Goal: Task Accomplishment & Management: Manage account settings

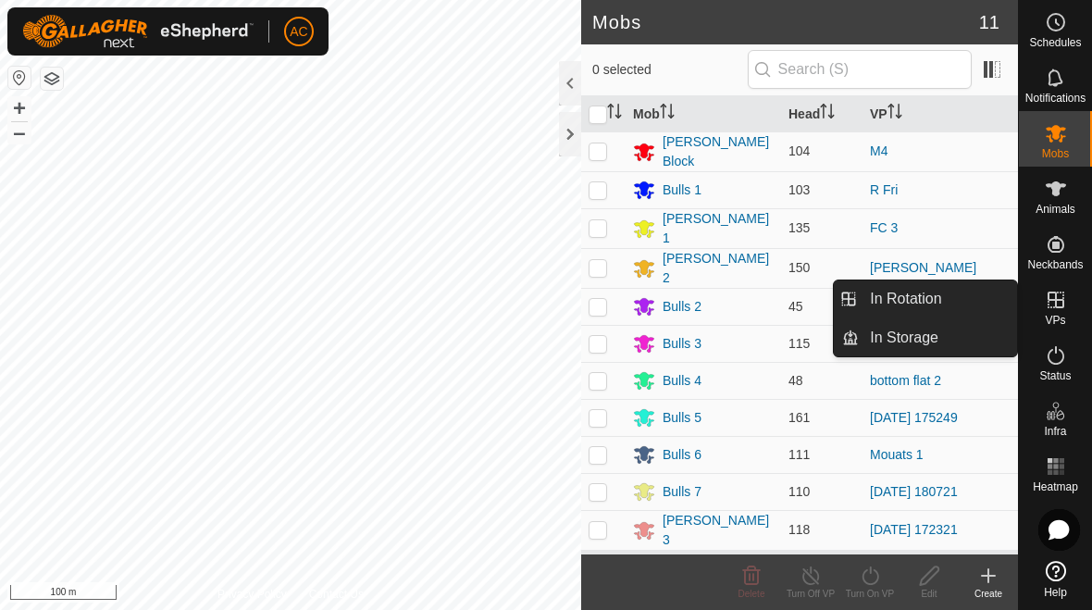
click at [758, 285] on link "In Rotation" at bounding box center [937, 298] width 158 height 37
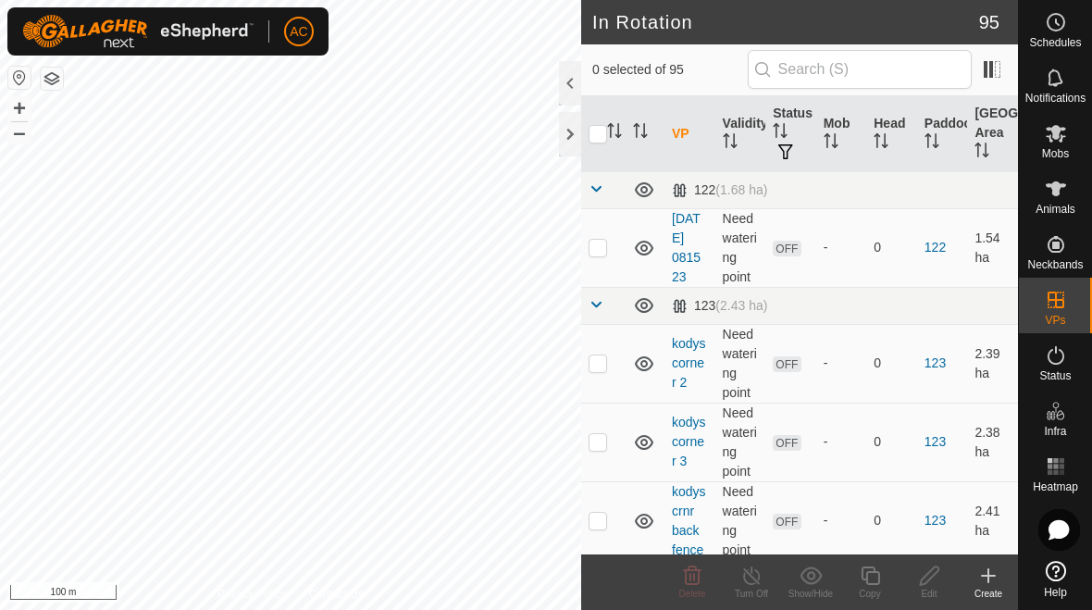
click at [758, 364] on link "123" at bounding box center [934, 362] width 21 height 15
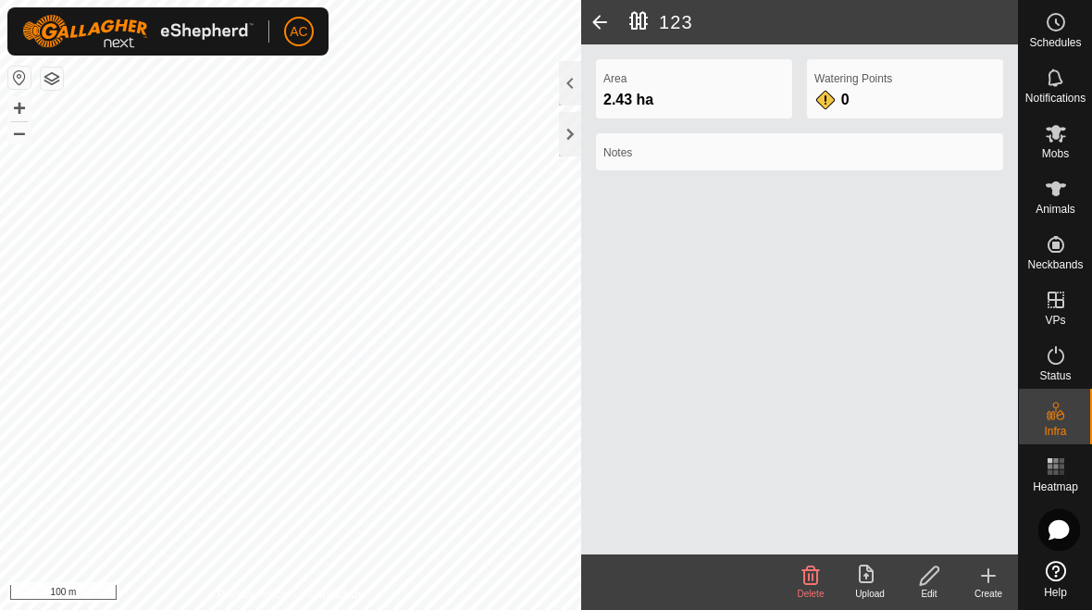
click at [599, 25] on span at bounding box center [599, 22] width 37 height 44
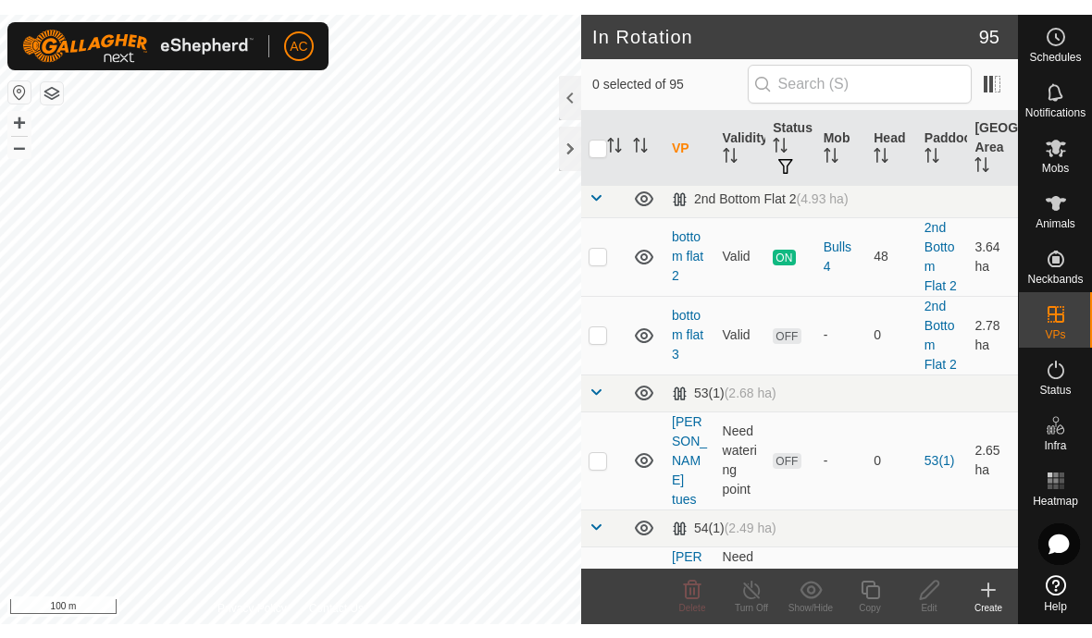
scroll to position [1443, 0]
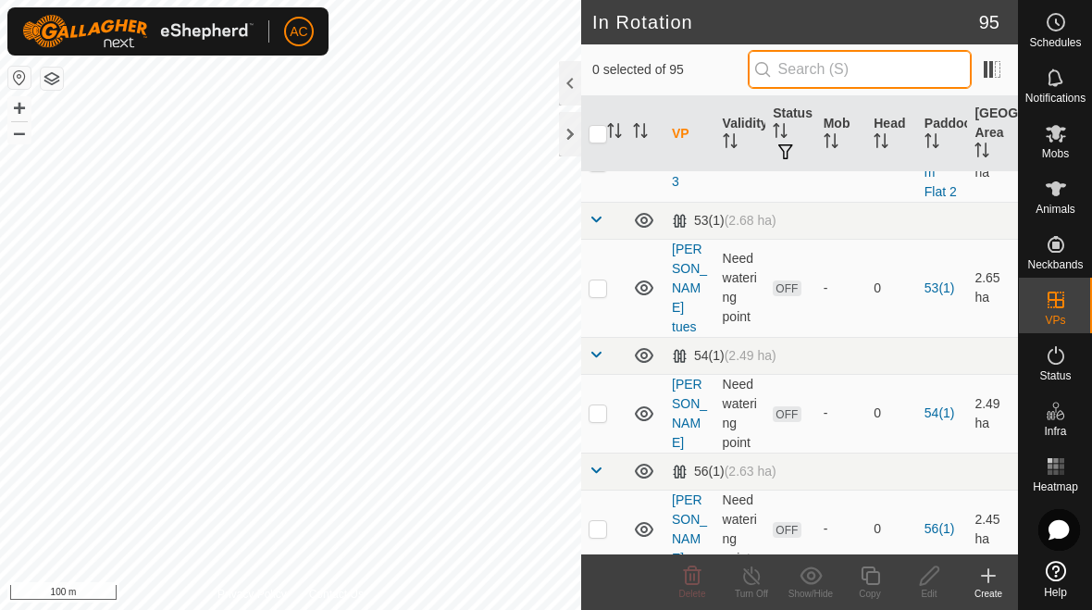
click at [758, 80] on input "text" at bounding box center [859, 69] width 224 height 39
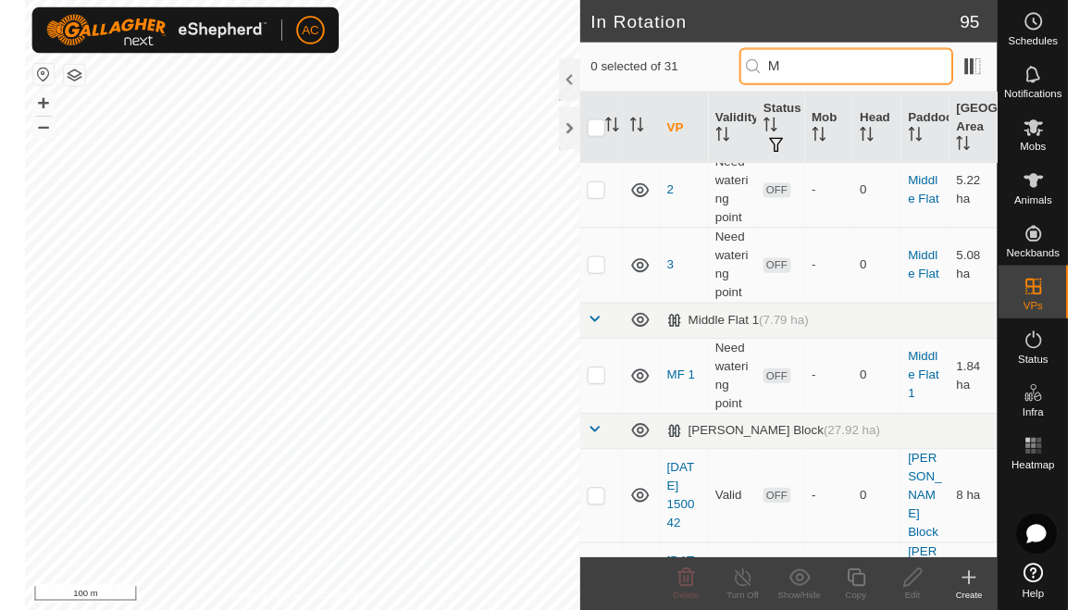
scroll to position [0, 0]
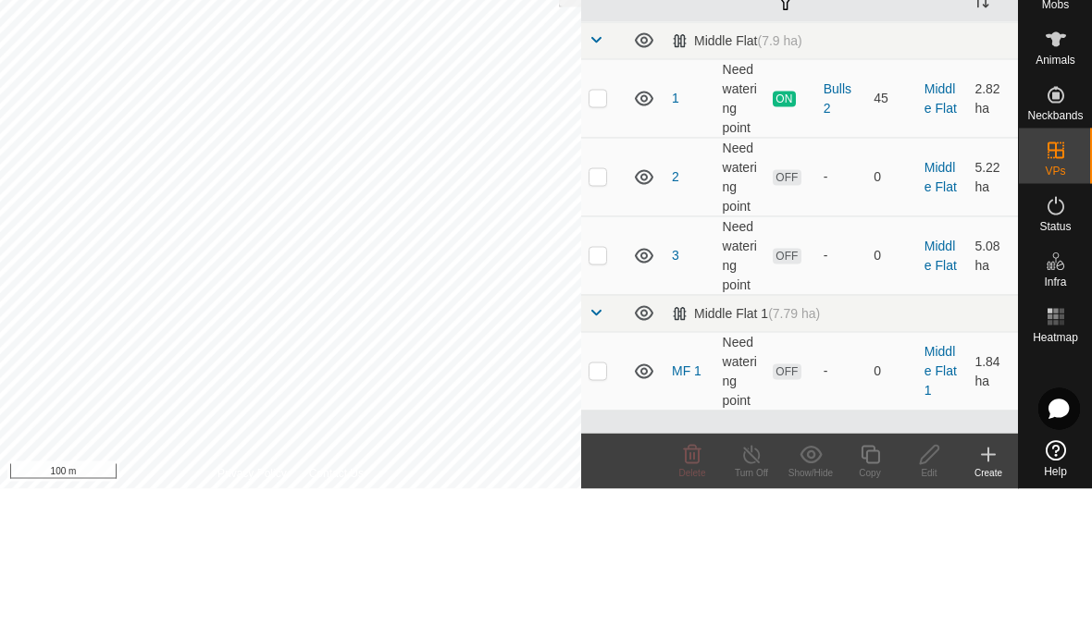
type input "Midd"
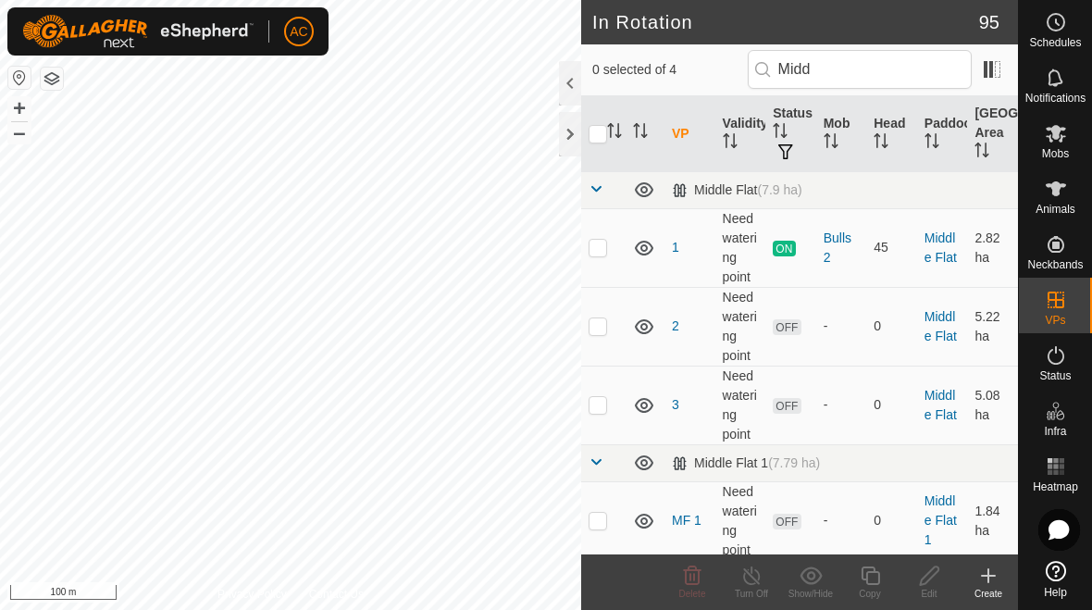
click at [645, 330] on icon at bounding box center [644, 326] width 22 height 22
click at [649, 328] on icon at bounding box center [644, 328] width 19 height 7
click at [645, 249] on icon at bounding box center [644, 248] width 22 height 22
click at [649, 255] on icon at bounding box center [644, 248] width 22 height 22
click at [605, 327] on p-checkbox at bounding box center [597, 325] width 19 height 15
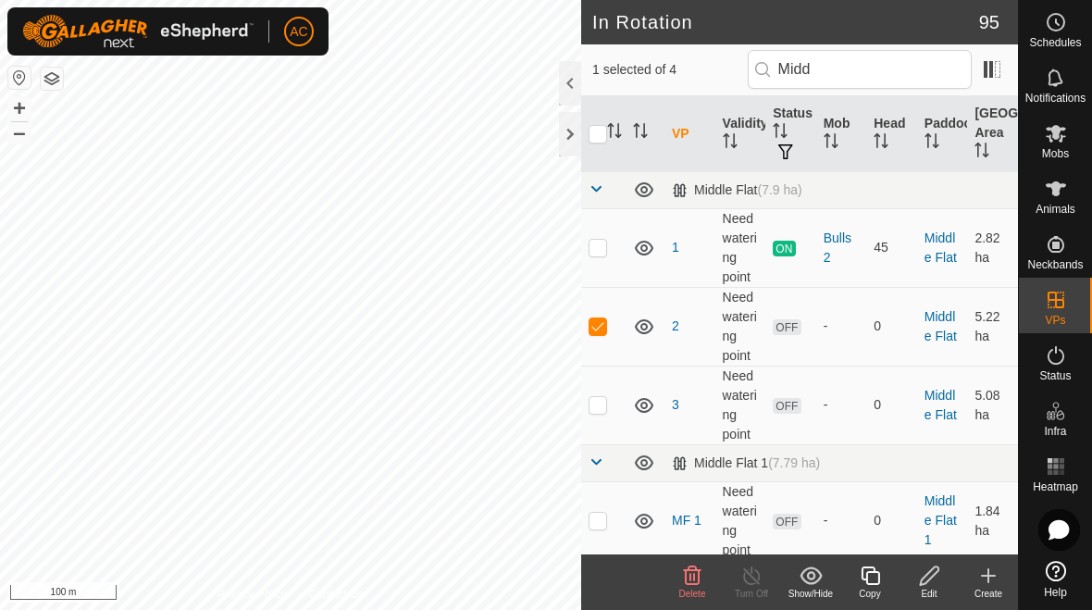
click at [598, 326] on p-checkbox at bounding box center [597, 325] width 19 height 15
checkbox input "false"
click at [601, 404] on p-checkbox at bounding box center [597, 404] width 19 height 15
click at [602, 405] on p-checkbox at bounding box center [597, 404] width 19 height 15
checkbox input "false"
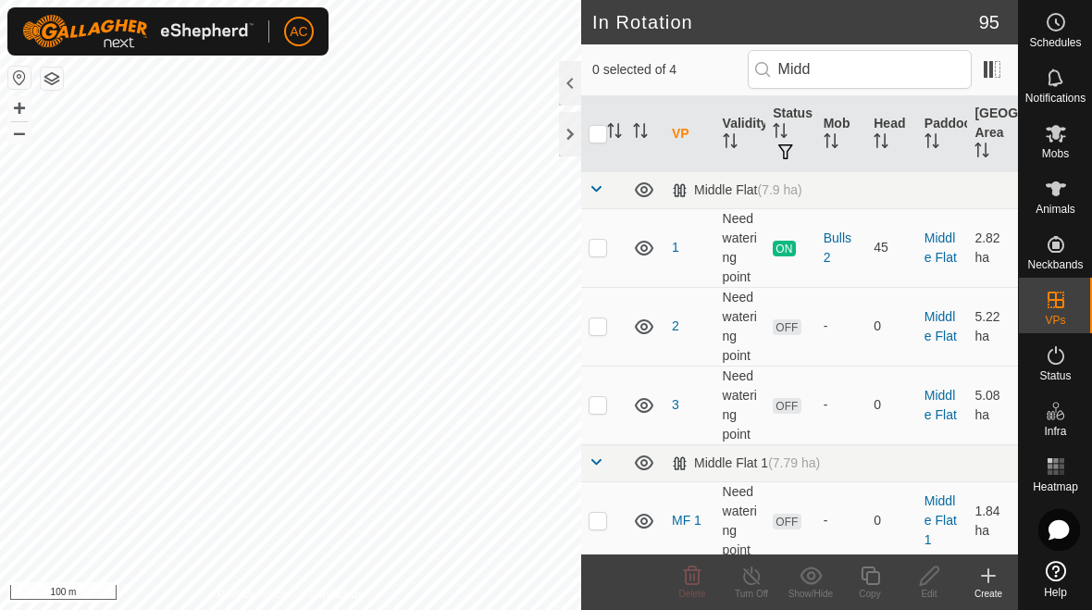
click at [604, 245] on p-checkbox at bounding box center [597, 247] width 19 height 15
click at [570, 134] on div at bounding box center [570, 134] width 22 height 44
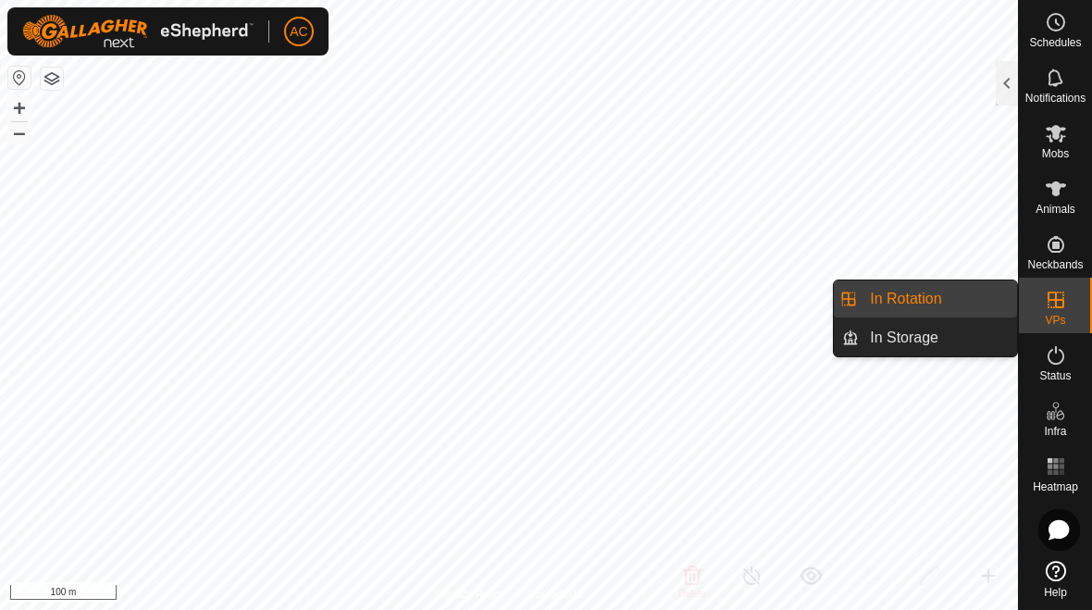
click at [758, 292] on link "In Rotation" at bounding box center [937, 298] width 158 height 37
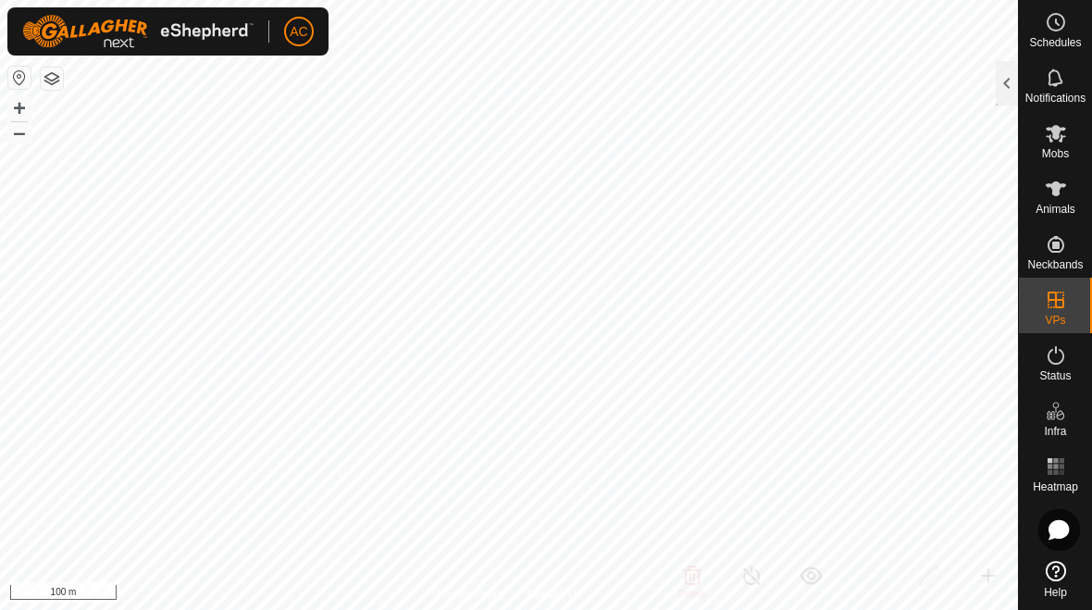
click at [758, 86] on div at bounding box center [1006, 83] width 22 height 44
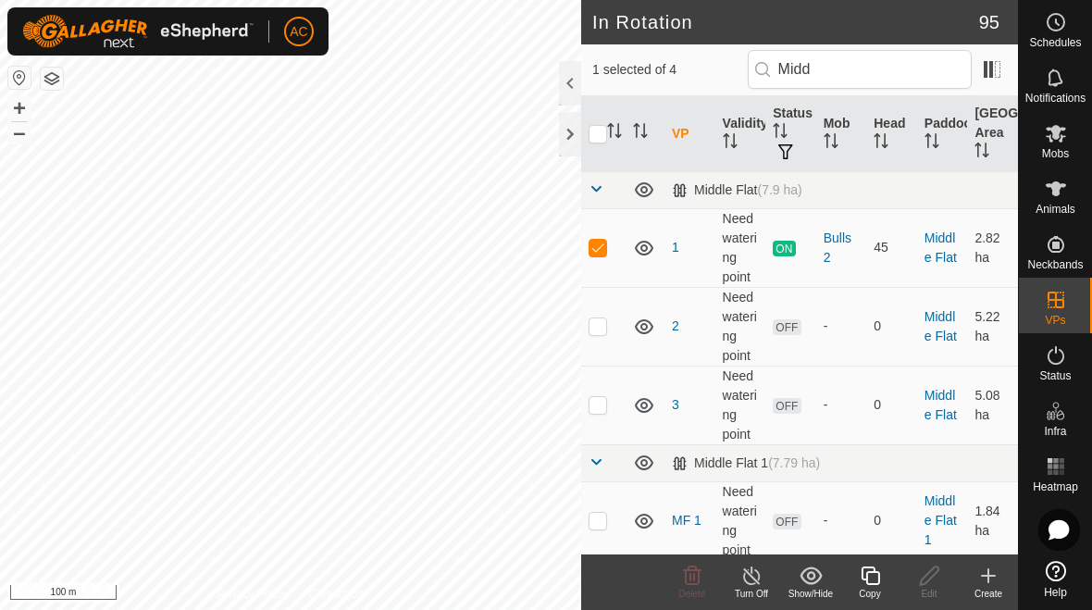
click at [606, 254] on p-checkbox at bounding box center [597, 247] width 19 height 15
checkbox input "false"
click at [758, 582] on icon at bounding box center [988, 575] width 22 height 22
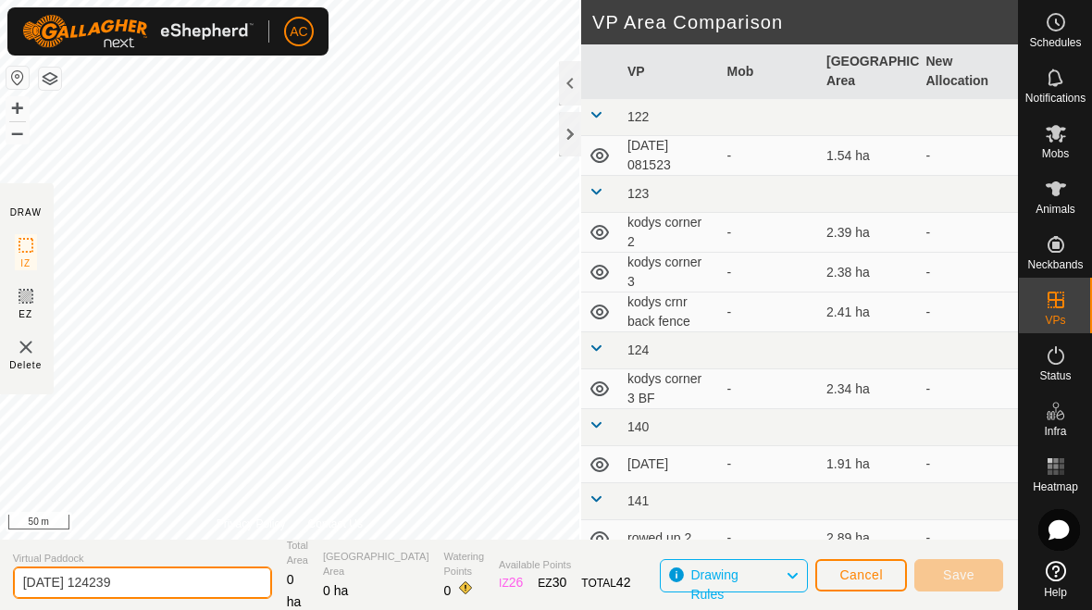
click at [169, 581] on input "[DATE] 124239" at bounding box center [142, 582] width 259 height 32
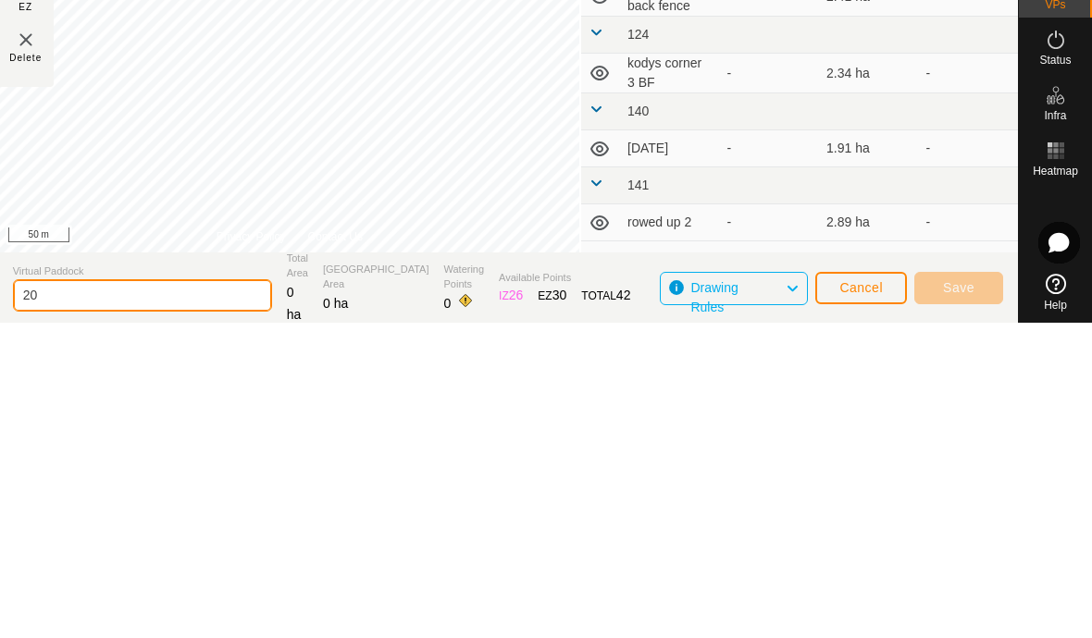
type input "2"
type input "Mid Flat Bf"
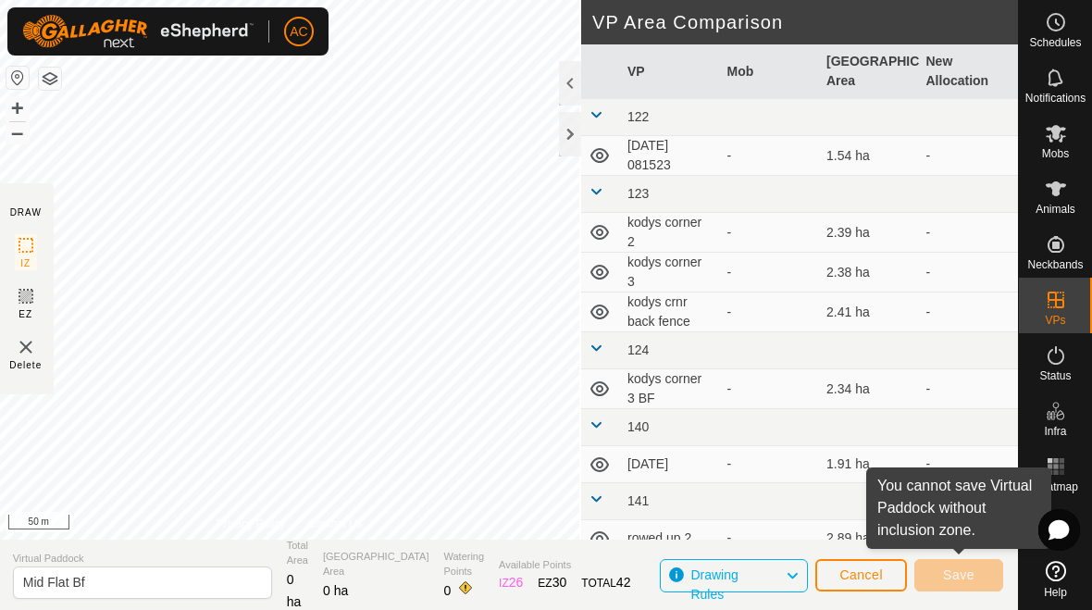
click at [737, 577] on span "Drawing Rules" at bounding box center [713, 584] width 47 height 34
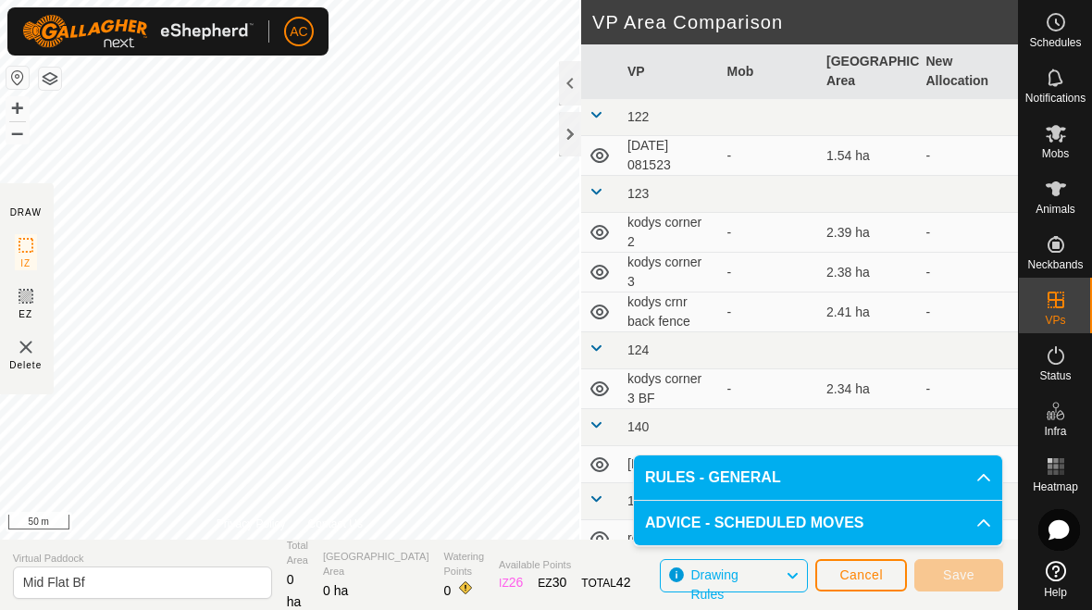
click at [737, 572] on span "Drawing Rules" at bounding box center [713, 584] width 47 height 34
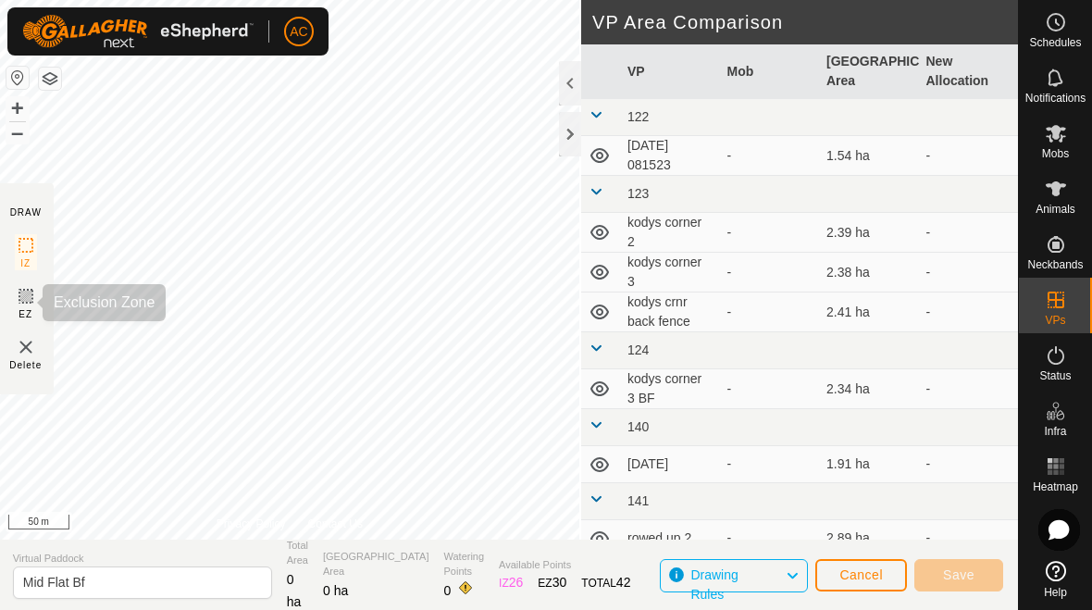
click at [19, 294] on icon at bounding box center [26, 296] width 22 height 22
click at [11, 247] on section "DRAW IZ EZ Delete" at bounding box center [26, 288] width 56 height 211
click at [12, 242] on section "DRAW IZ EZ Delete" at bounding box center [26, 288] width 56 height 211
click at [20, 251] on icon at bounding box center [26, 245] width 22 height 22
click at [27, 243] on icon at bounding box center [26, 245] width 22 height 22
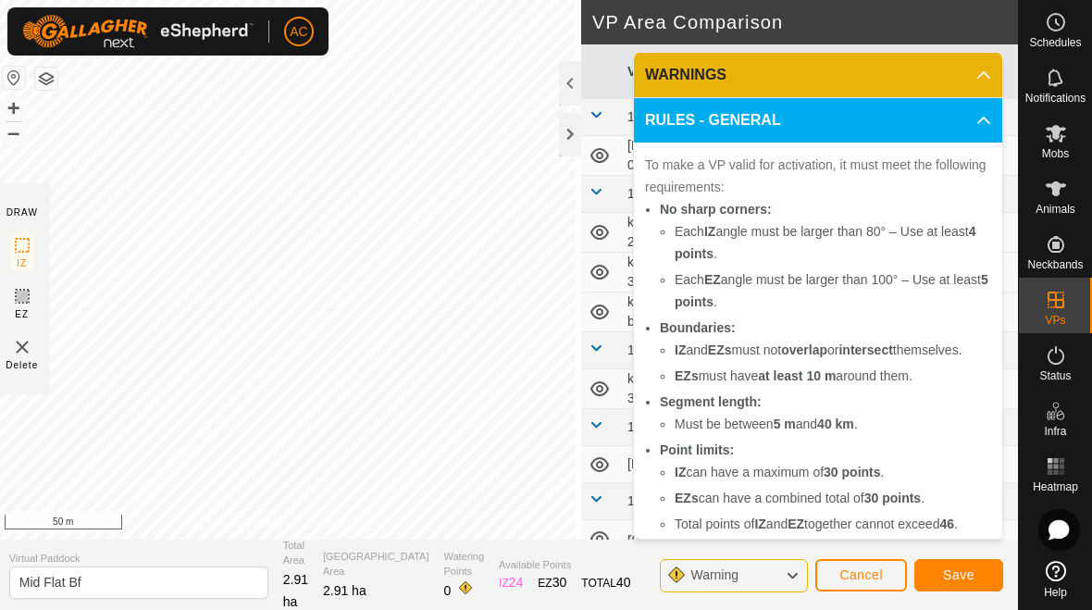
click at [758, 574] on span "Cancel" at bounding box center [860, 574] width 43 height 15
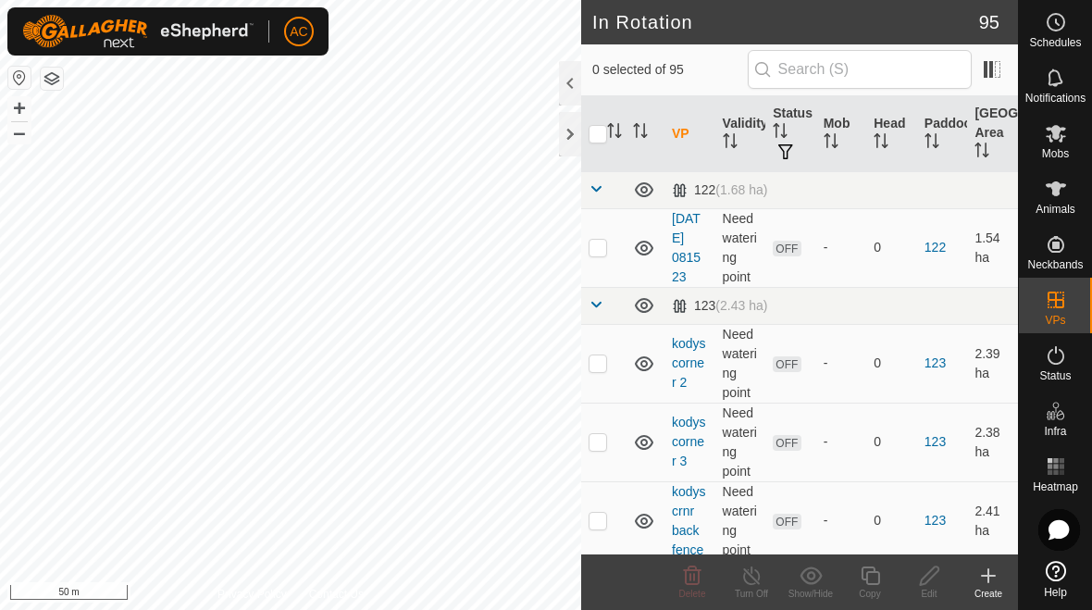
click at [569, 141] on div at bounding box center [570, 134] width 22 height 44
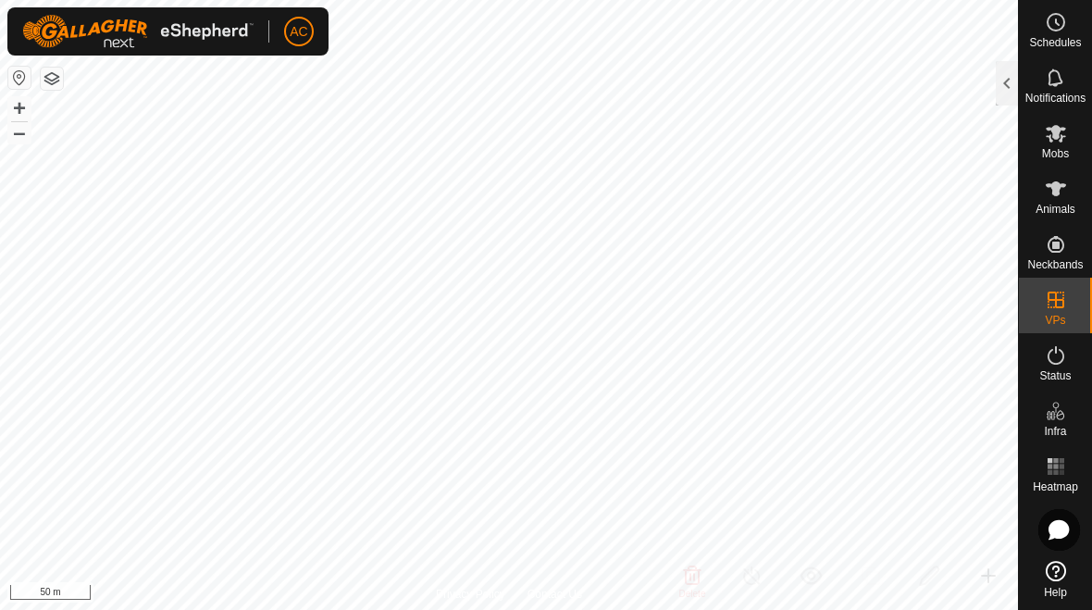
click at [758, 93] on div at bounding box center [1006, 83] width 22 height 44
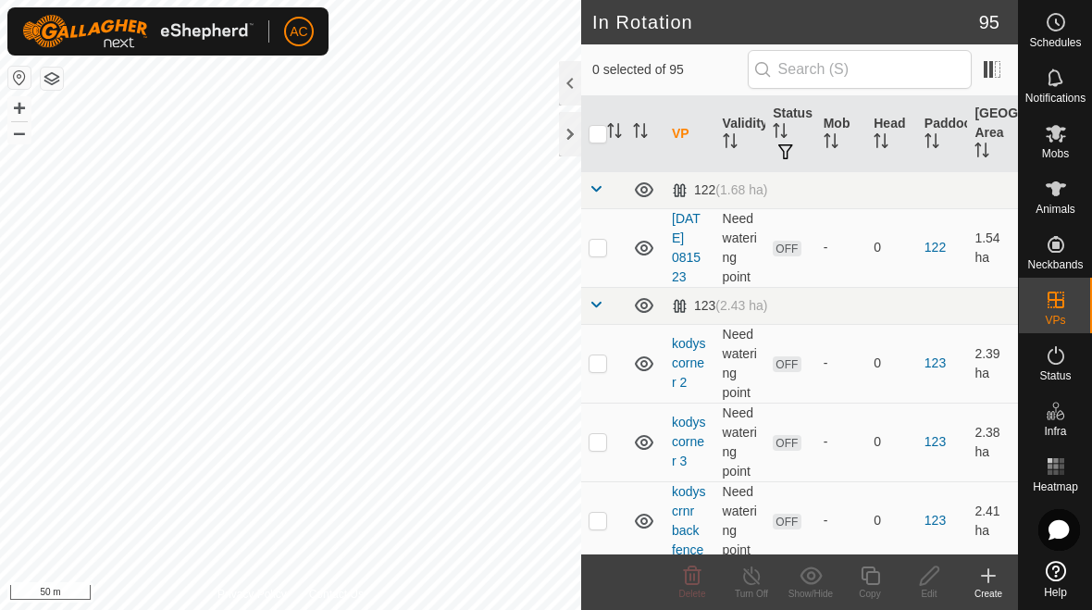
click at [758, 588] on div "Create" at bounding box center [987, 593] width 59 height 14
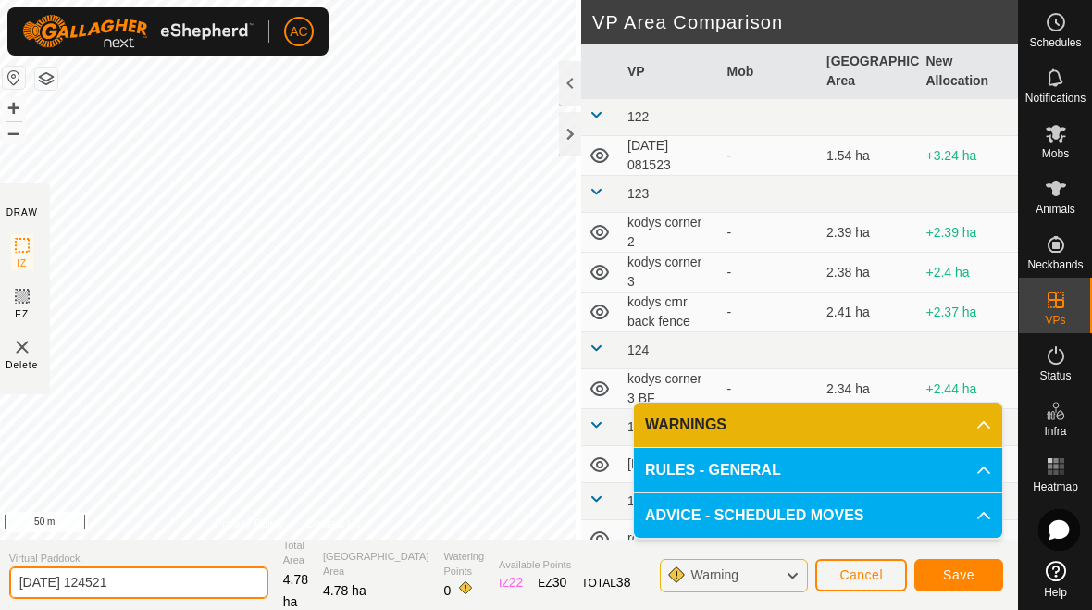
click at [174, 579] on input "[DATE] 124521" at bounding box center [138, 582] width 259 height 32
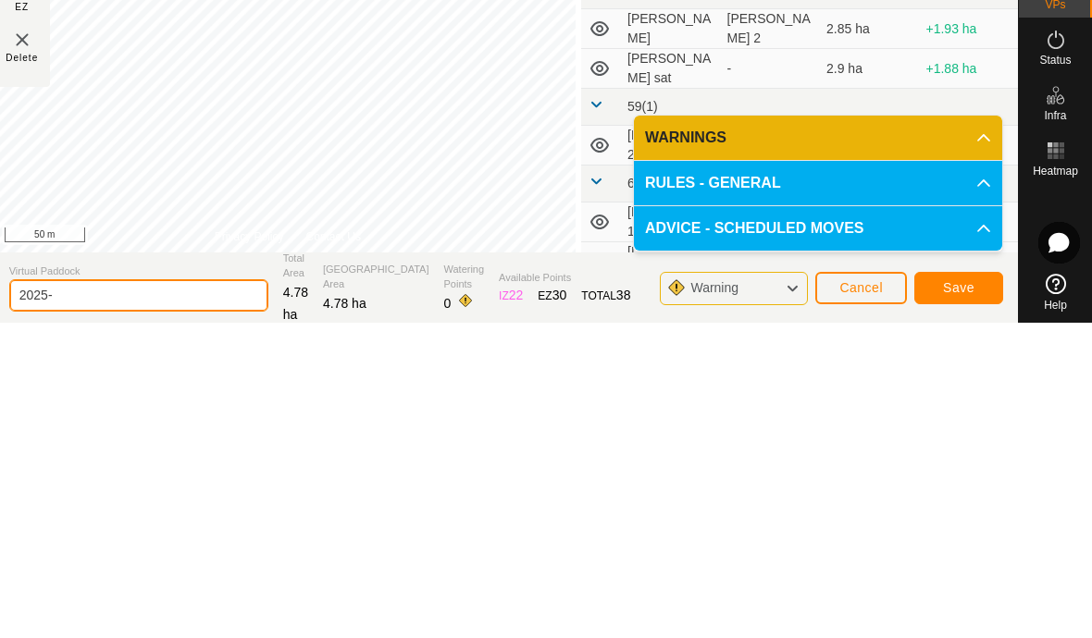
scroll to position [1169, 0]
type input "2"
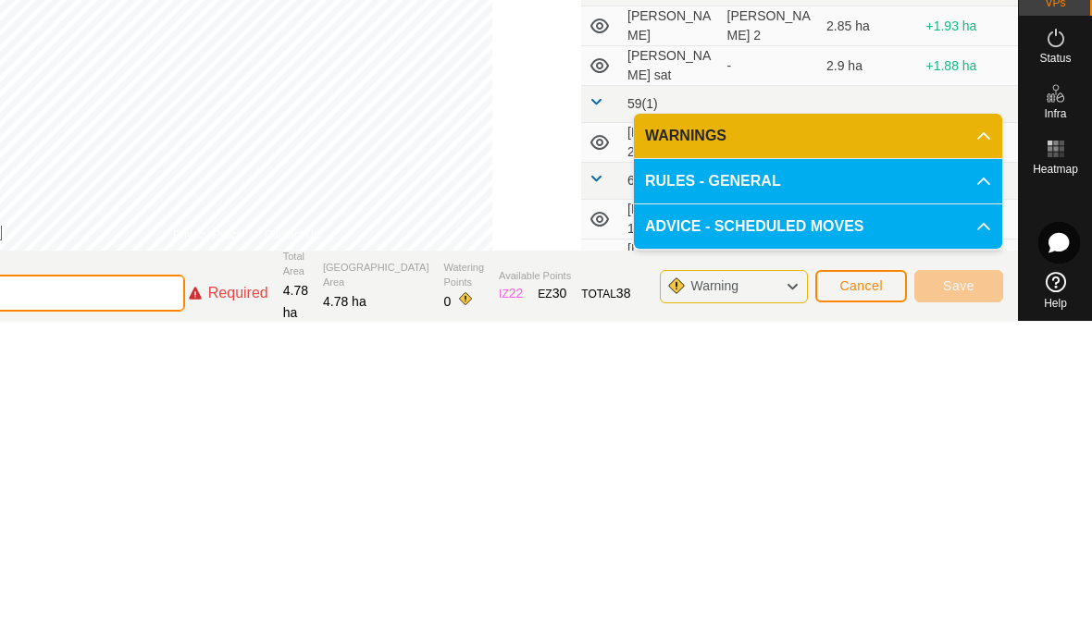
scroll to position [0, 0]
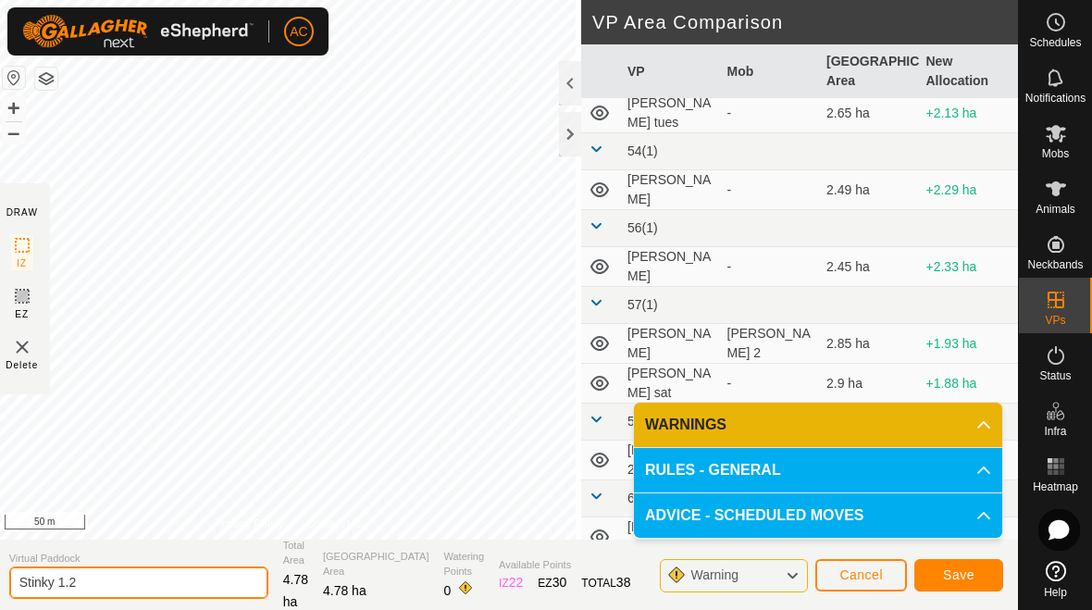
click at [136, 586] on input "Stinky 1.2" at bounding box center [138, 582] width 259 height 32
type input "Stoney 1.2"
click at [758, 570] on button "Save" at bounding box center [958, 575] width 89 height 32
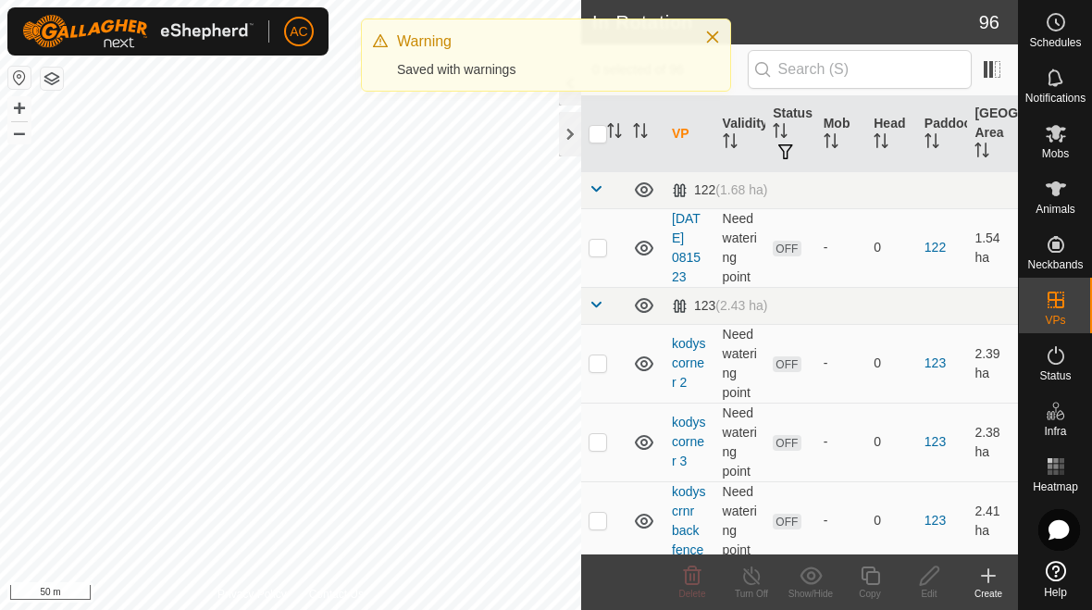
click at [711, 42] on icon "Close" at bounding box center [712, 37] width 15 height 15
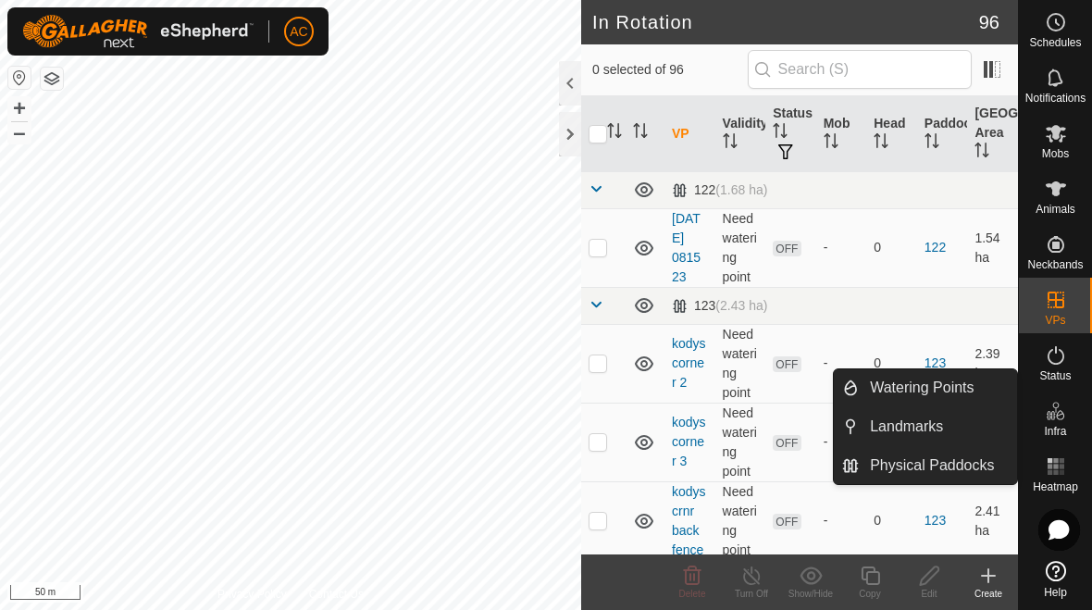
click at [758, 401] on link "Watering Points" at bounding box center [937, 387] width 158 height 37
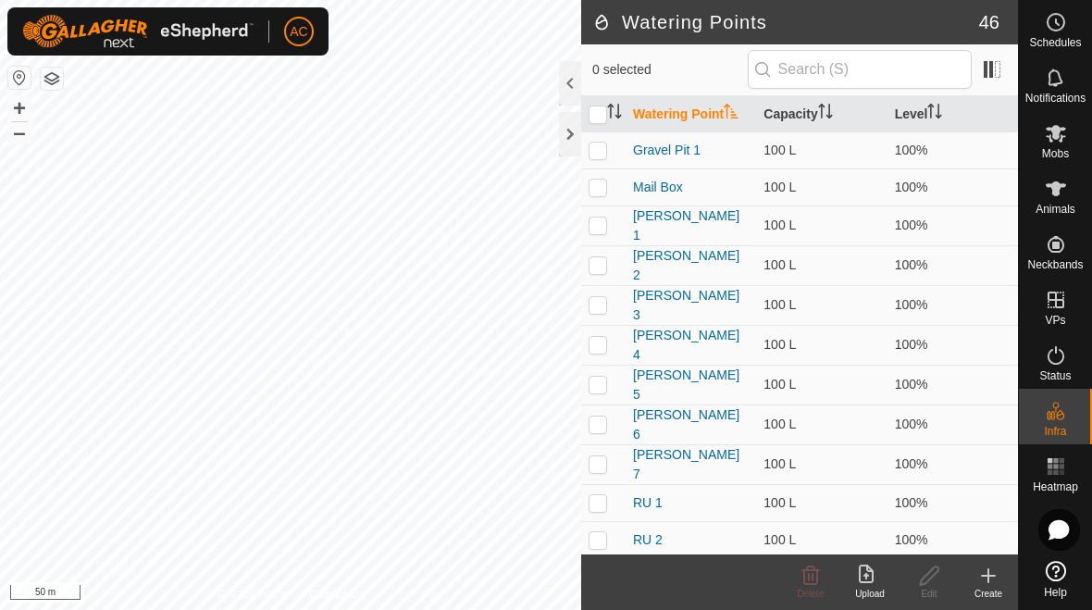
click at [758, 580] on icon at bounding box center [988, 575] width 22 height 22
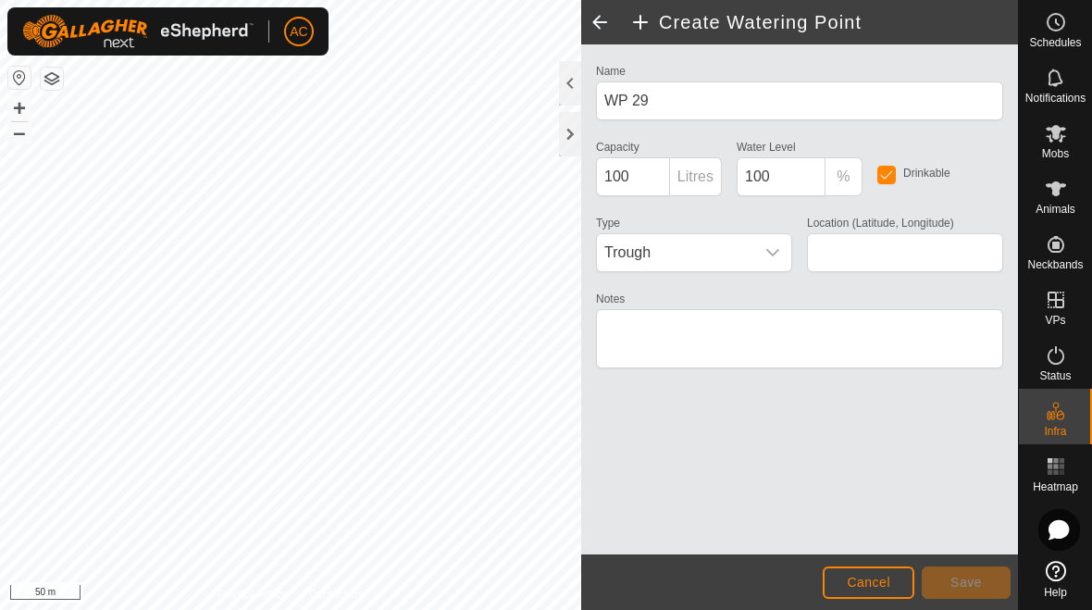
type input "-45.912151, 167.771963"
click at [758, 584] on span "Save" at bounding box center [965, 581] width 31 height 15
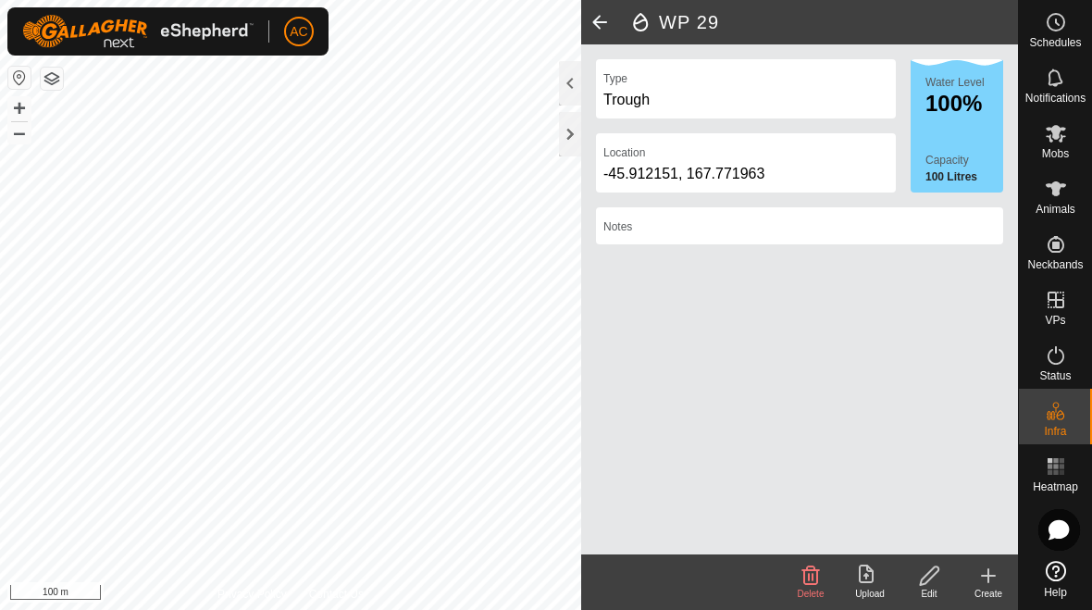
click at [566, 142] on div at bounding box center [570, 134] width 22 height 44
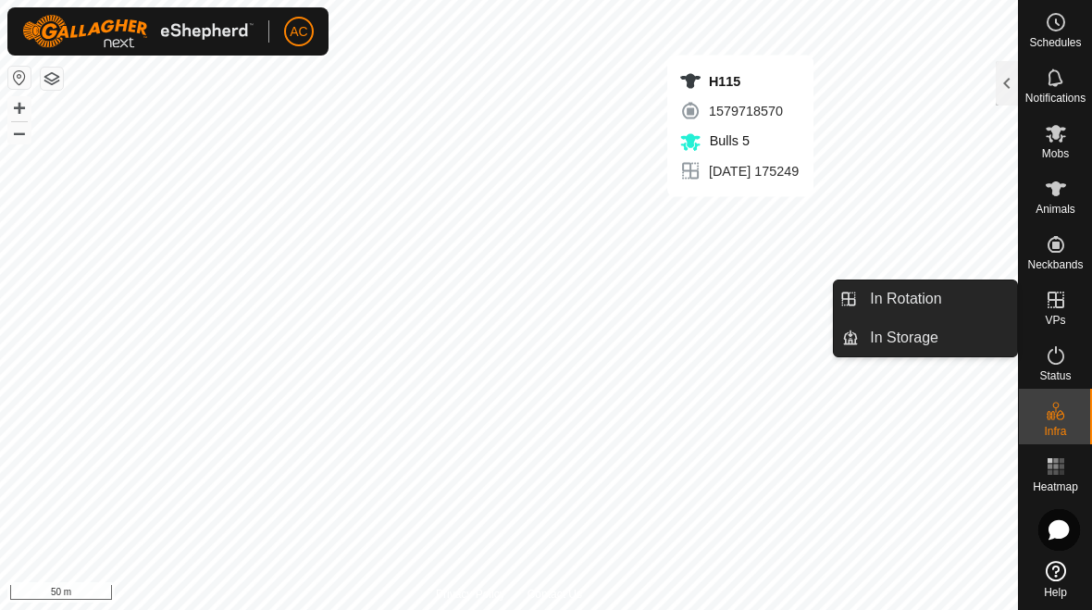
click at [758, 297] on link "In Rotation" at bounding box center [937, 298] width 158 height 37
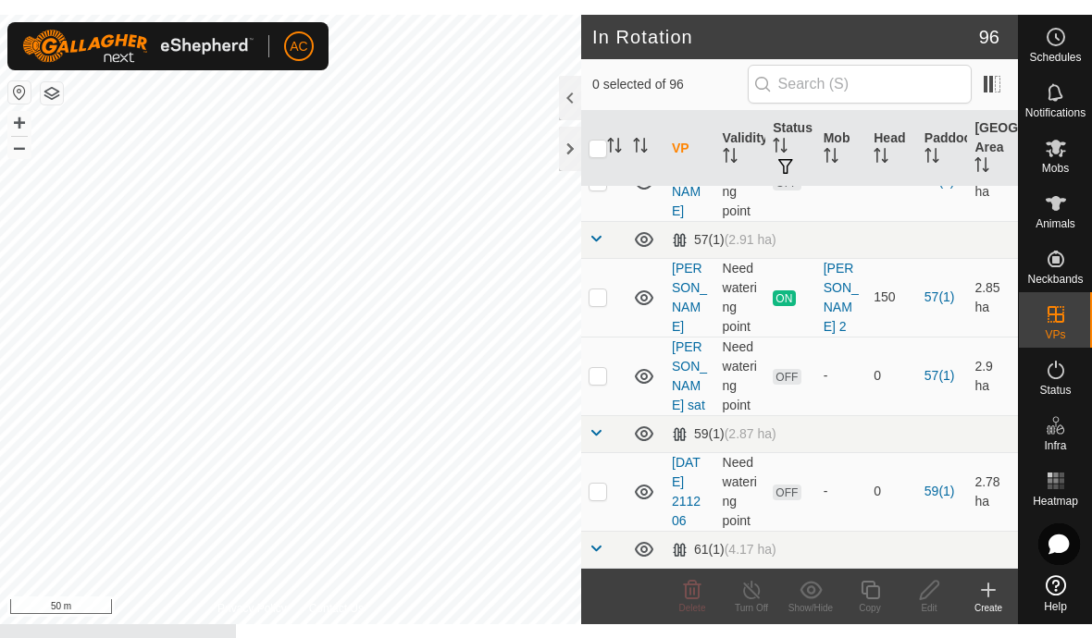
scroll to position [1807, 0]
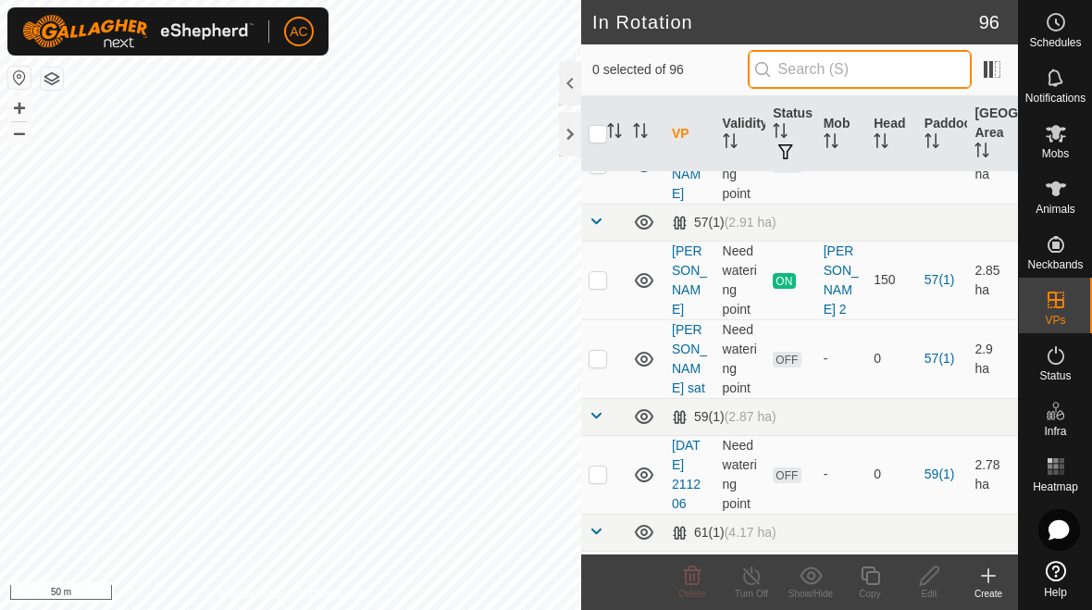
click at [758, 76] on input "text" at bounding box center [859, 69] width 224 height 39
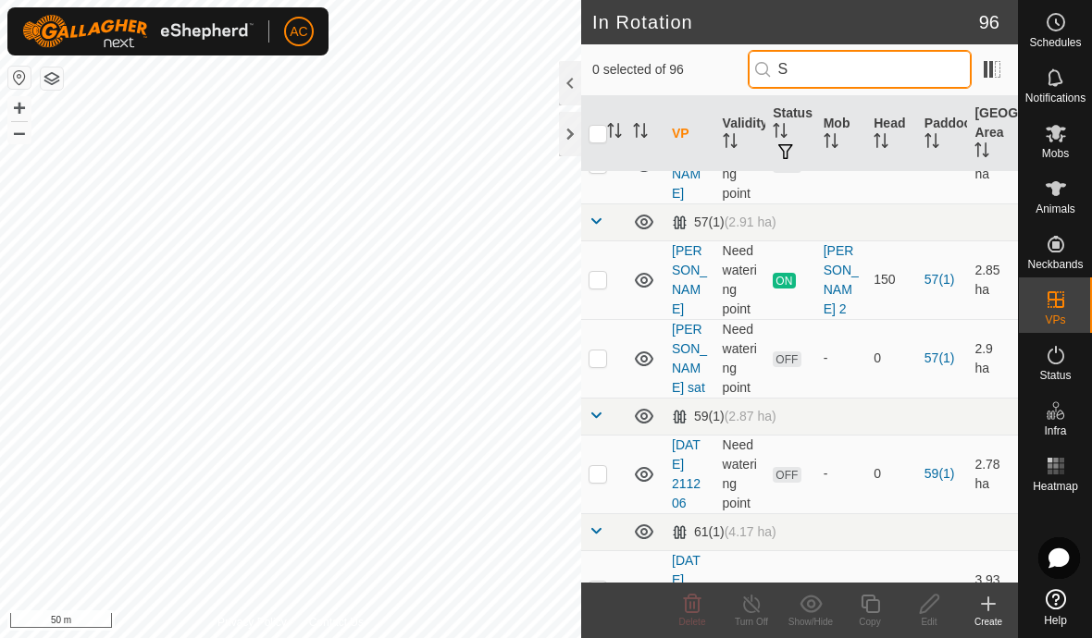
scroll to position [0, 0]
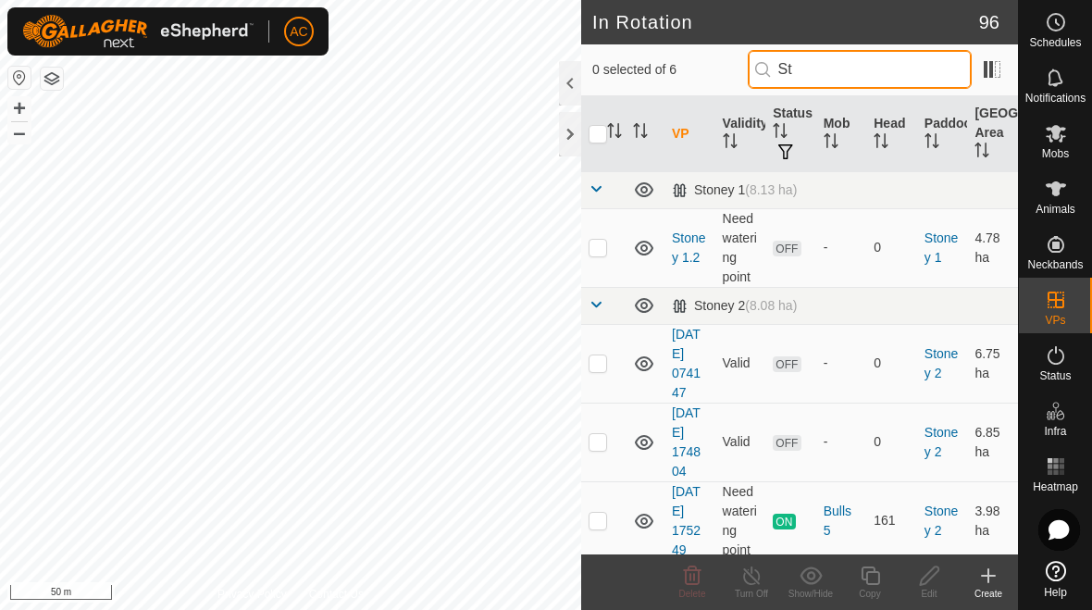
type input "St"
click at [595, 241] on p-checkbox at bounding box center [597, 247] width 19 height 15
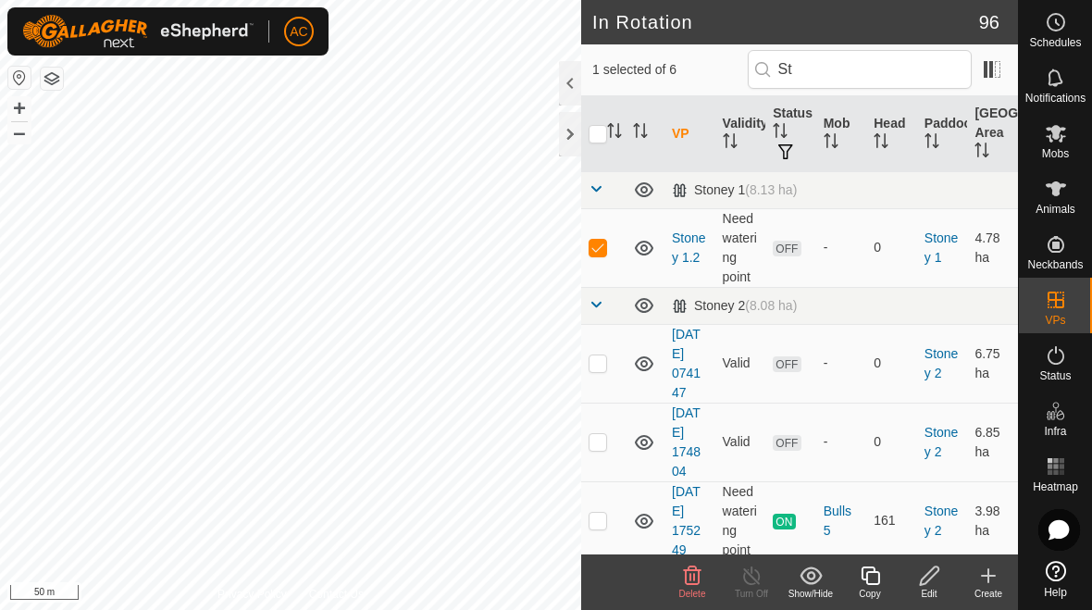
click at [694, 588] on span "Delete" at bounding box center [692, 593] width 27 height 10
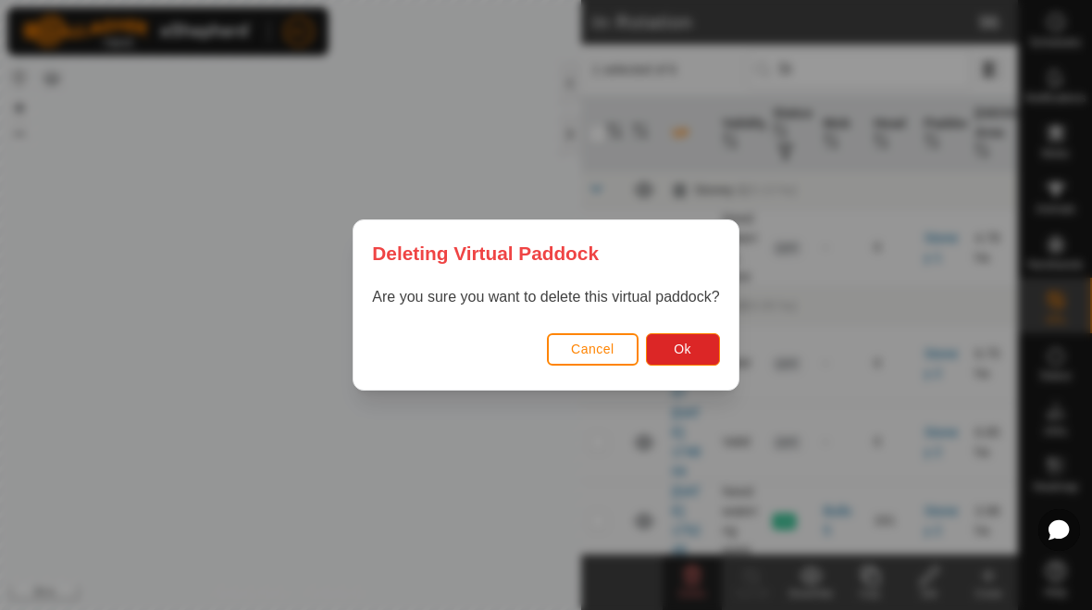
click at [685, 352] on span "Ok" at bounding box center [682, 348] width 18 height 15
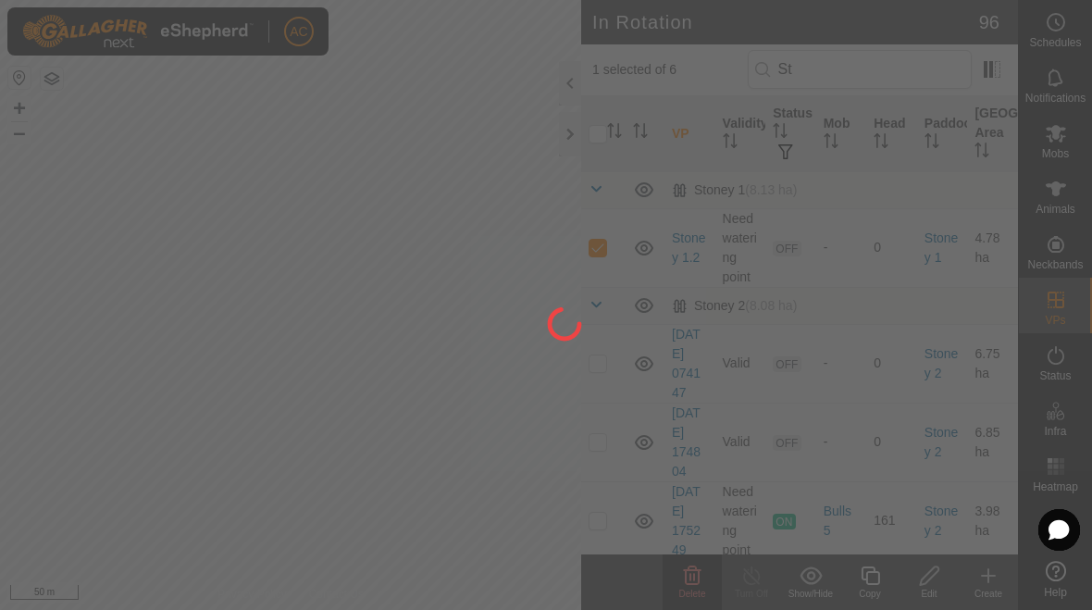
checkbox input "false"
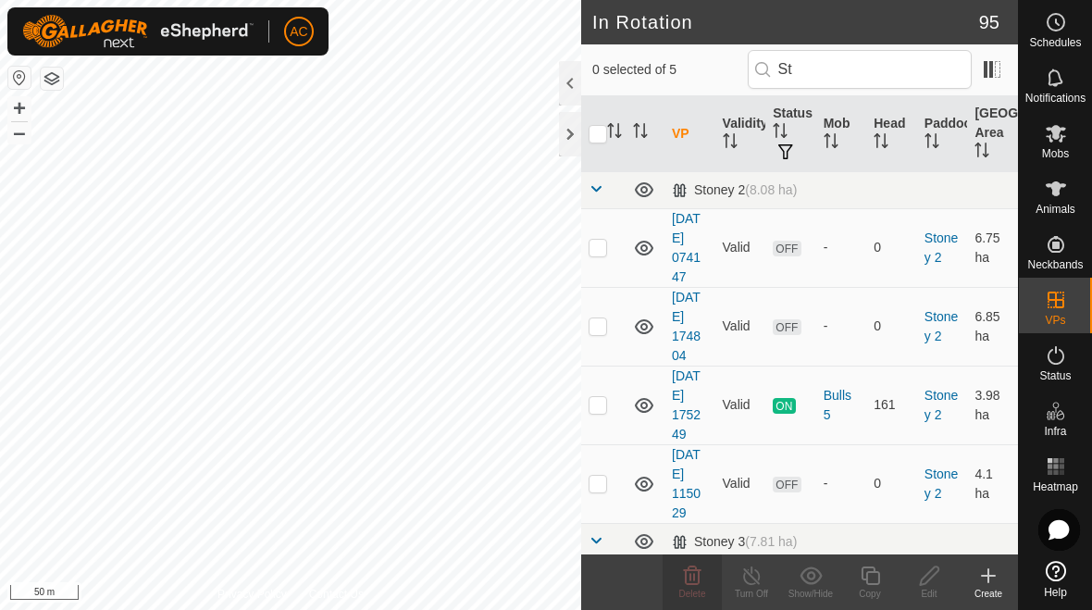
click at [758, 581] on icon at bounding box center [988, 575] width 22 height 22
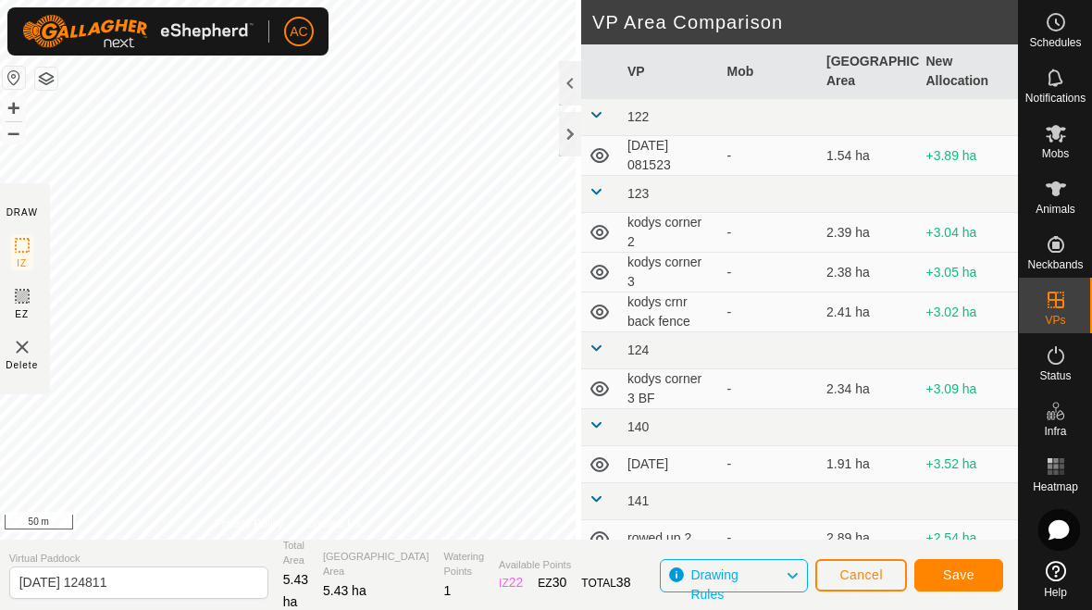
click at [172, 578] on input "[DATE] 124811" at bounding box center [138, 582] width 259 height 32
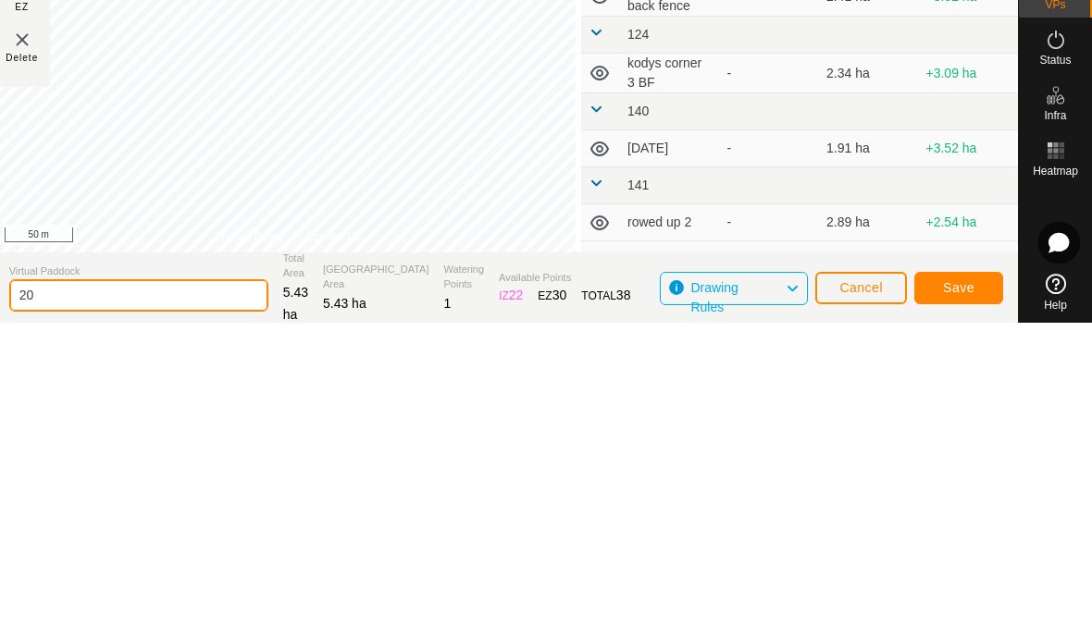
type input "2"
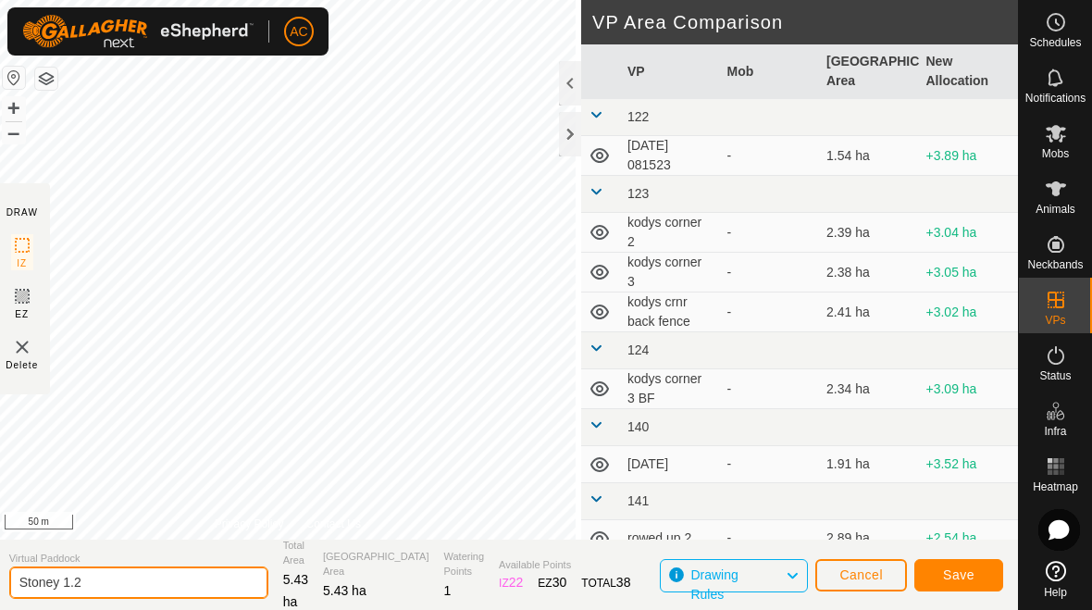
click at [154, 586] on input "Stoney 1.2" at bounding box center [138, 582] width 259 height 32
type input "Stoney 1-2"
click at [758, 575] on span "Save" at bounding box center [958, 574] width 31 height 15
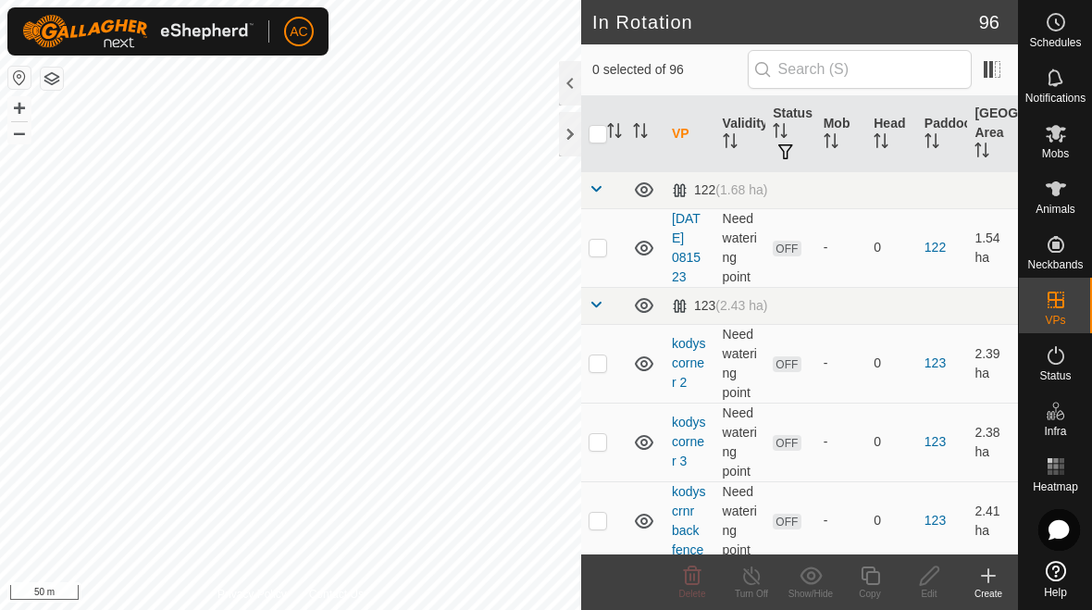
click at [758, 585] on icon at bounding box center [988, 575] width 22 height 22
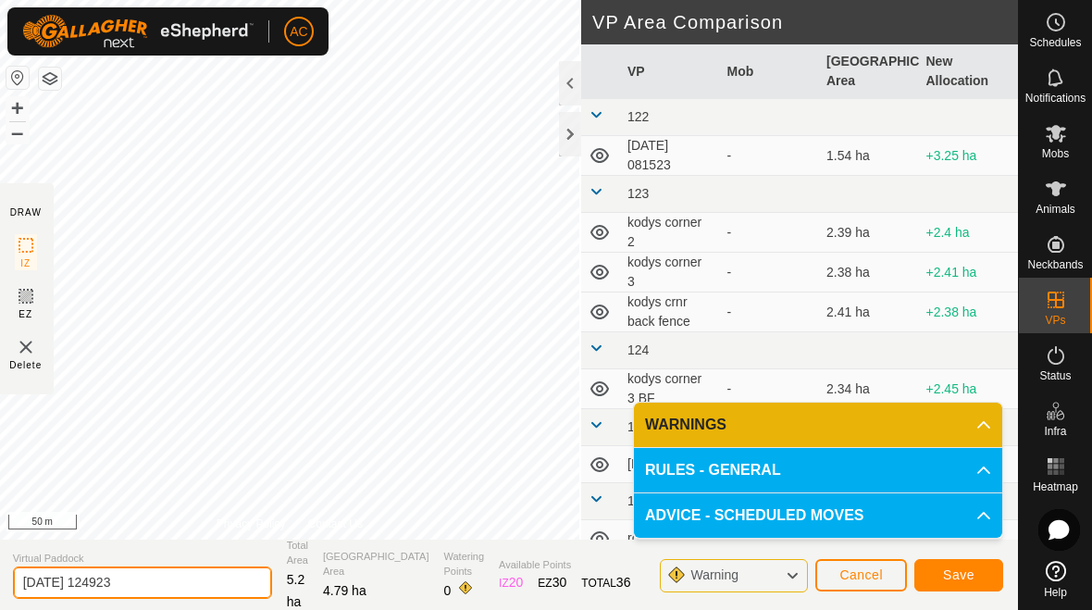
click at [160, 578] on input "[DATE] 124923" at bounding box center [142, 582] width 259 height 32
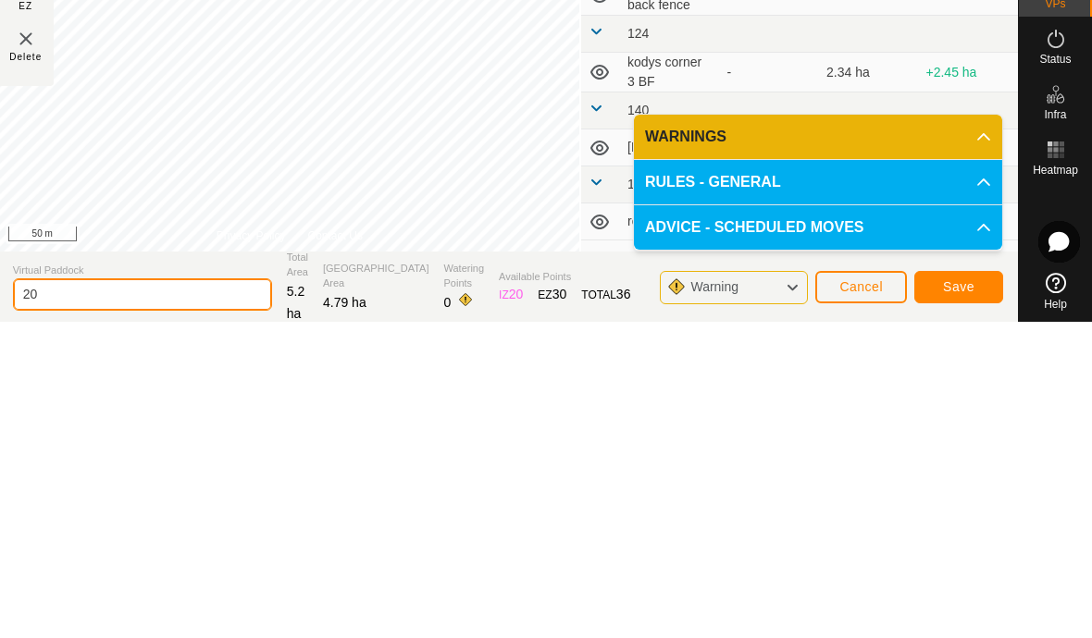
type input "2"
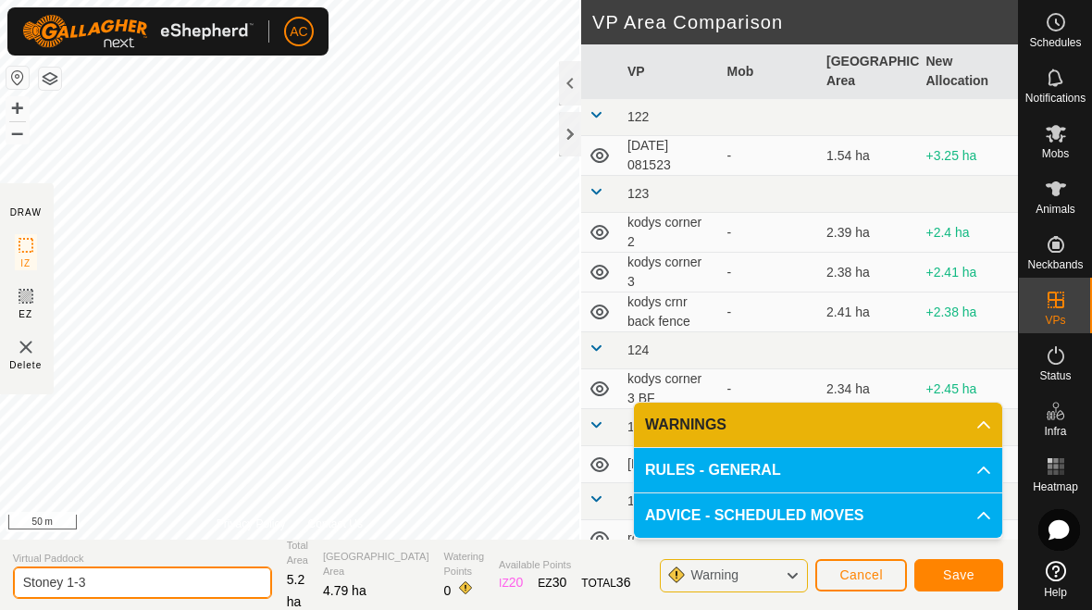
type input "Stoney 1-3"
click at [758, 573] on span "Save" at bounding box center [958, 574] width 31 height 15
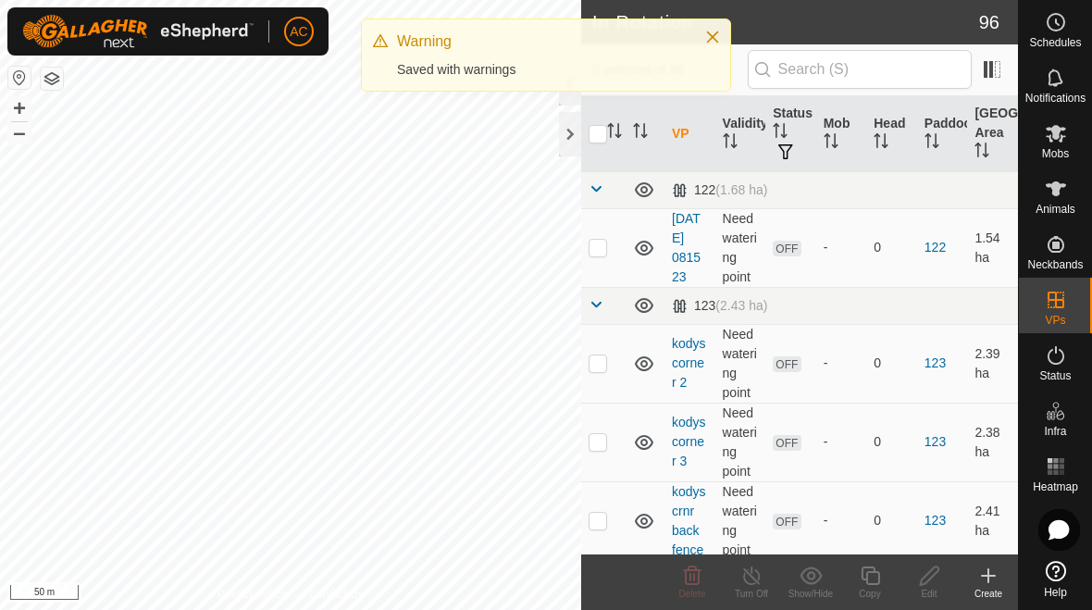
click at [711, 43] on icon "Close" at bounding box center [712, 37] width 15 height 15
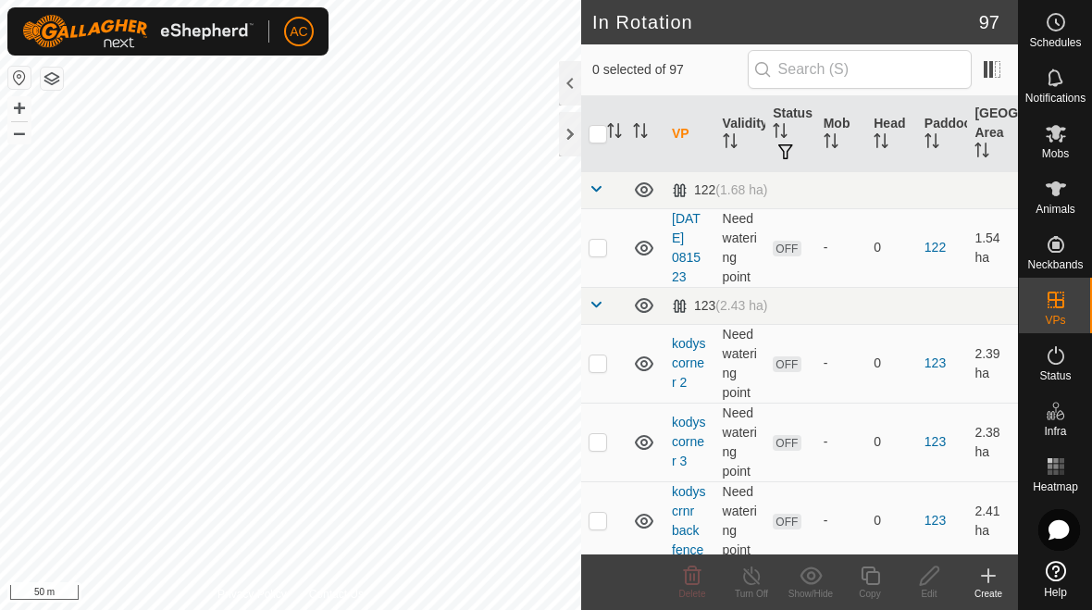
click at [566, 138] on div at bounding box center [570, 134] width 22 height 44
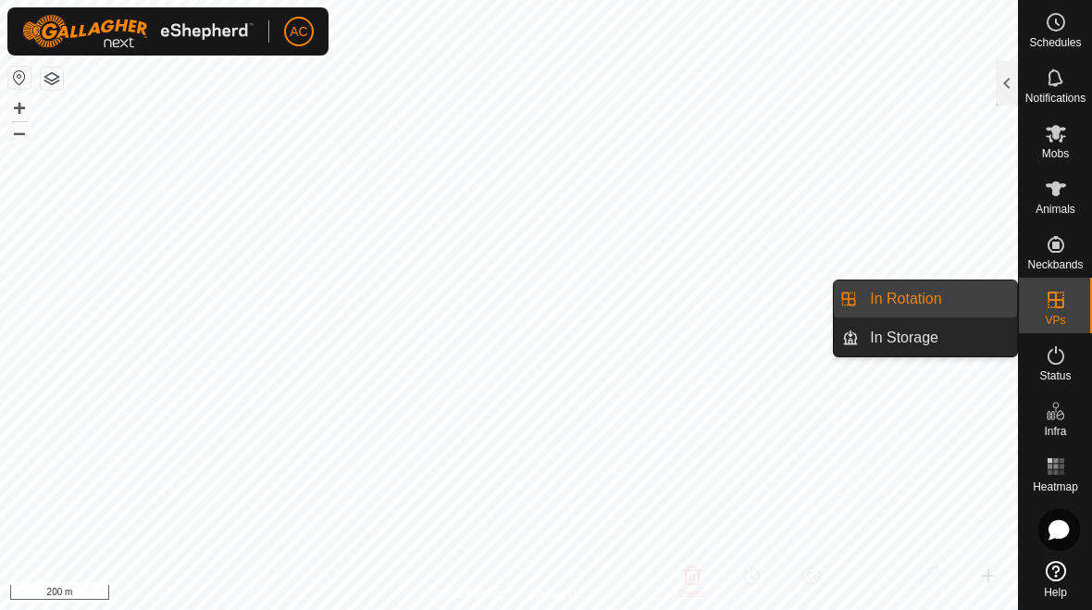
click at [758, 304] on link "In Rotation" at bounding box center [937, 298] width 158 height 37
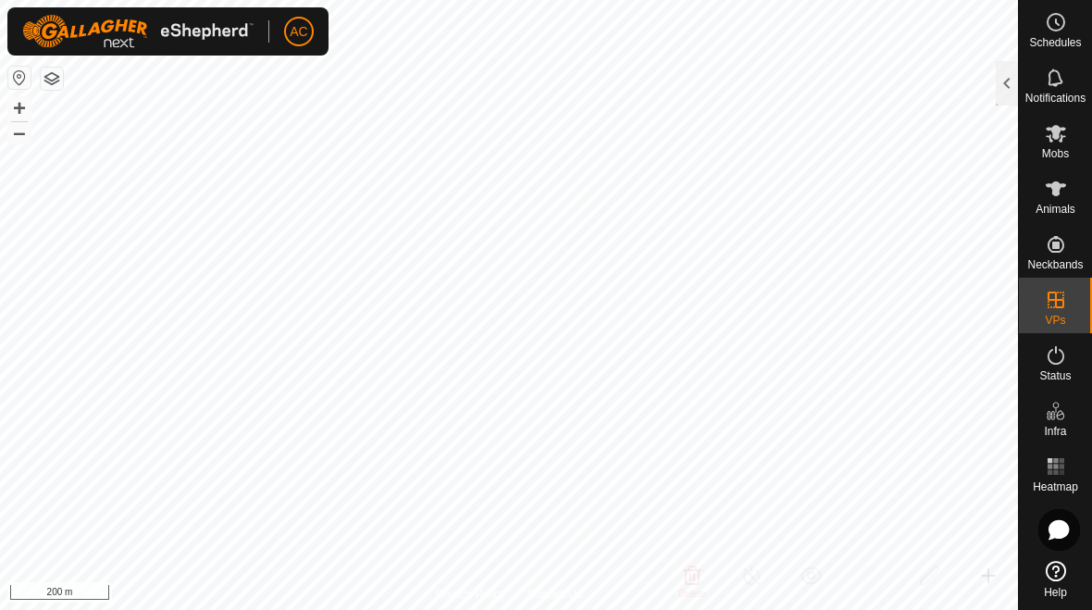
click at [758, 91] on div at bounding box center [1006, 83] width 22 height 44
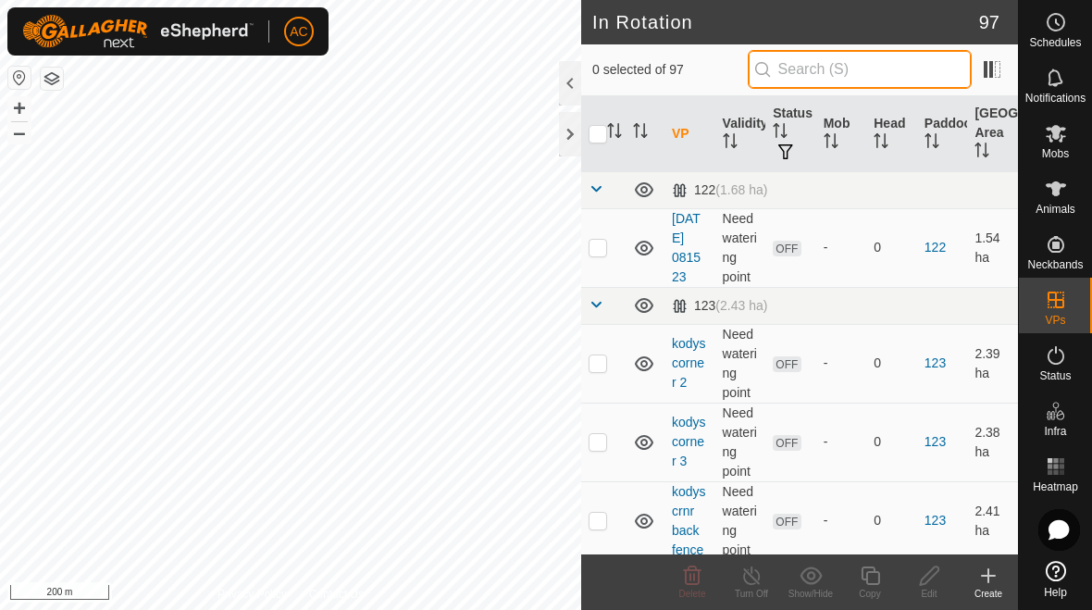
click at [758, 63] on input "text" at bounding box center [859, 69] width 224 height 39
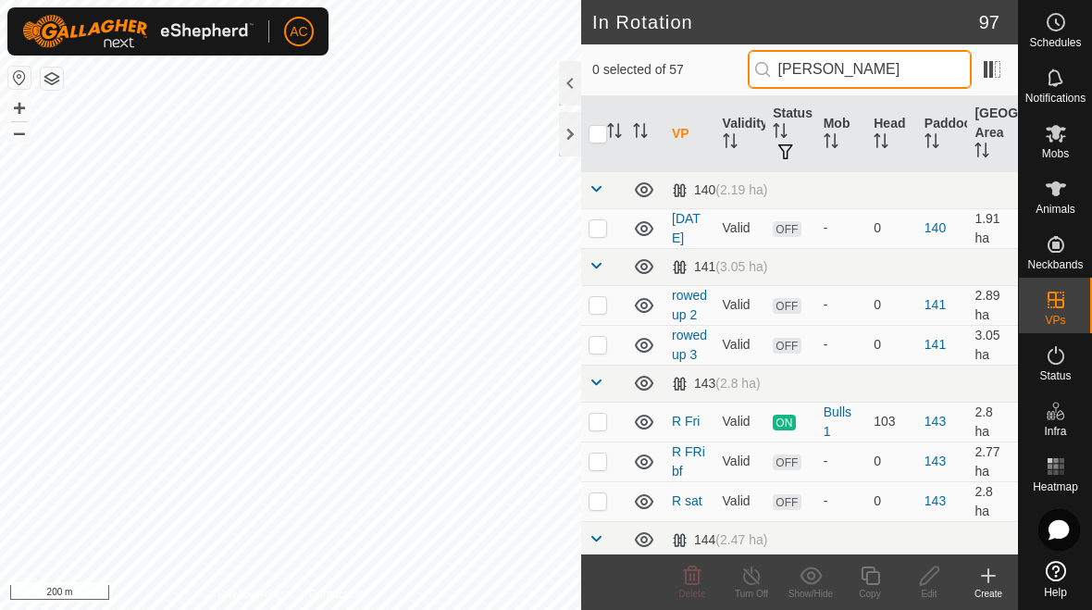
type input "[PERSON_NAME]"
click at [598, 337] on p-checkbox at bounding box center [597, 344] width 19 height 15
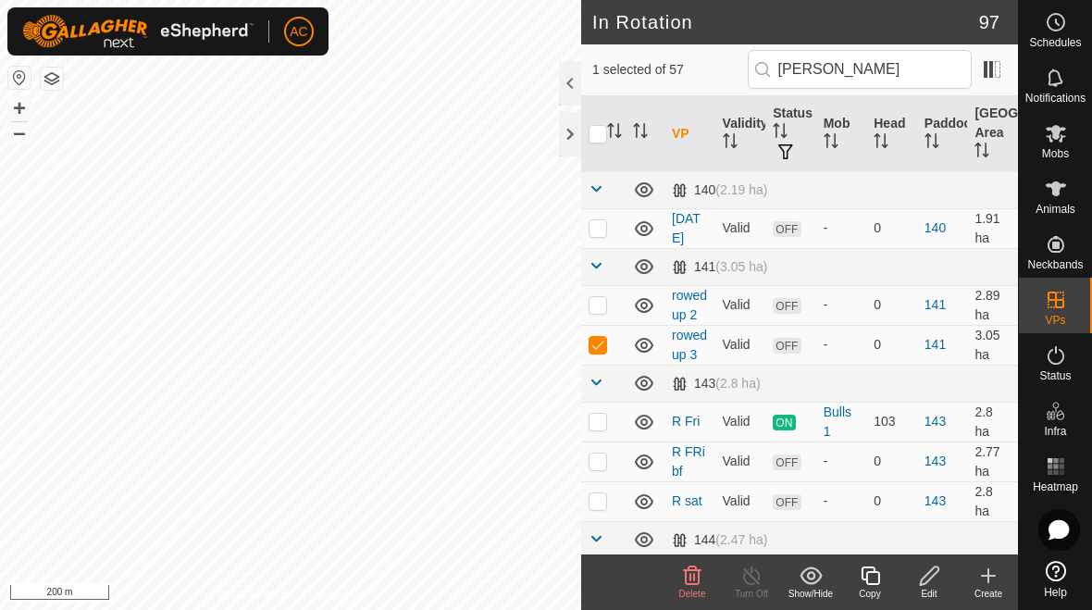
click at [604, 349] on p-checkbox at bounding box center [597, 344] width 19 height 15
click at [602, 338] on p-checkbox at bounding box center [597, 344] width 19 height 15
click at [601, 348] on p-checkbox at bounding box center [597, 344] width 19 height 15
checkbox input "false"
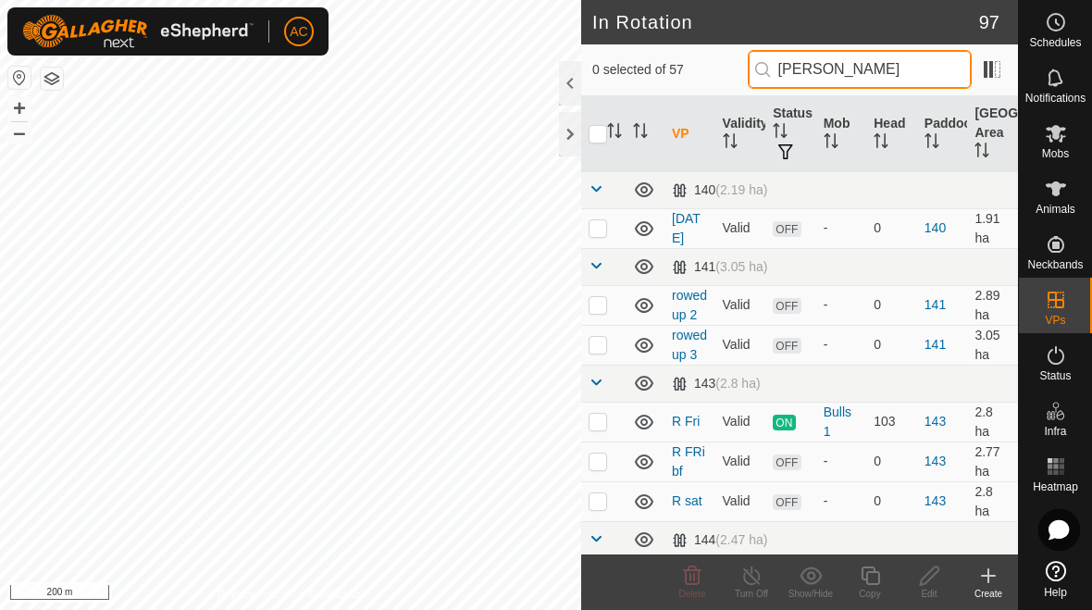
click at [758, 71] on input "[PERSON_NAME]" at bounding box center [859, 69] width 224 height 39
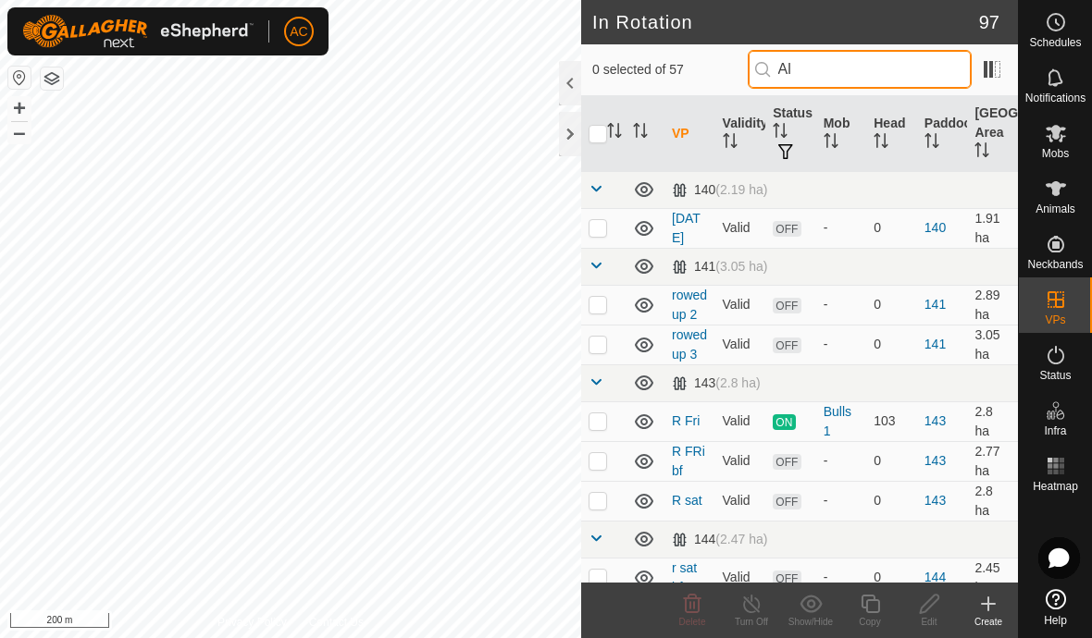
type input "A"
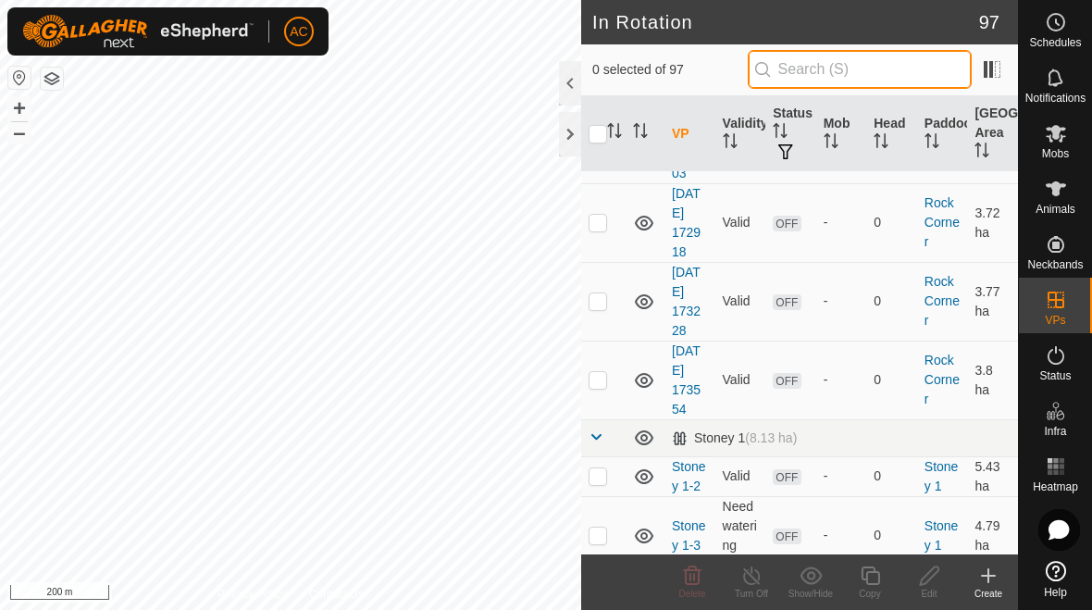
scroll to position [7280, 0]
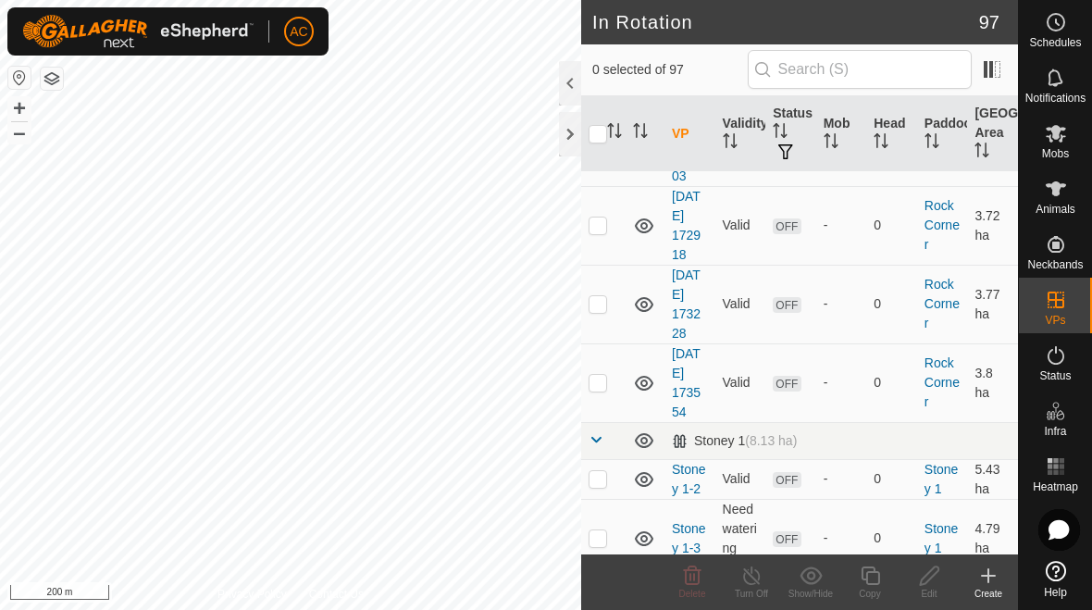
click at [690, 586] on div "Delete" at bounding box center [691, 593] width 59 height 14
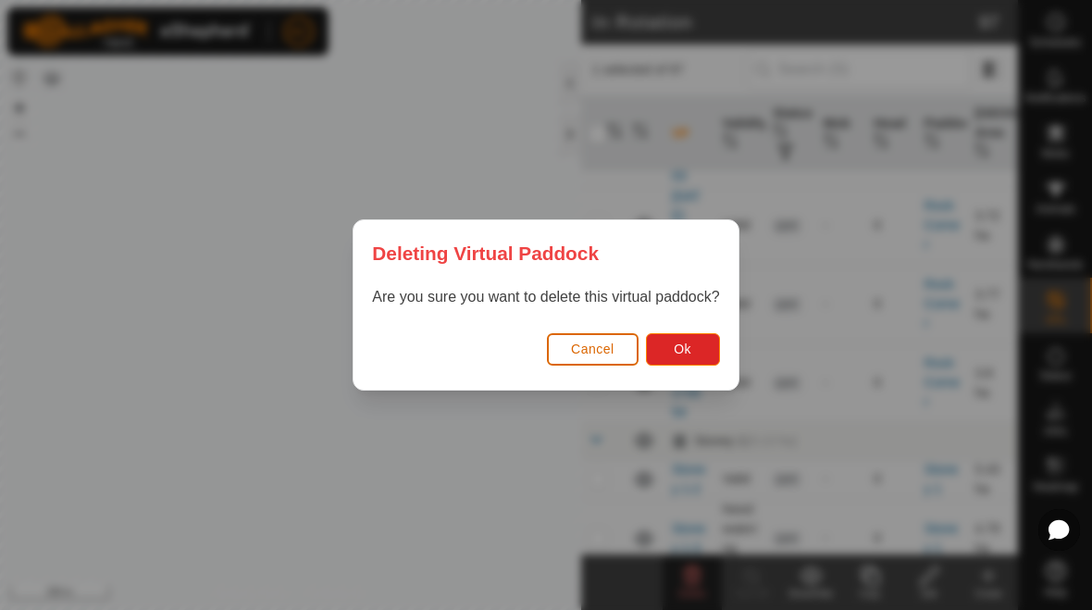
click at [692, 356] on button "Ok" at bounding box center [683, 349] width 74 height 32
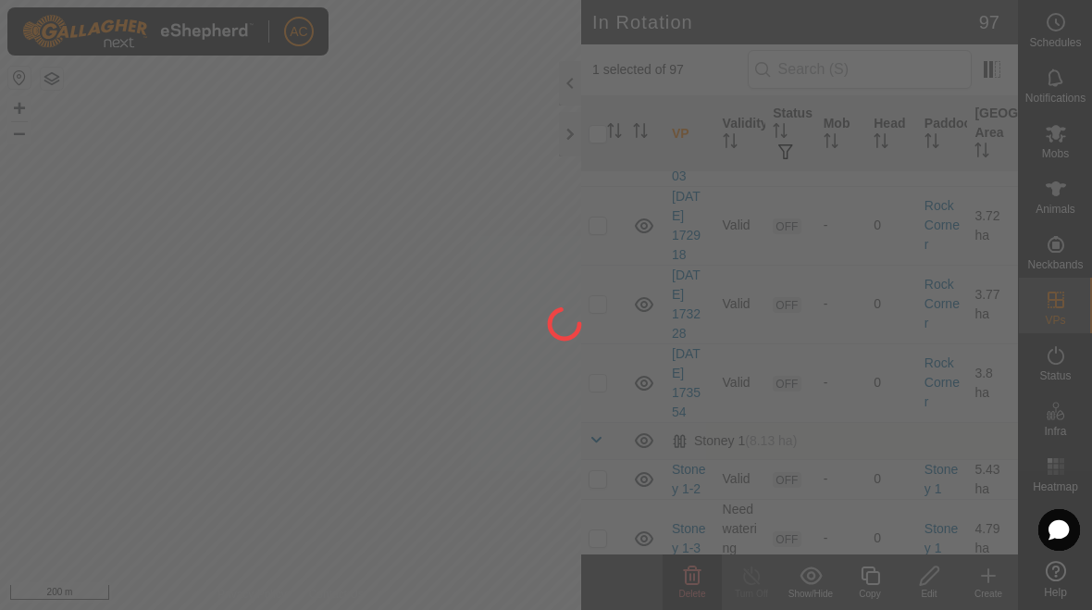
checkbox input "false"
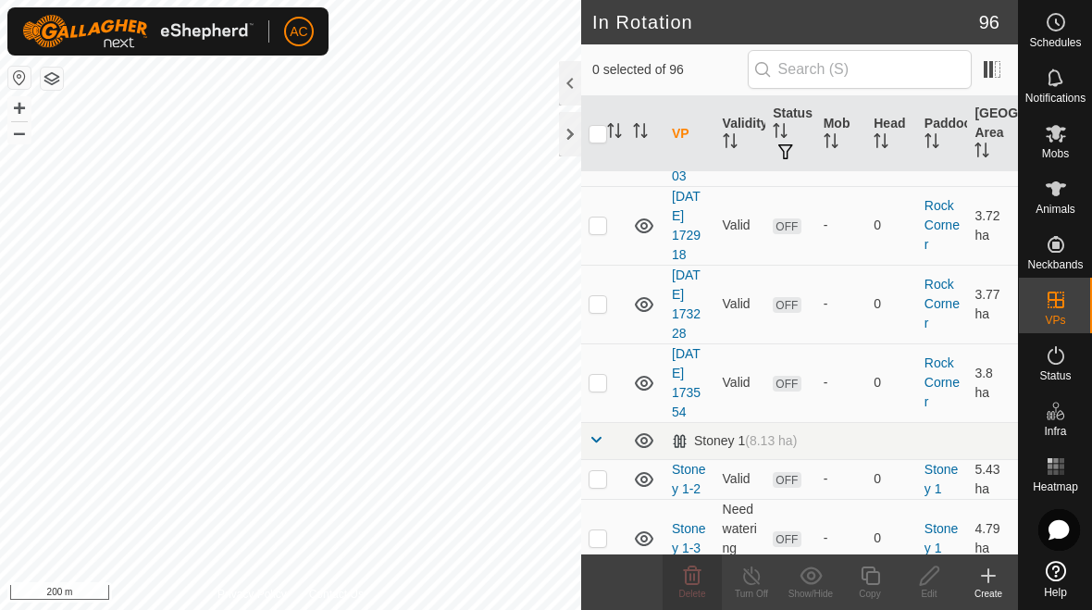
click at [566, 139] on div at bounding box center [570, 134] width 22 height 44
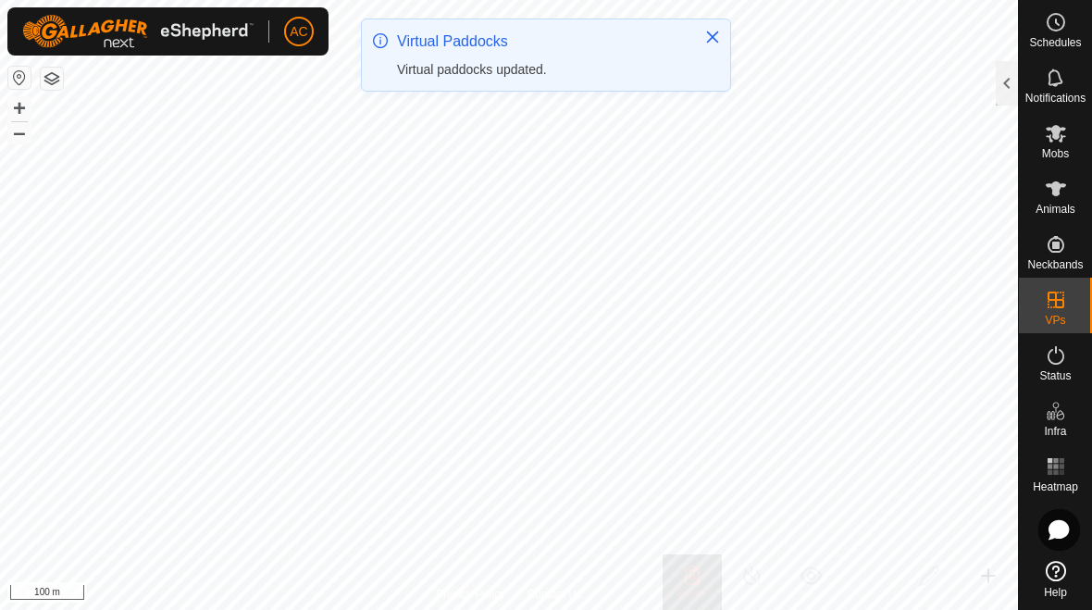
click at [758, 96] on div at bounding box center [1006, 83] width 22 height 44
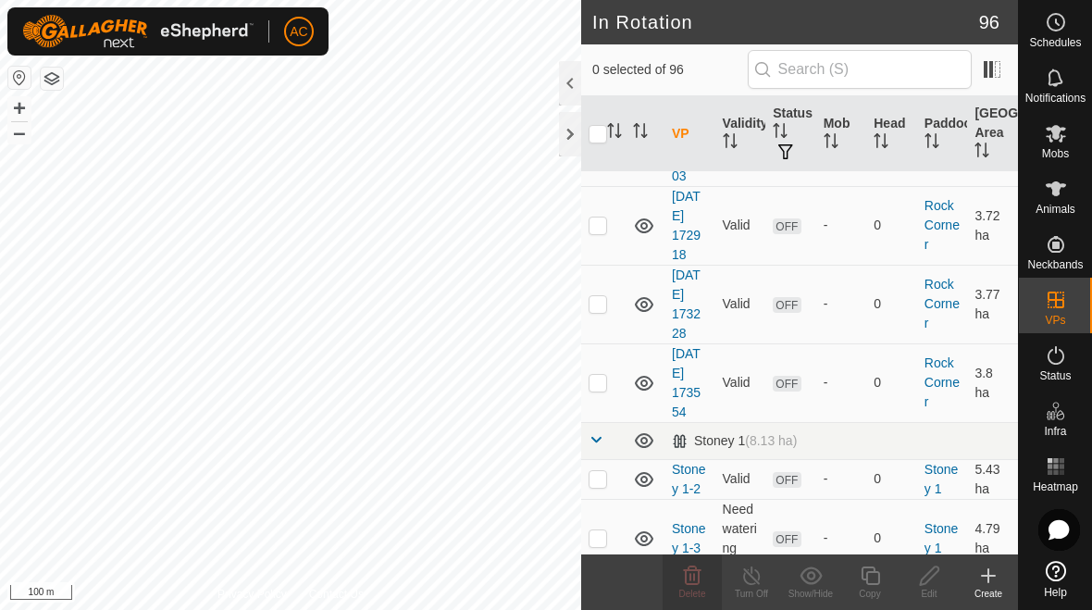
click at [758, 575] on icon at bounding box center [987, 575] width 13 height 0
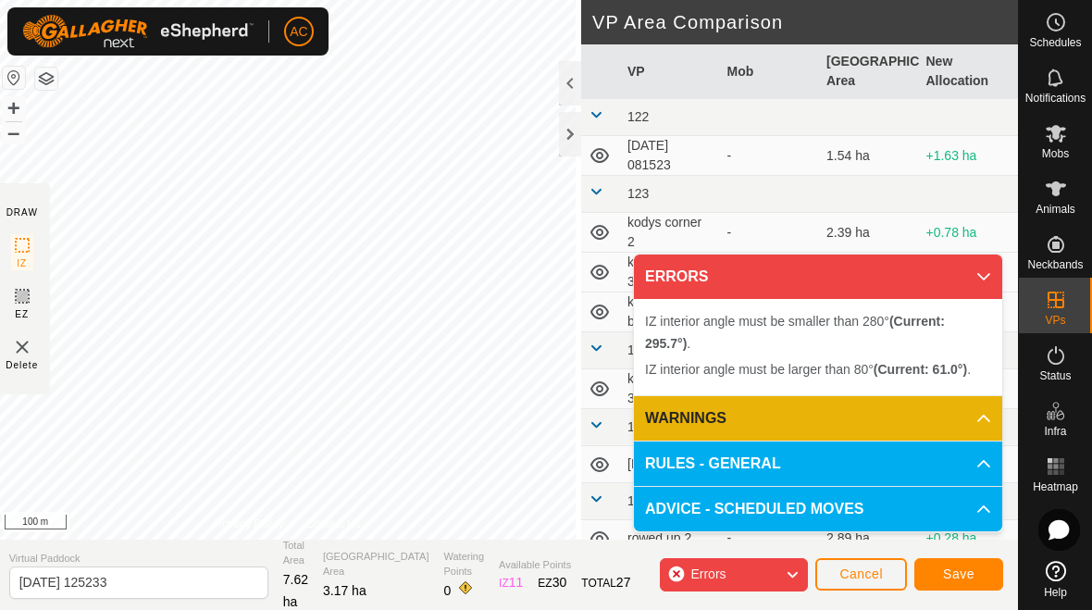
click at [25, 105] on button "+" at bounding box center [14, 108] width 22 height 22
click at [25, 103] on button "+" at bounding box center [14, 108] width 22 height 22
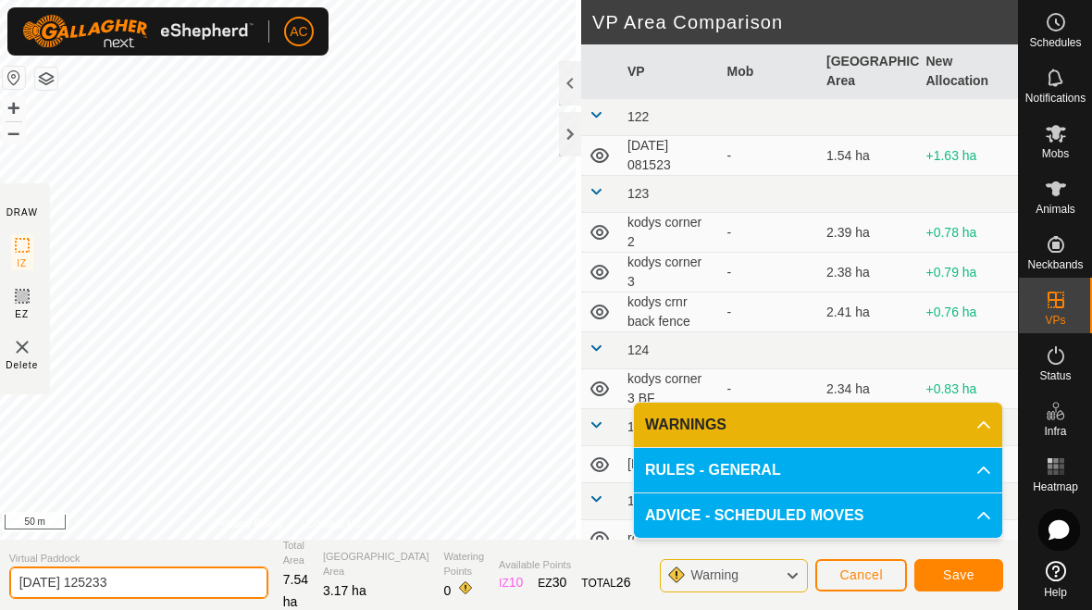
click at [172, 585] on input "[DATE] 125233" at bounding box center [138, 582] width 259 height 32
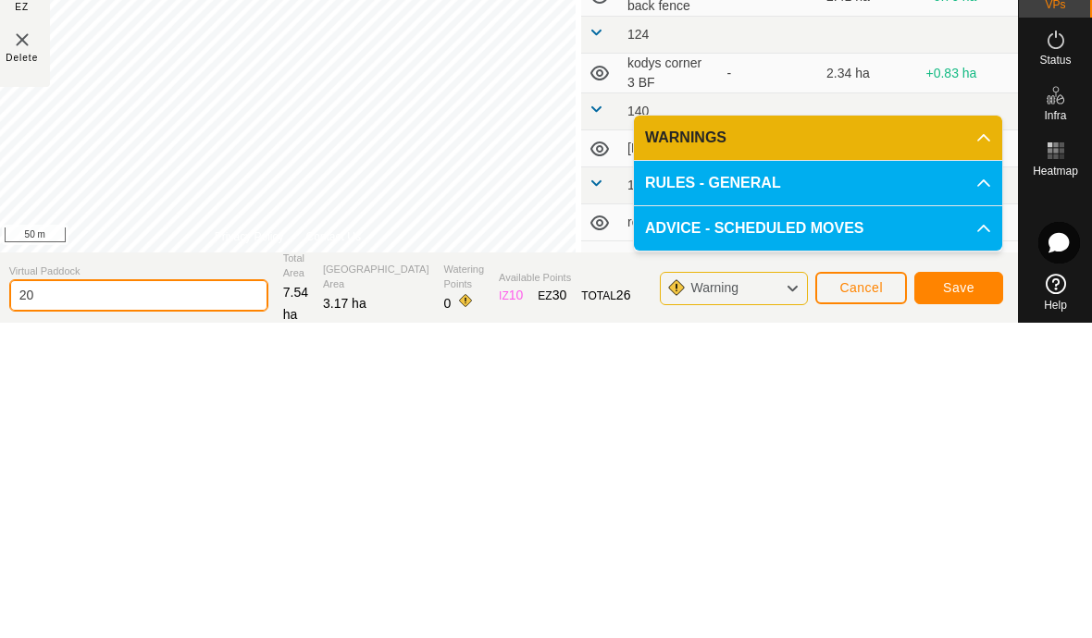
type input "2"
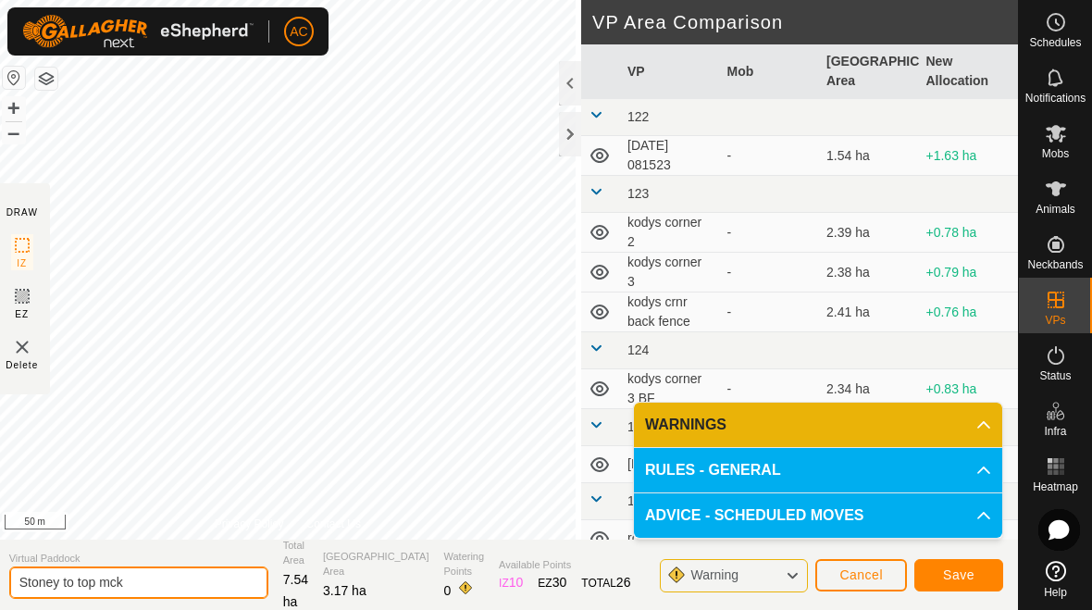
type input "Stoney to top mck"
click at [758, 575] on span "Save" at bounding box center [958, 574] width 31 height 15
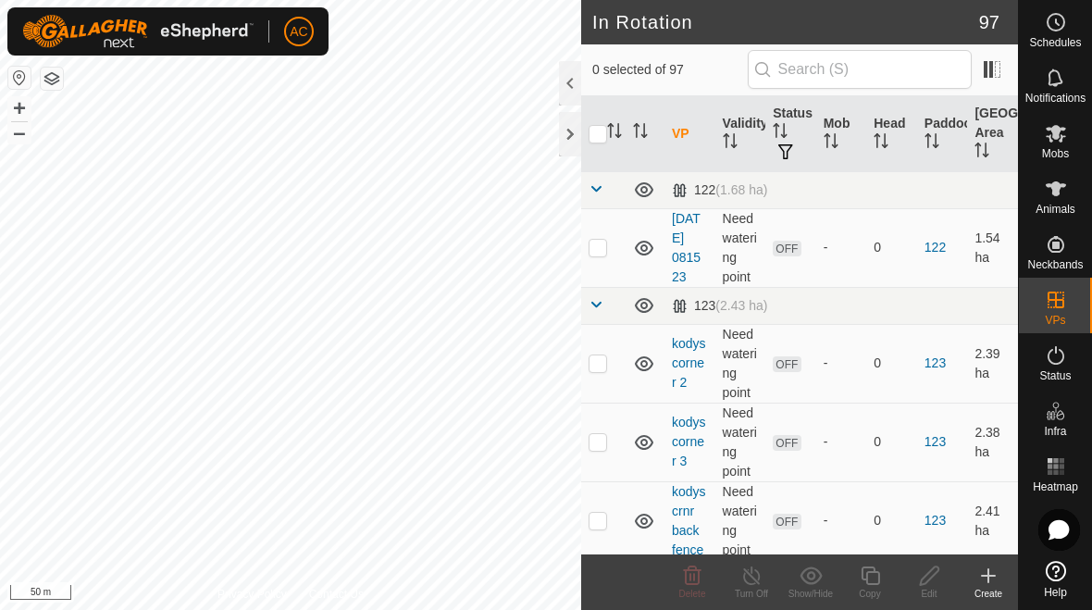
click at [718, 39] on button "Close" at bounding box center [712, 35] width 26 height 26
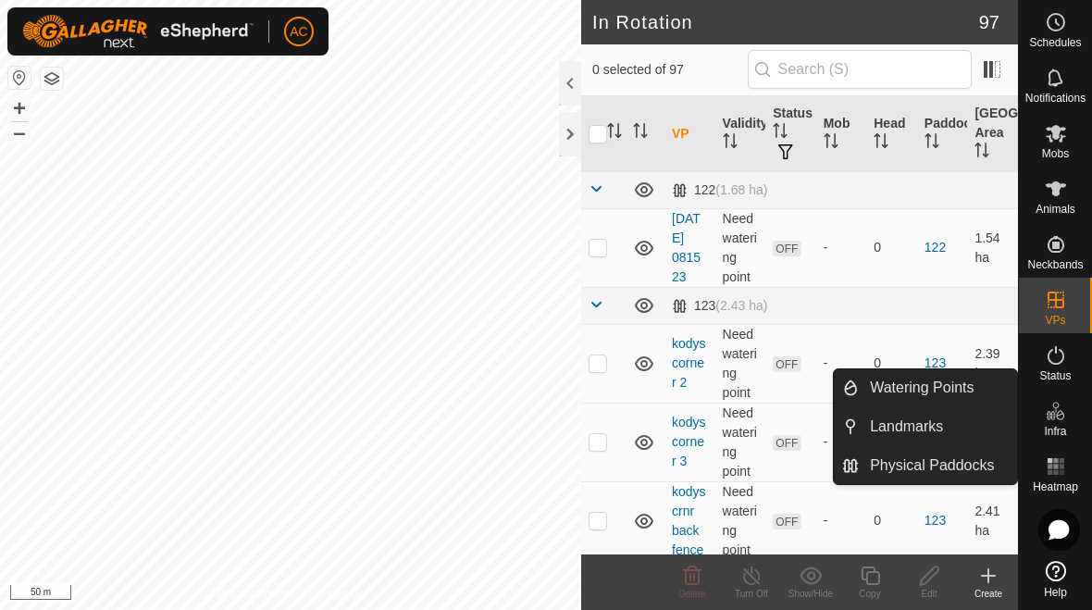
click at [758, 391] on span "Watering Points" at bounding box center [922, 387] width 104 height 22
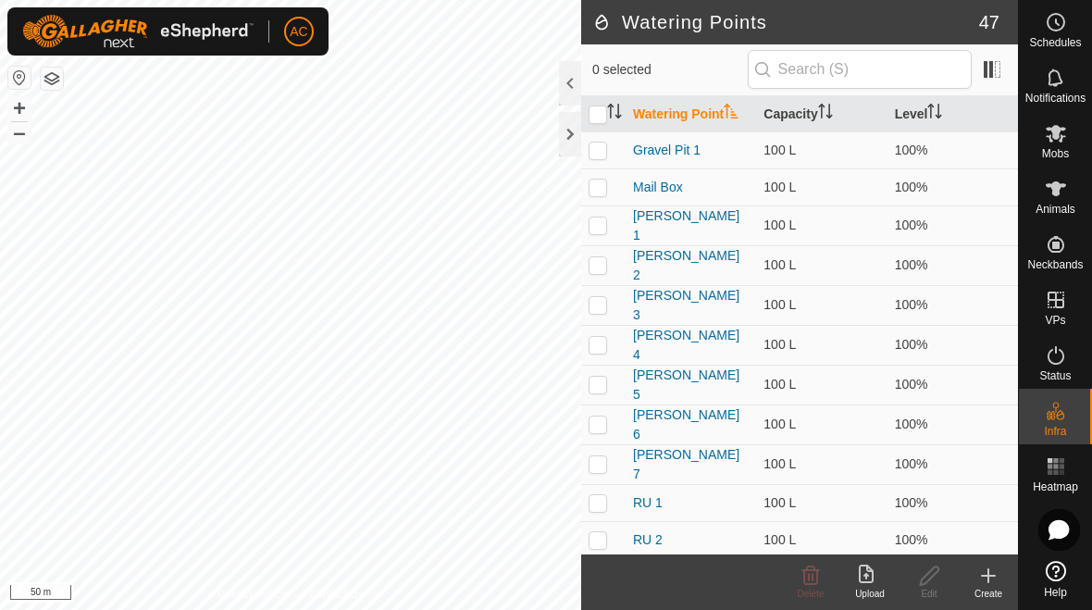
click at [758, 582] on icon at bounding box center [988, 575] width 22 height 22
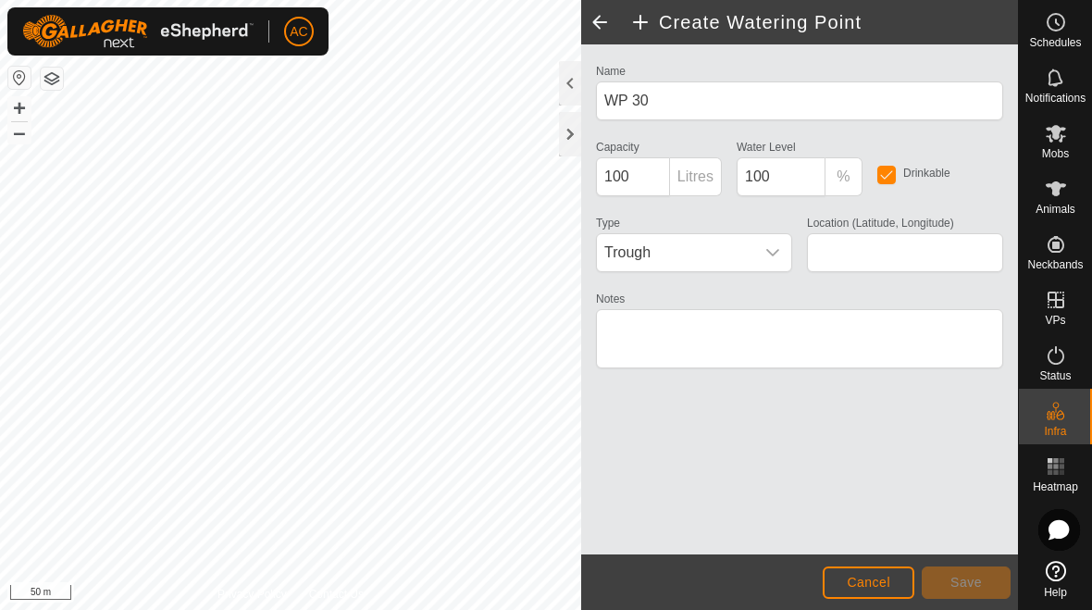
type input "-45.909908, 167.765959"
click at [758, 574] on span "Save" at bounding box center [965, 581] width 31 height 15
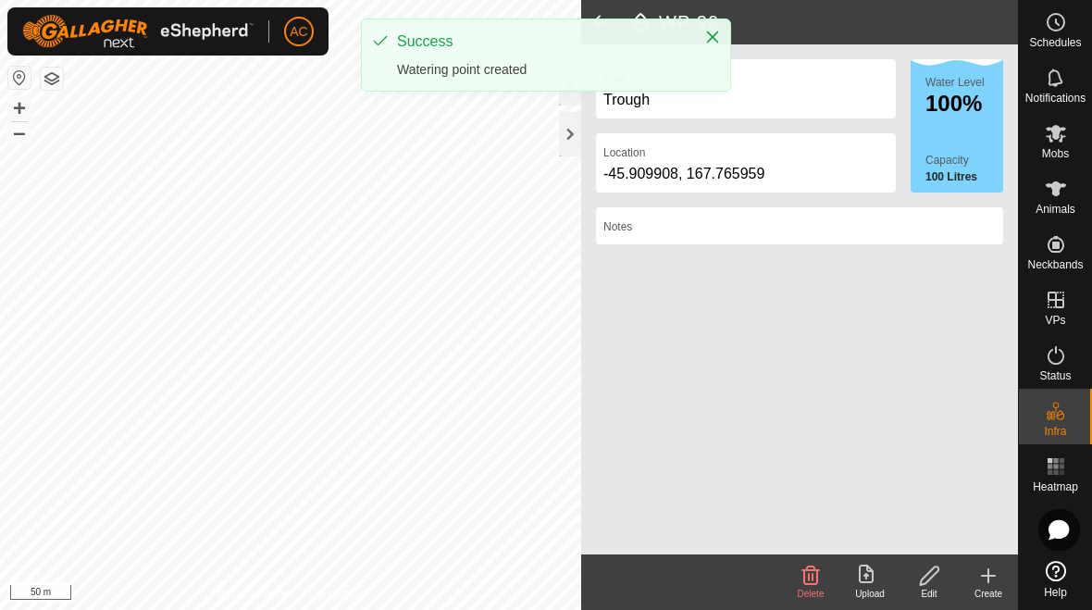
click at [758, 591] on div "Create" at bounding box center [987, 593] width 59 height 14
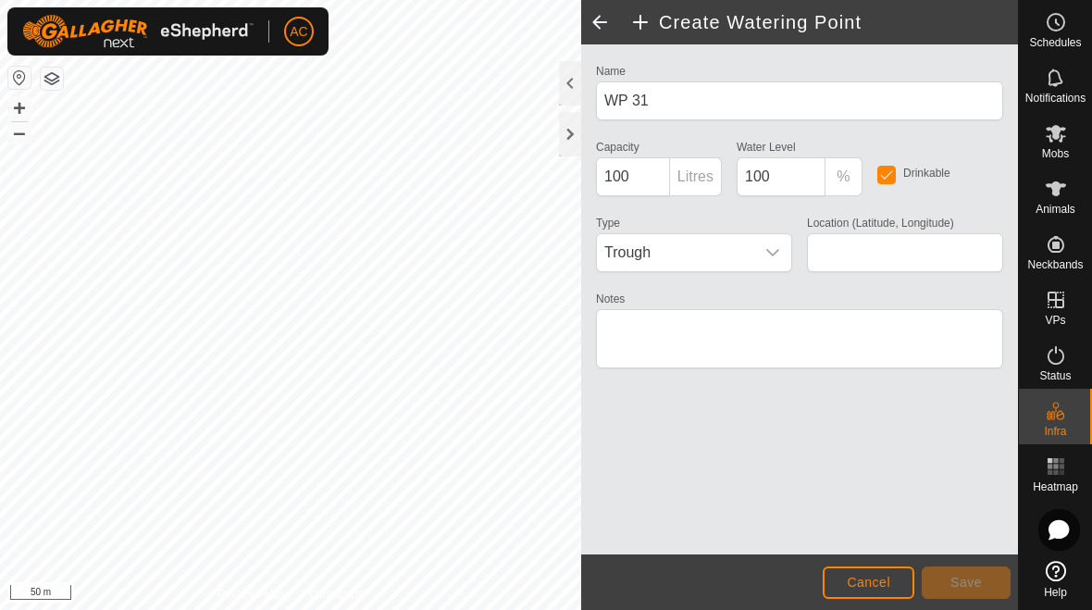
type input "-45.909888, 167.765289"
click at [758, 570] on button "Save" at bounding box center [965, 582] width 89 height 32
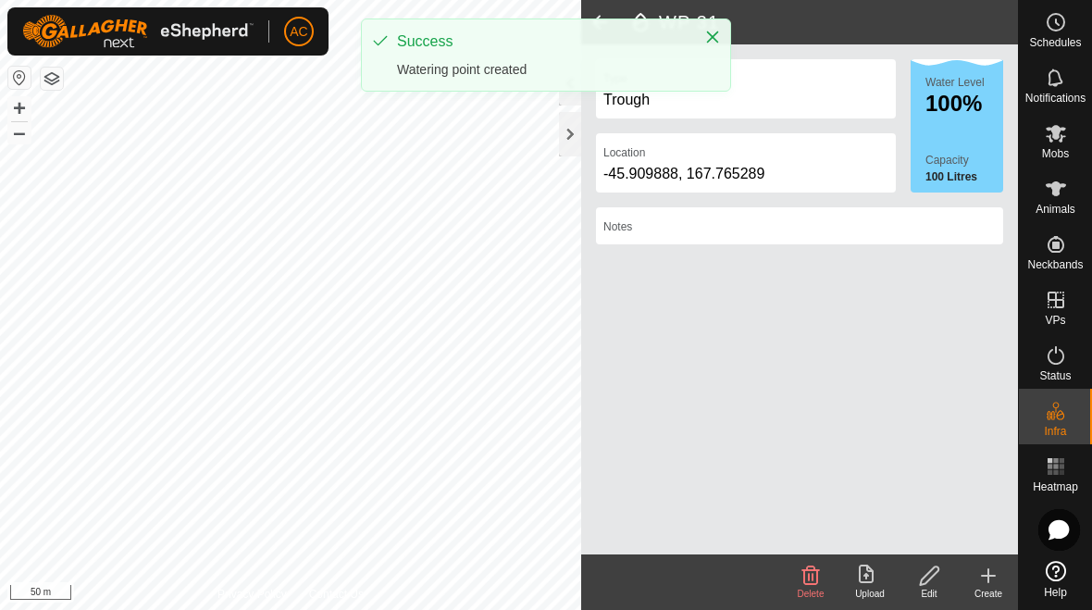
click at [758, 572] on icon at bounding box center [988, 575] width 22 height 22
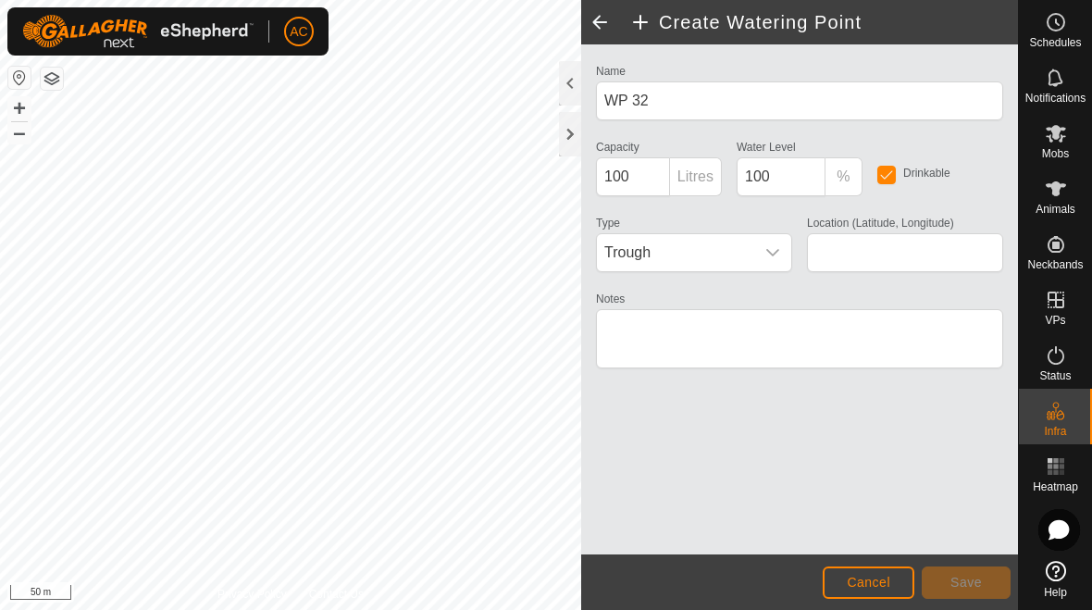
type input "-45.911628, 167.763369"
click at [758, 582] on span "Save" at bounding box center [965, 581] width 31 height 15
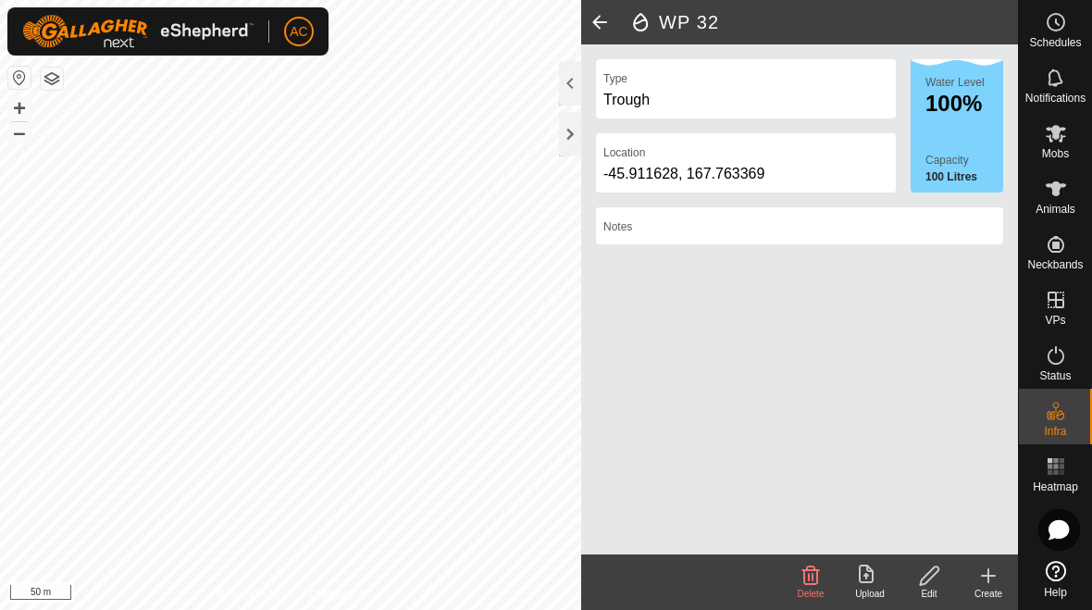
click at [758, 574] on icon at bounding box center [988, 575] width 22 height 22
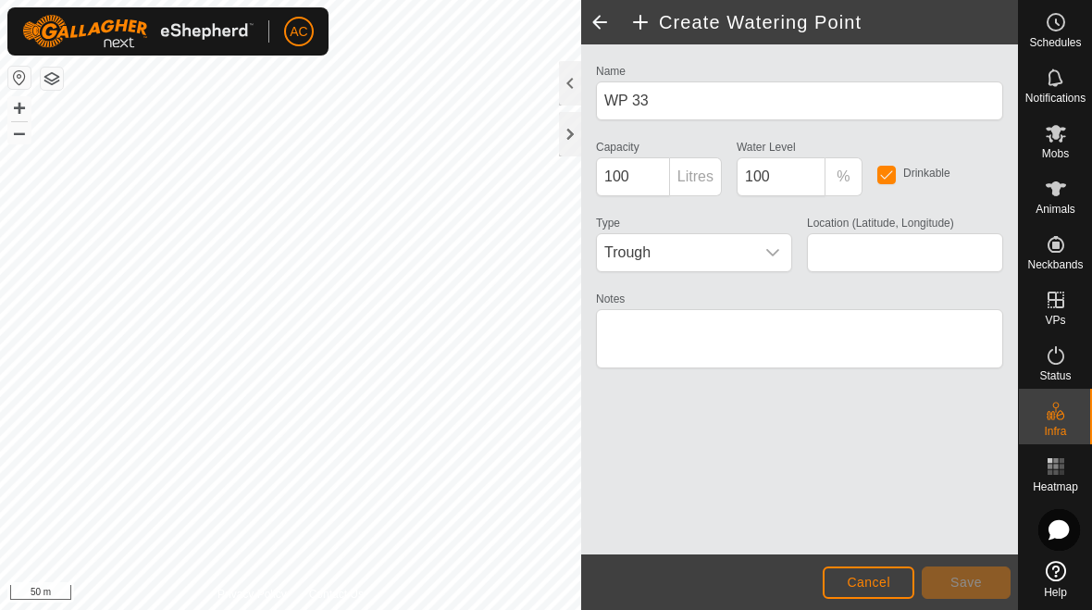
type input "-45.910758, 167.761183"
click at [758, 579] on span "Save" at bounding box center [965, 581] width 31 height 15
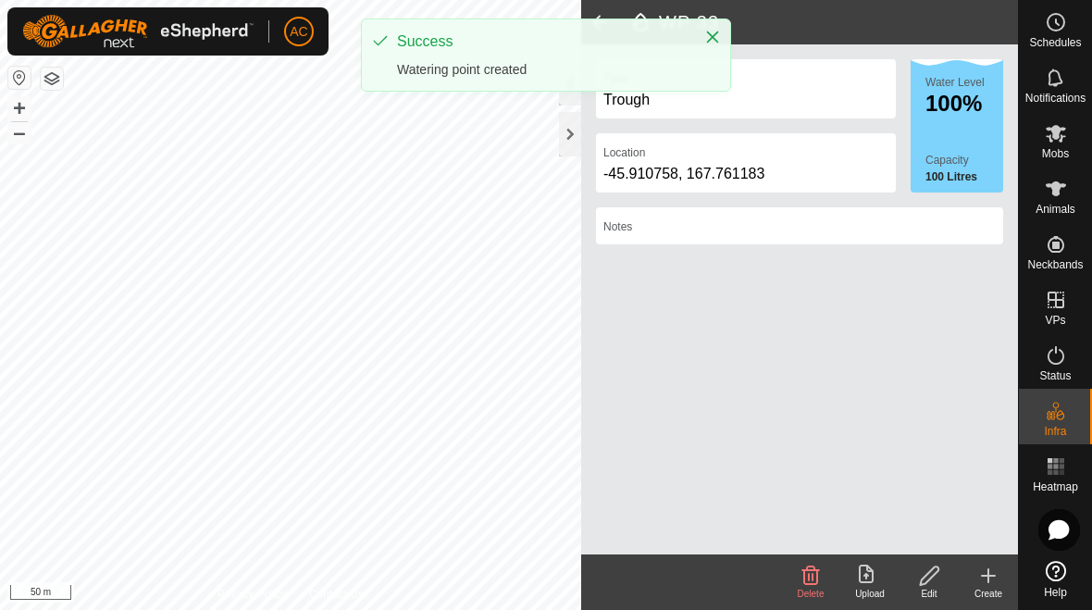
click at [712, 41] on icon "Close" at bounding box center [712, 37] width 15 height 15
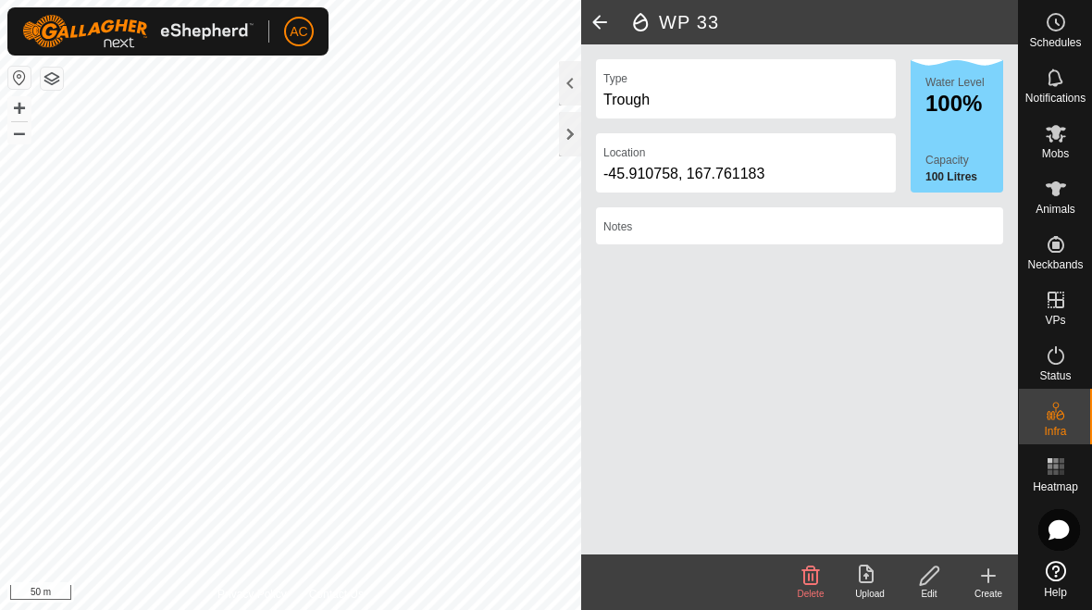
click at [573, 140] on div at bounding box center [570, 134] width 22 height 44
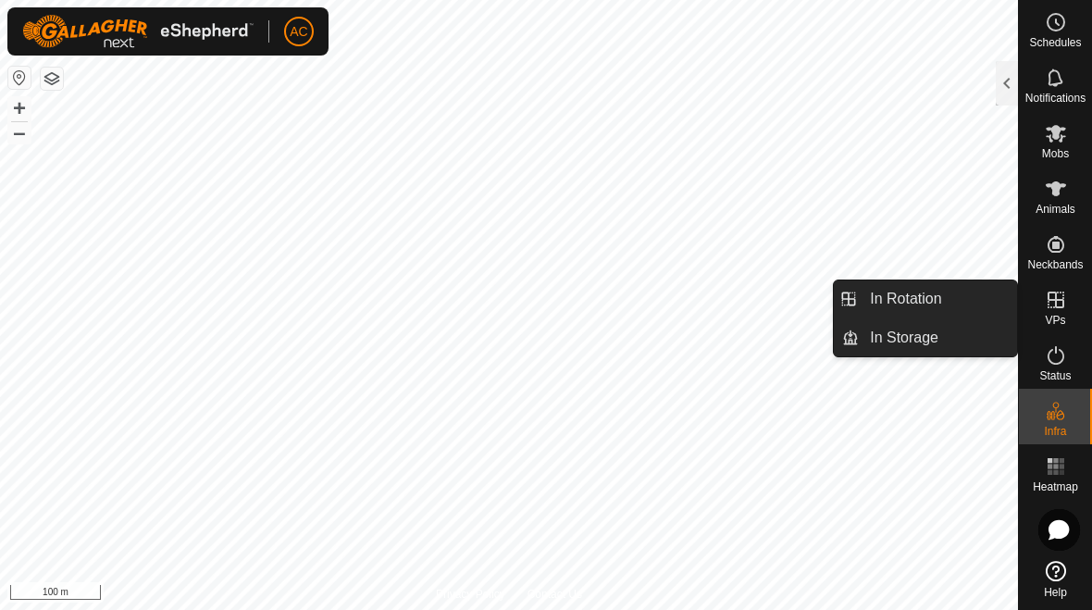
click at [758, 303] on link "In Rotation" at bounding box center [937, 298] width 158 height 37
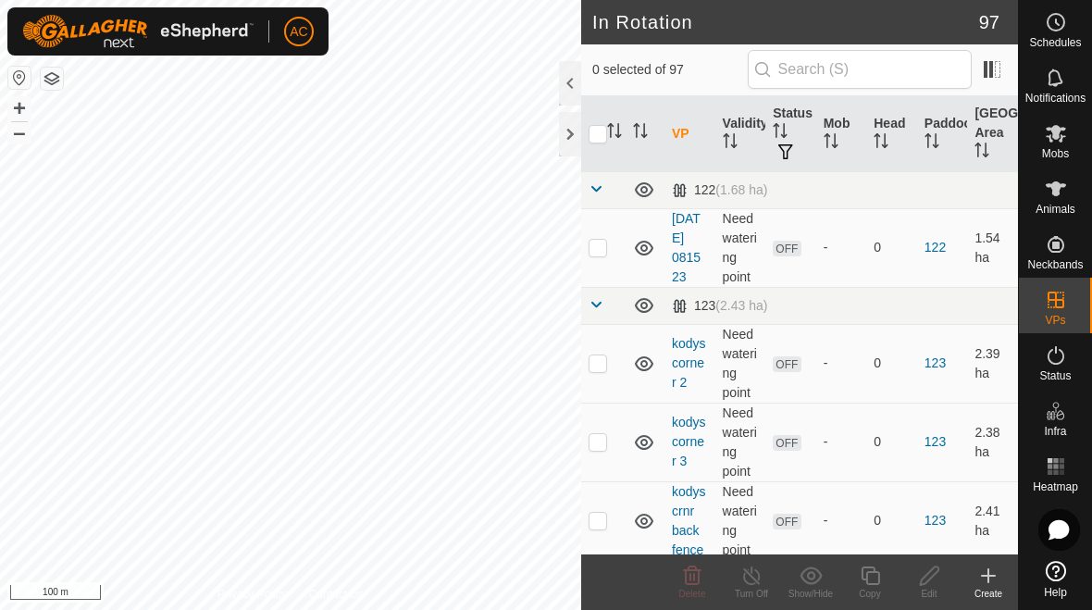
click at [758, 585] on icon at bounding box center [988, 575] width 22 height 22
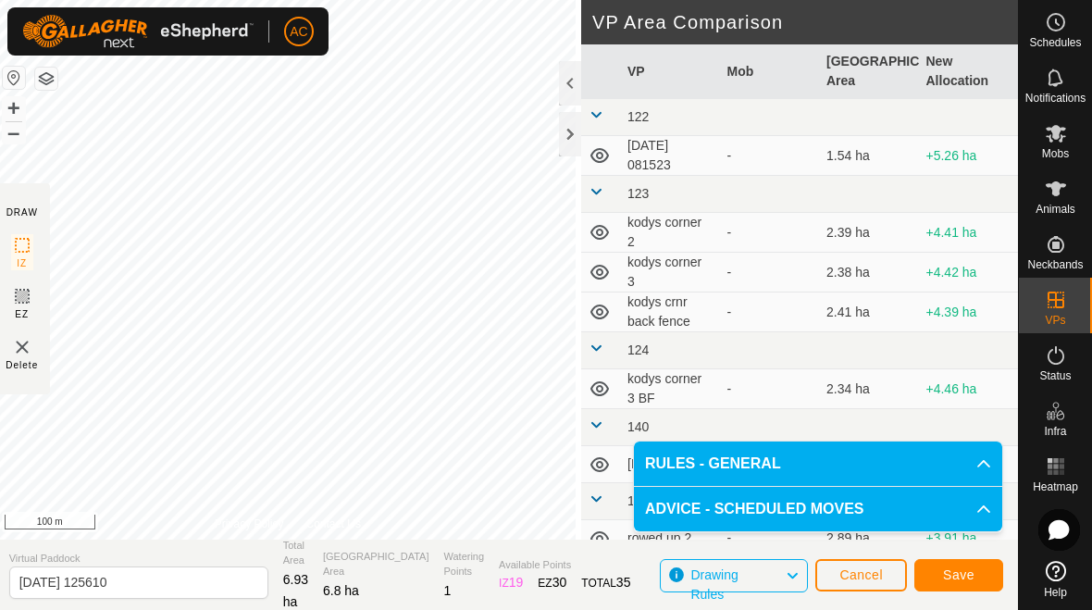
click at [758, 573] on span "Save" at bounding box center [958, 574] width 31 height 15
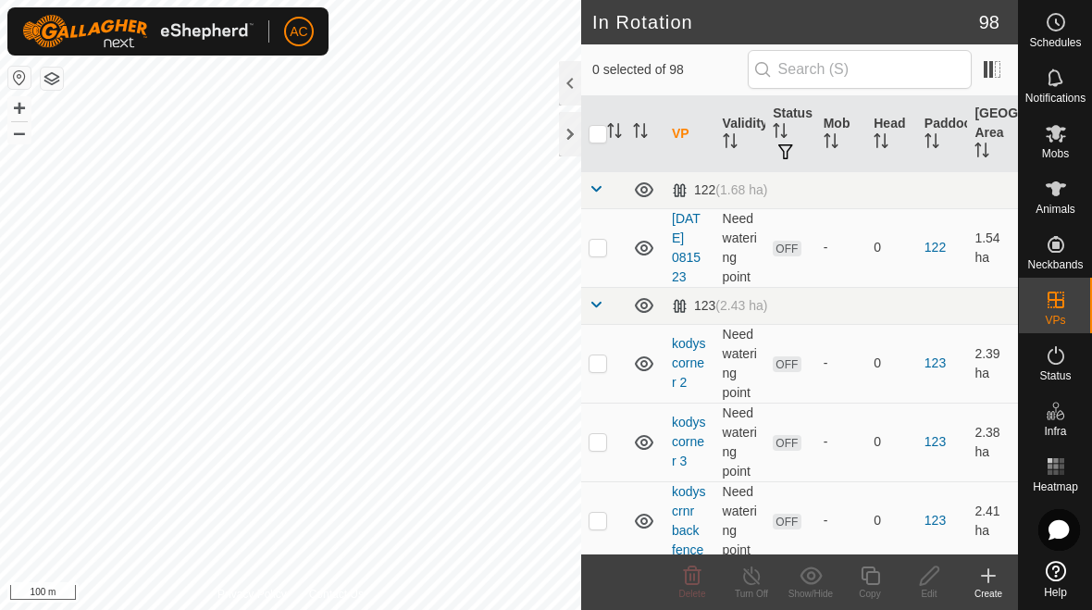
click at [566, 146] on div at bounding box center [570, 134] width 22 height 44
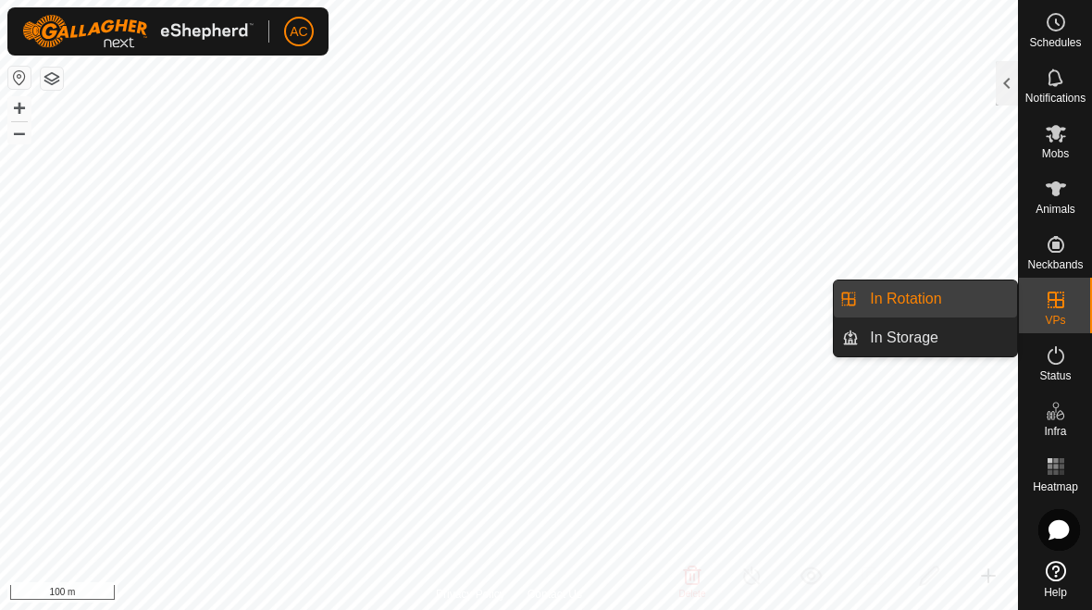
click at [758, 299] on link "In Rotation" at bounding box center [937, 298] width 158 height 37
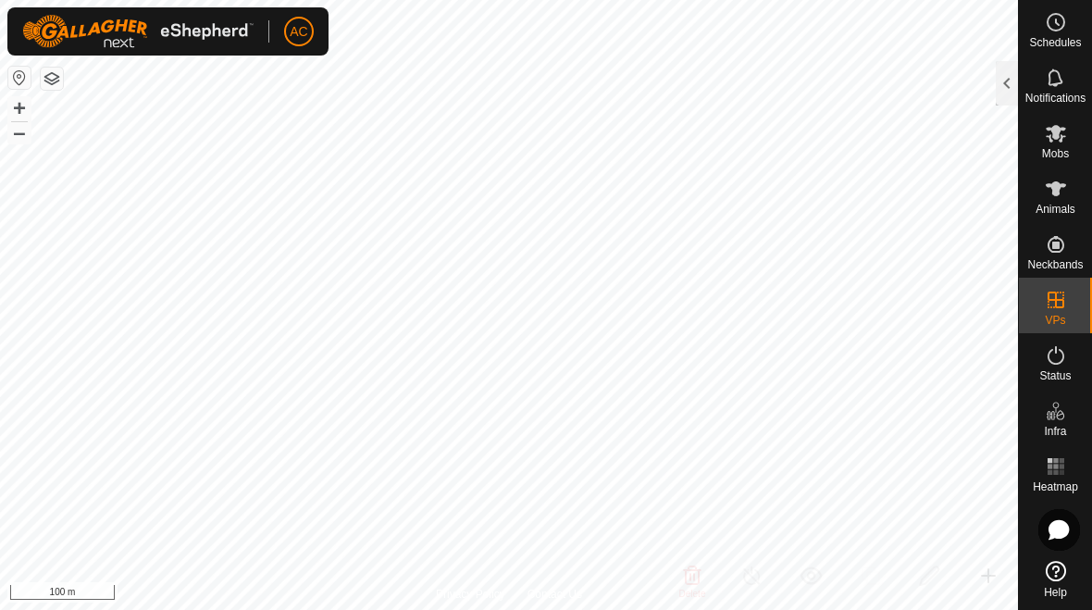
click at [758, 92] on div at bounding box center [1006, 83] width 22 height 44
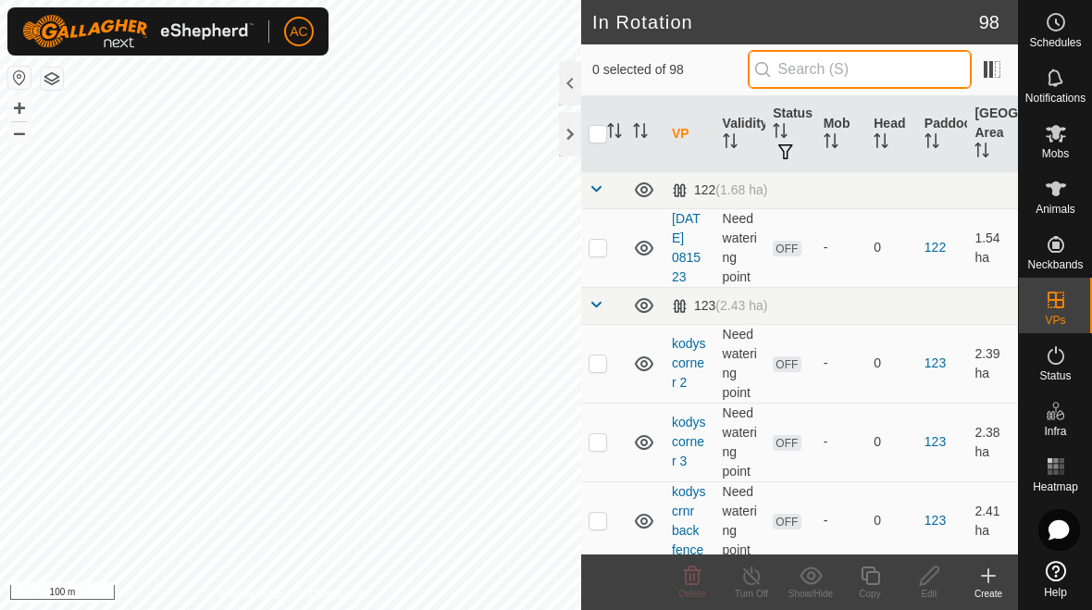
click at [758, 68] on input "text" at bounding box center [859, 69] width 224 height 39
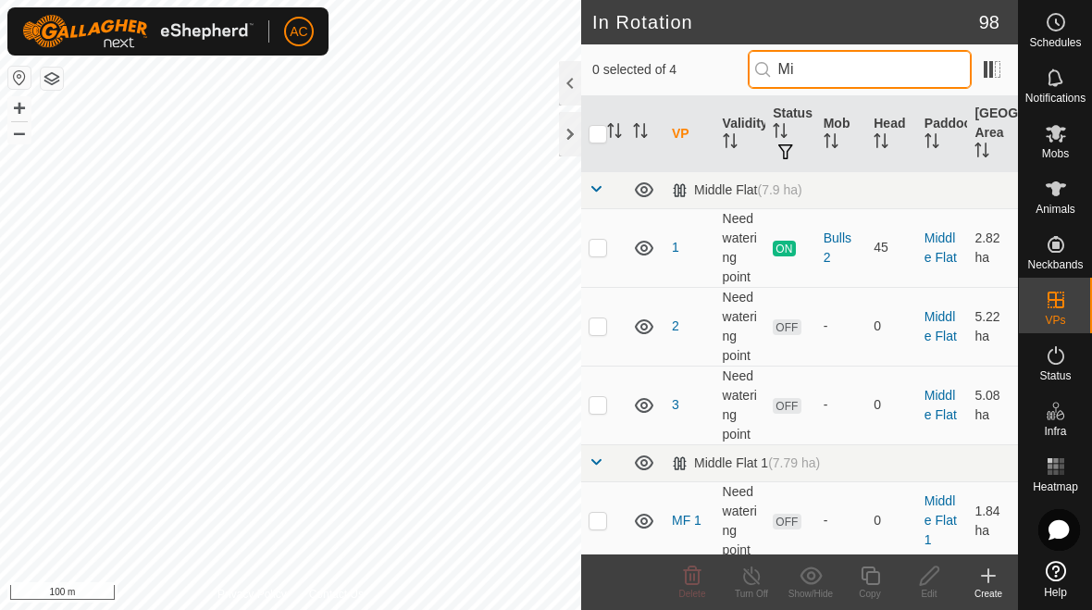
type input "Mi"
click at [603, 329] on p-checkbox at bounding box center [597, 325] width 19 height 15
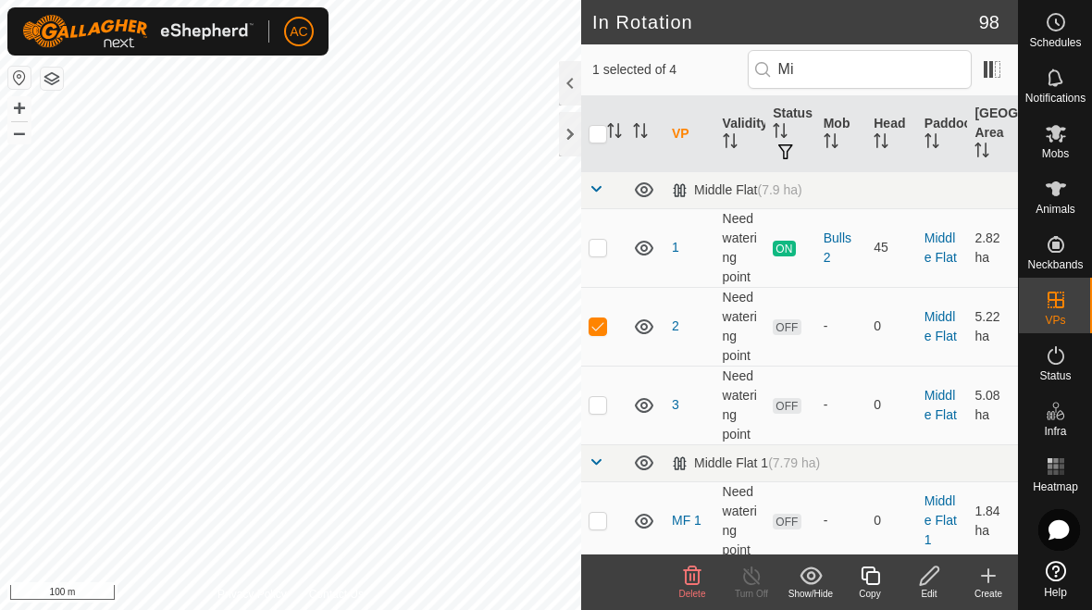
click at [604, 328] on p-checkbox at bounding box center [597, 325] width 19 height 15
checkbox input "false"
click at [609, 403] on td at bounding box center [603, 404] width 44 height 79
click at [604, 403] on p-checkbox at bounding box center [597, 404] width 19 height 15
checkbox input "false"
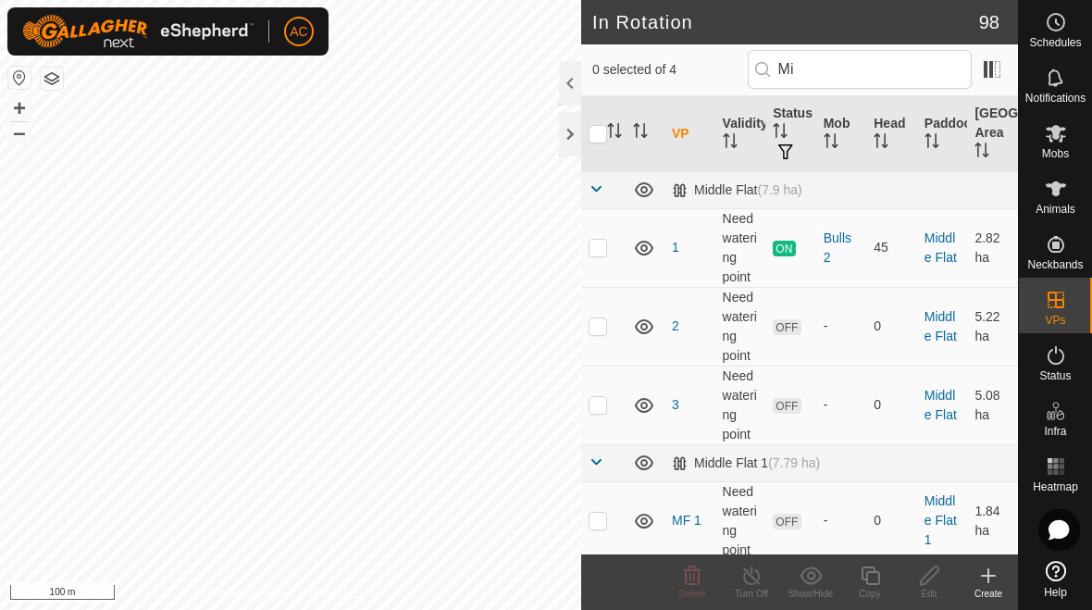
click at [758, 585] on icon at bounding box center [988, 575] width 22 height 22
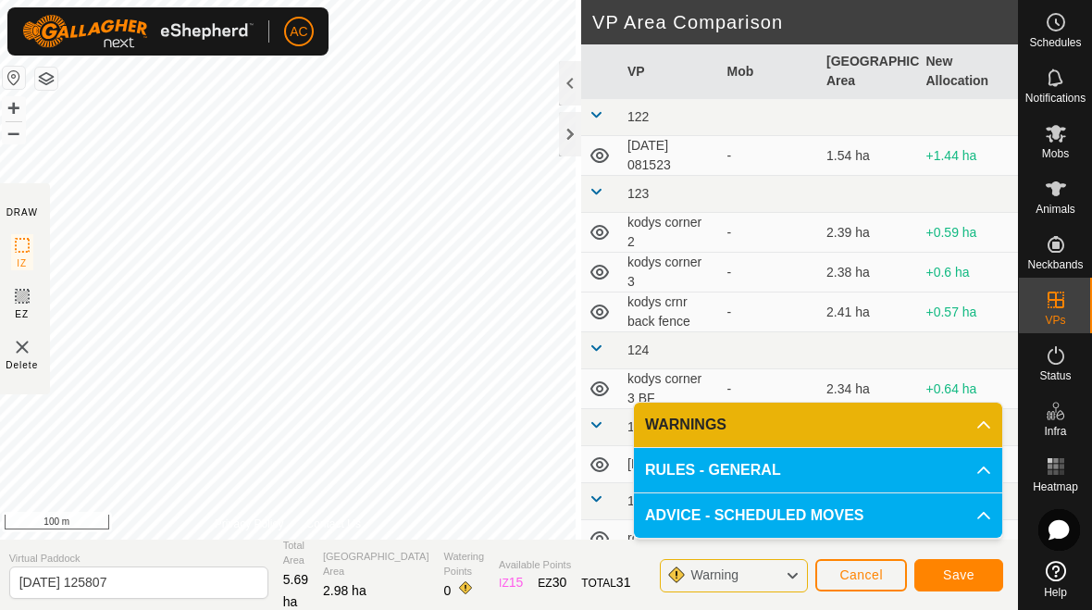
click at [758, 578] on span "Save" at bounding box center [958, 574] width 31 height 15
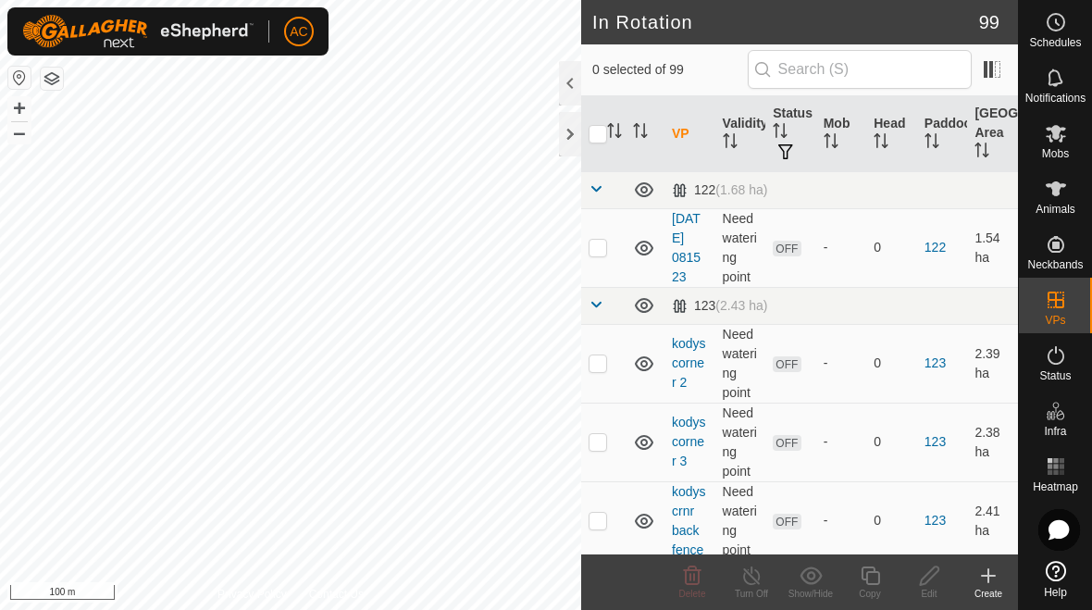
click at [758, 586] on div "Create" at bounding box center [987, 593] width 59 height 14
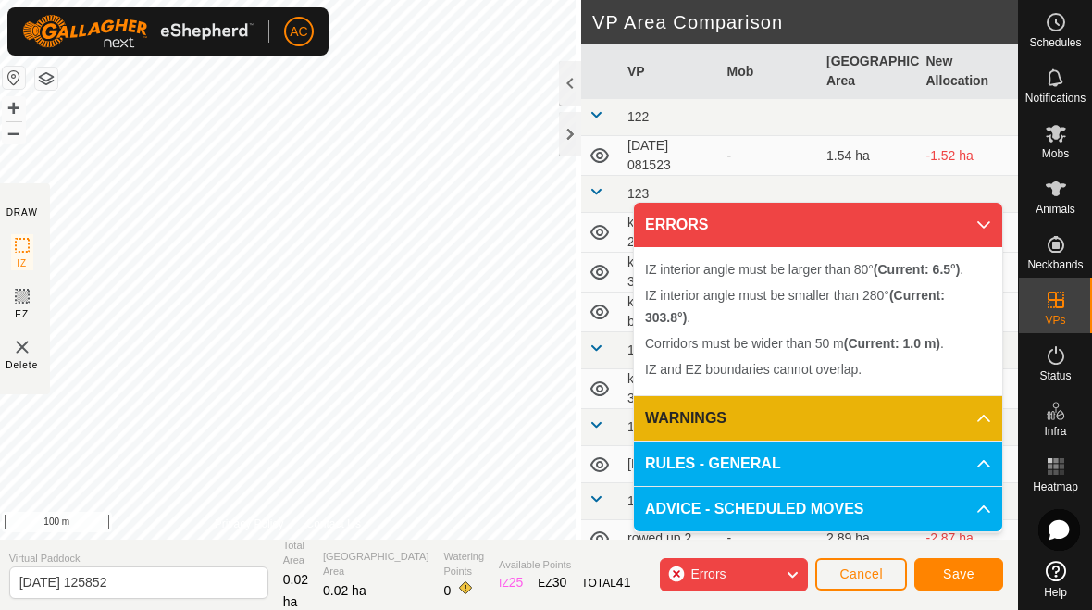
click at [758, 571] on span "Cancel" at bounding box center [860, 573] width 43 height 15
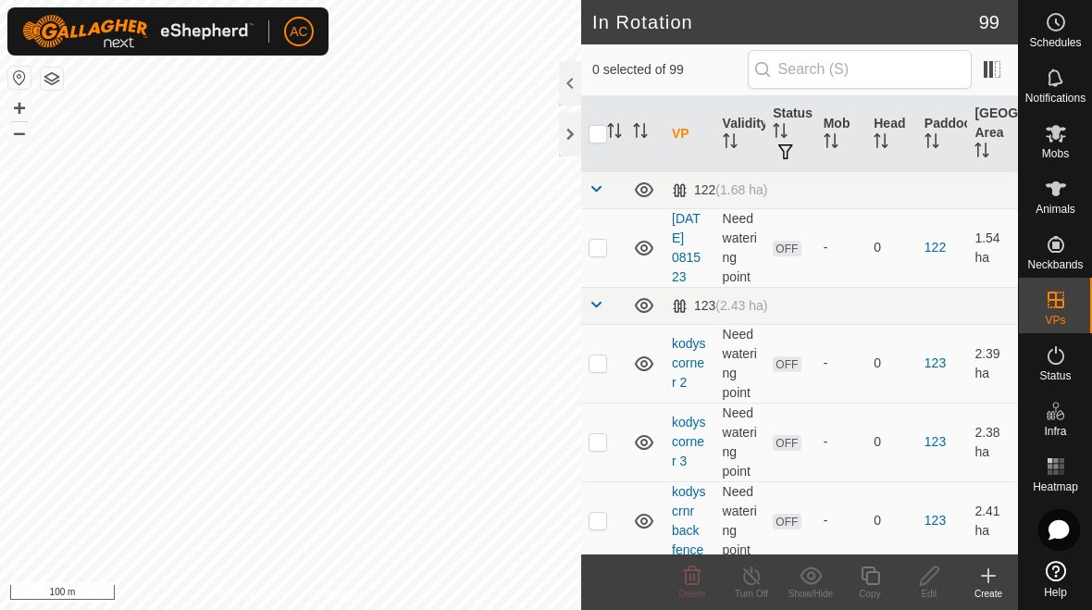
click at [758, 570] on icon at bounding box center [988, 575] width 22 height 22
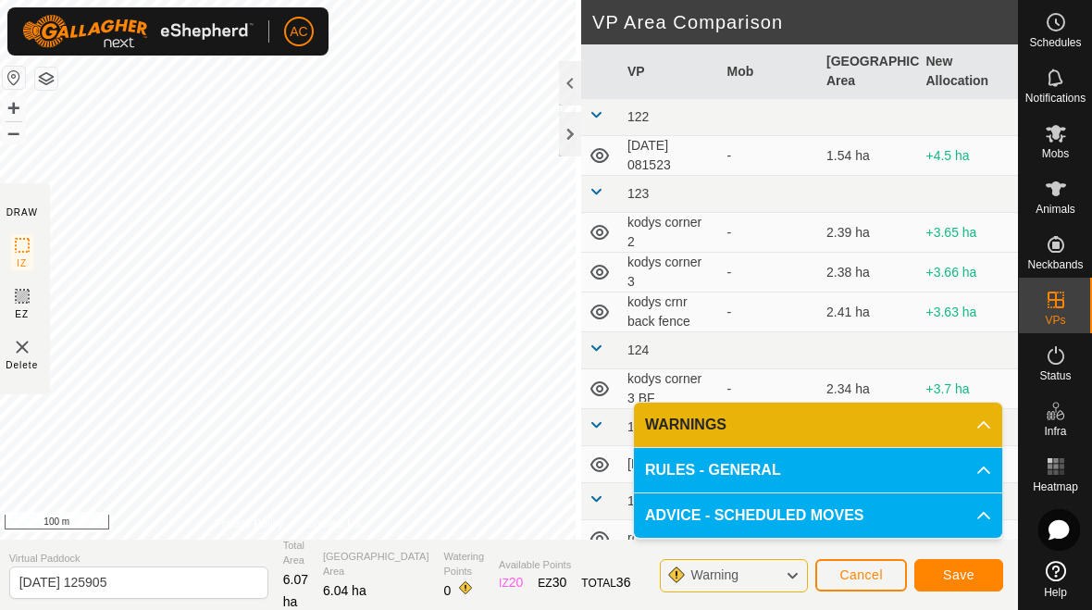
click at [758, 575] on span "Save" at bounding box center [958, 574] width 31 height 15
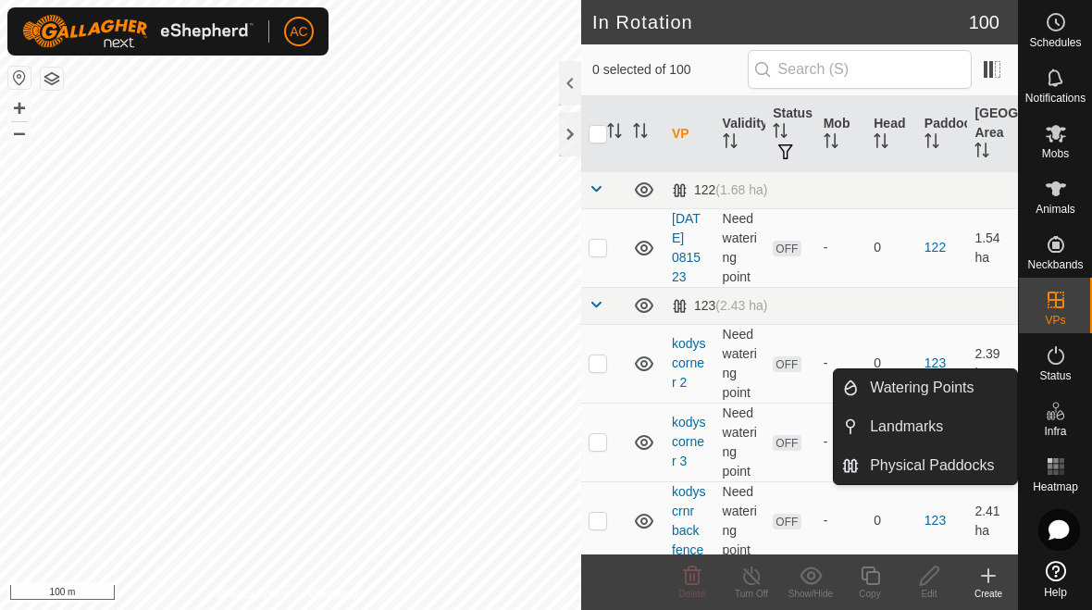
click at [758, 387] on span "Watering Points" at bounding box center [922, 387] width 104 height 22
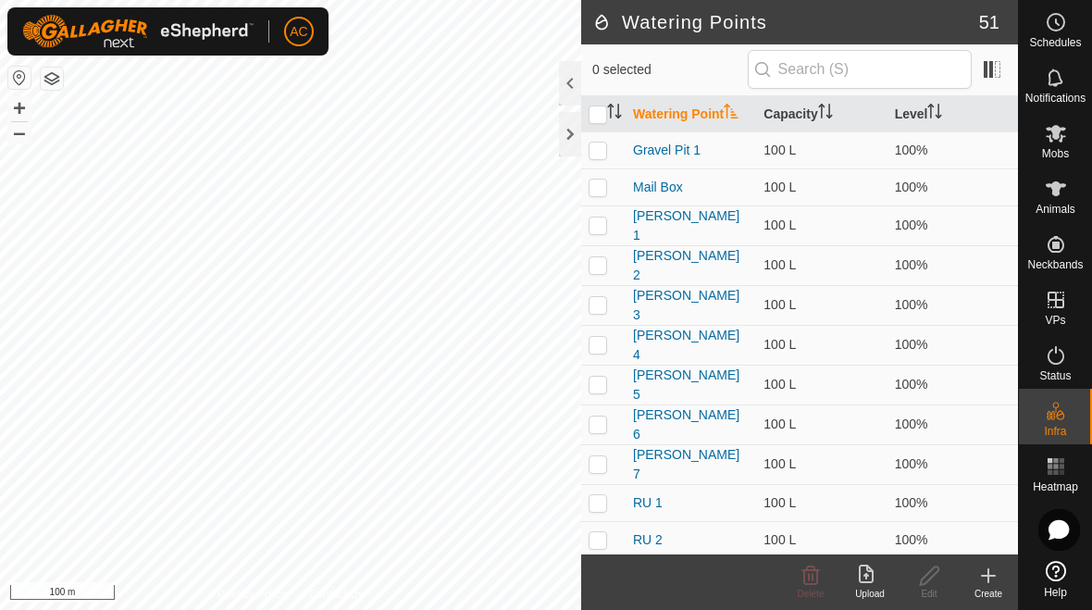
click at [758, 584] on icon at bounding box center [988, 575] width 22 height 22
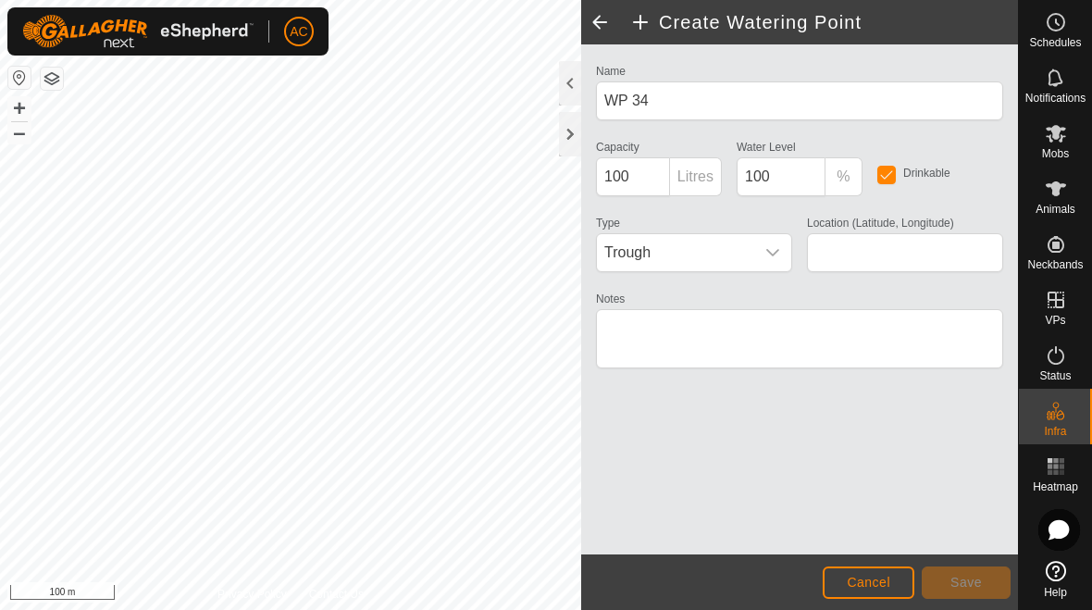
type input "-45.918189, 167.760118"
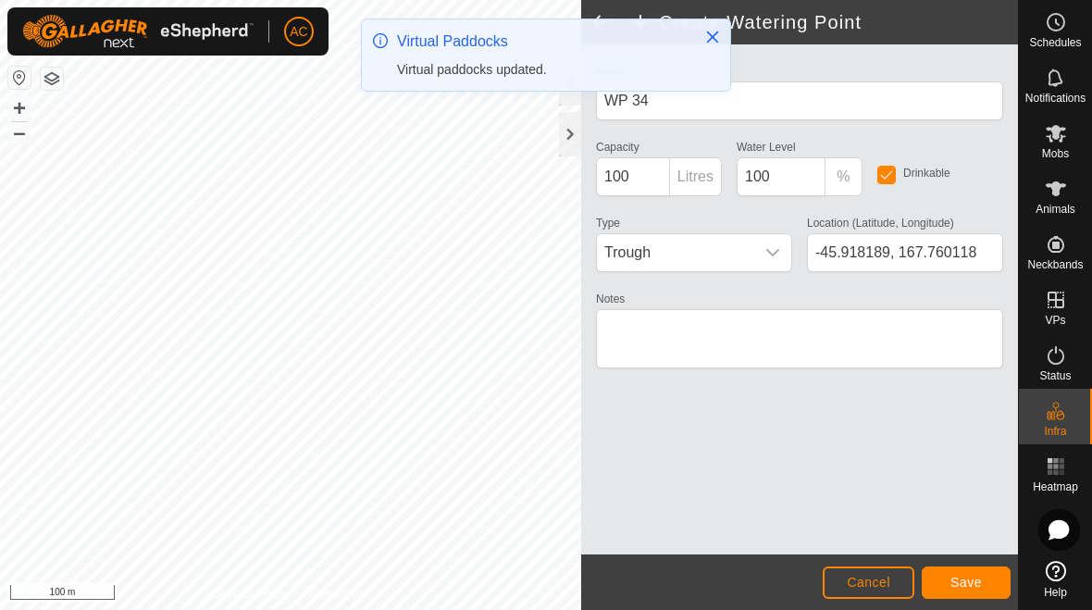
click at [758, 584] on span "Save" at bounding box center [965, 581] width 31 height 15
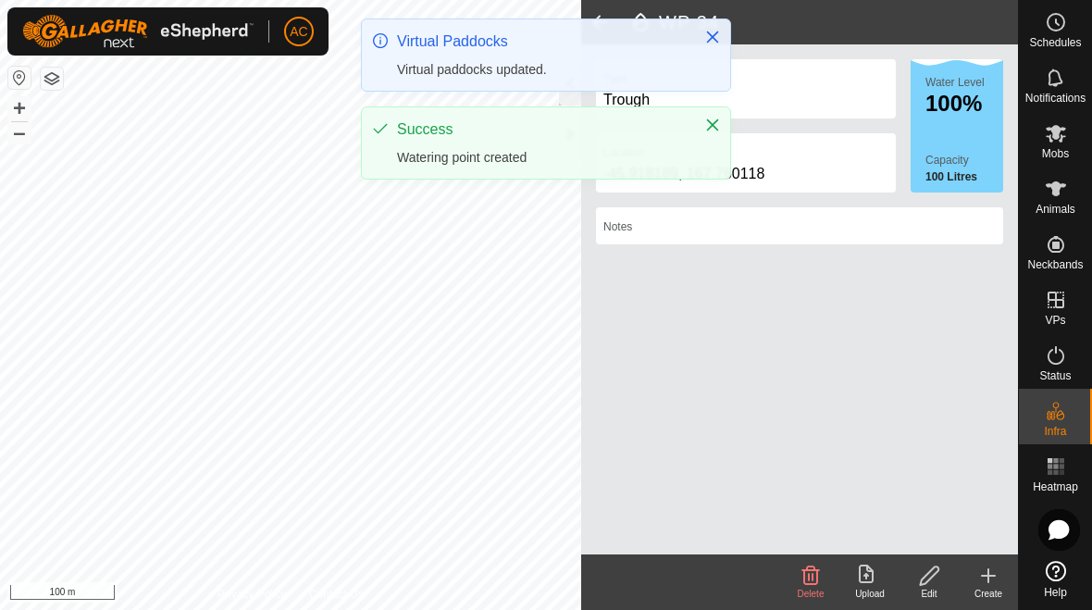
click at [758, 582] on icon at bounding box center [988, 575] width 22 height 22
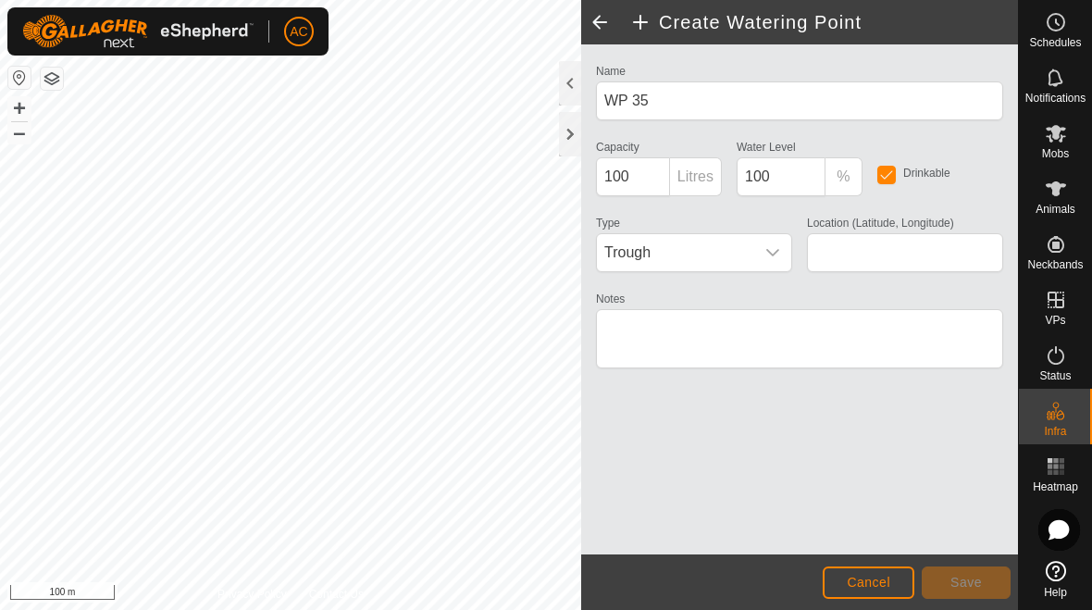
type input "-45.917760, 167.759089"
click at [758, 579] on span "Save" at bounding box center [965, 581] width 31 height 15
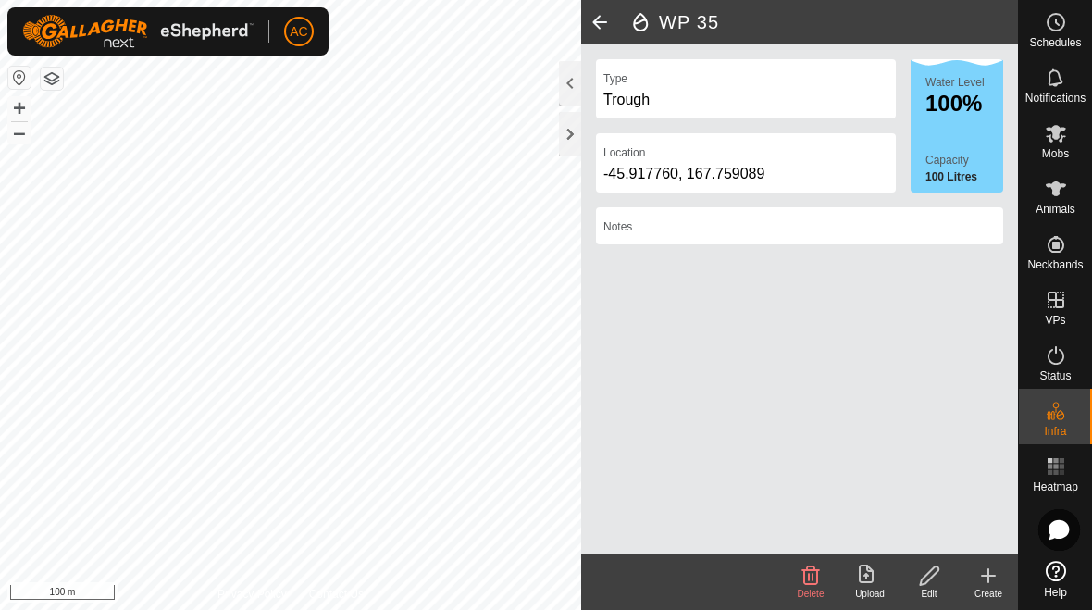
click at [569, 134] on div at bounding box center [570, 134] width 22 height 44
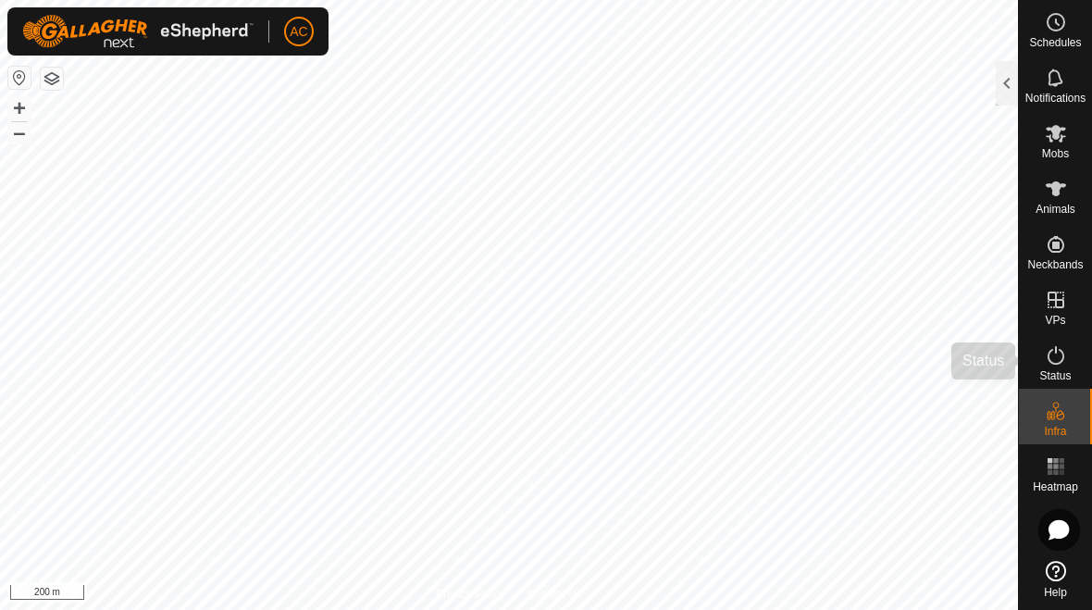
click at [758, 359] on icon at bounding box center [1055, 355] width 22 height 22
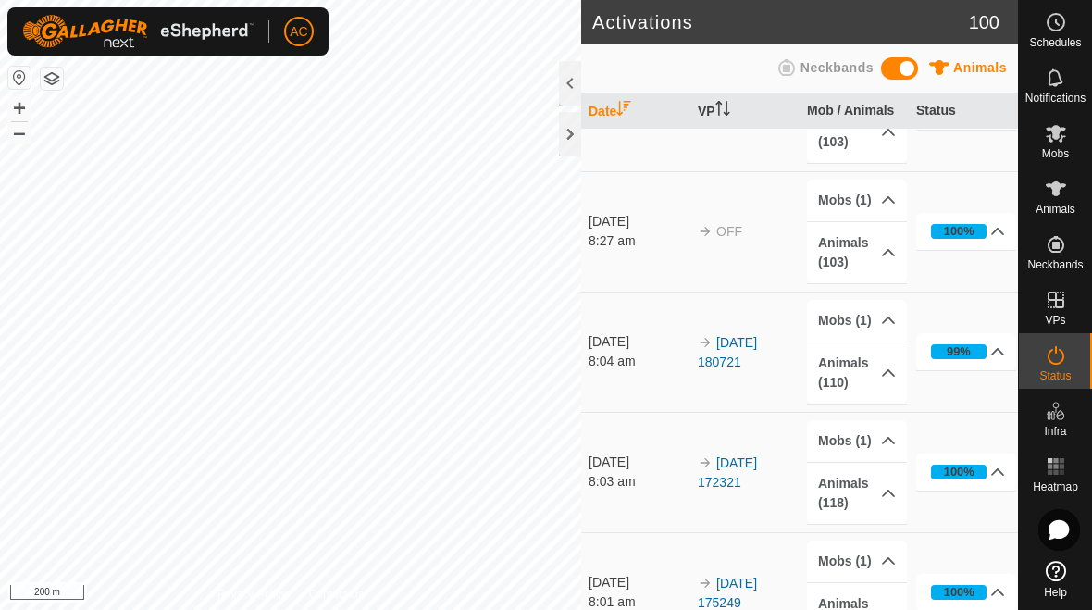
scroll to position [804, 0]
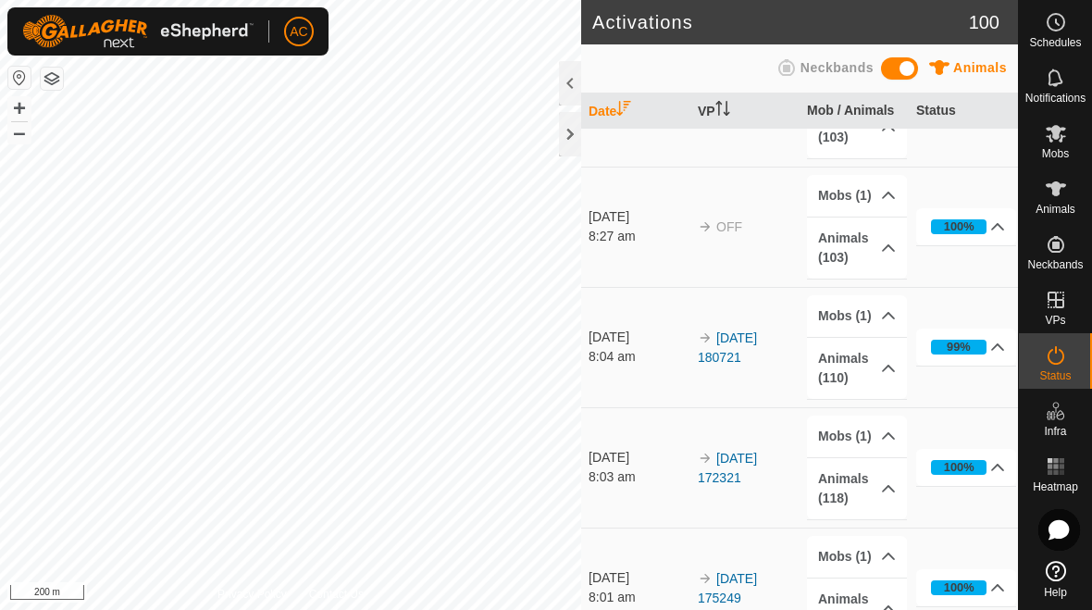
click at [758, 351] on icon at bounding box center [997, 346] width 15 height 15
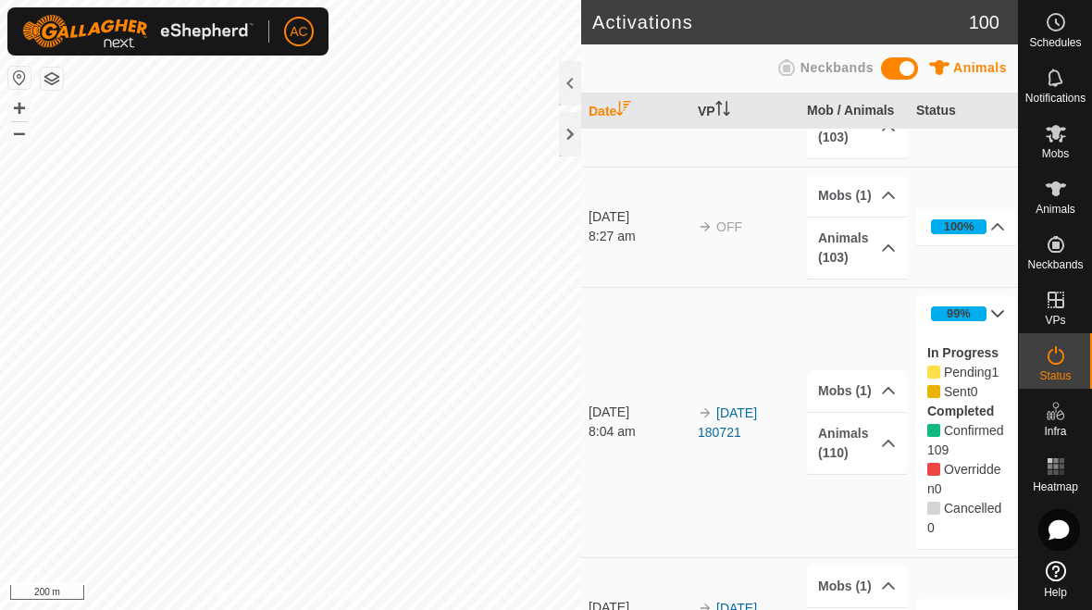
click at [758, 312] on icon at bounding box center [997, 313] width 15 height 15
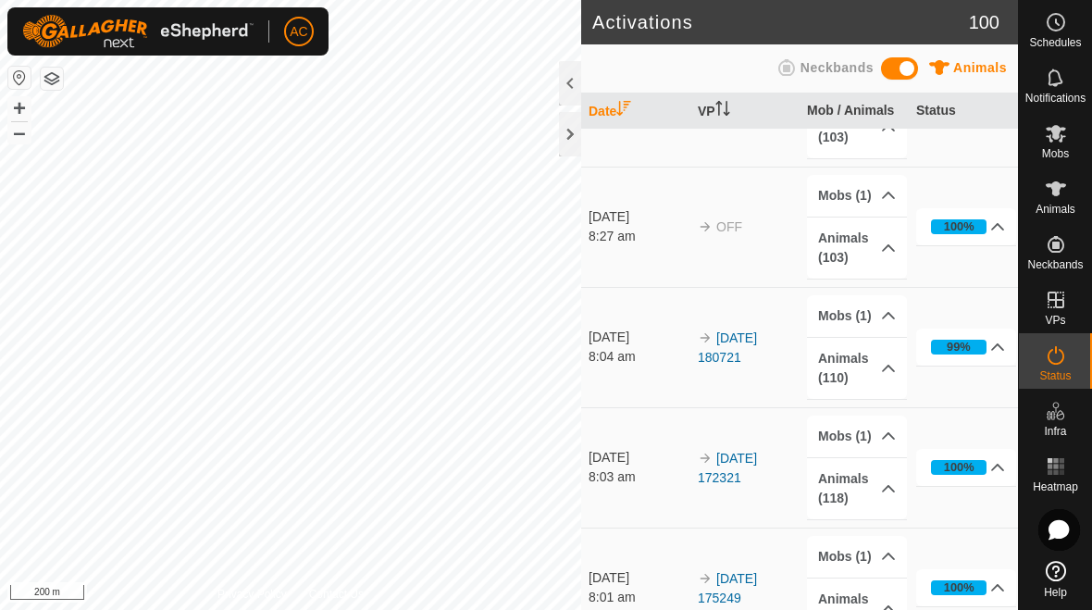
click at [758, 350] on icon at bounding box center [997, 346] width 15 height 15
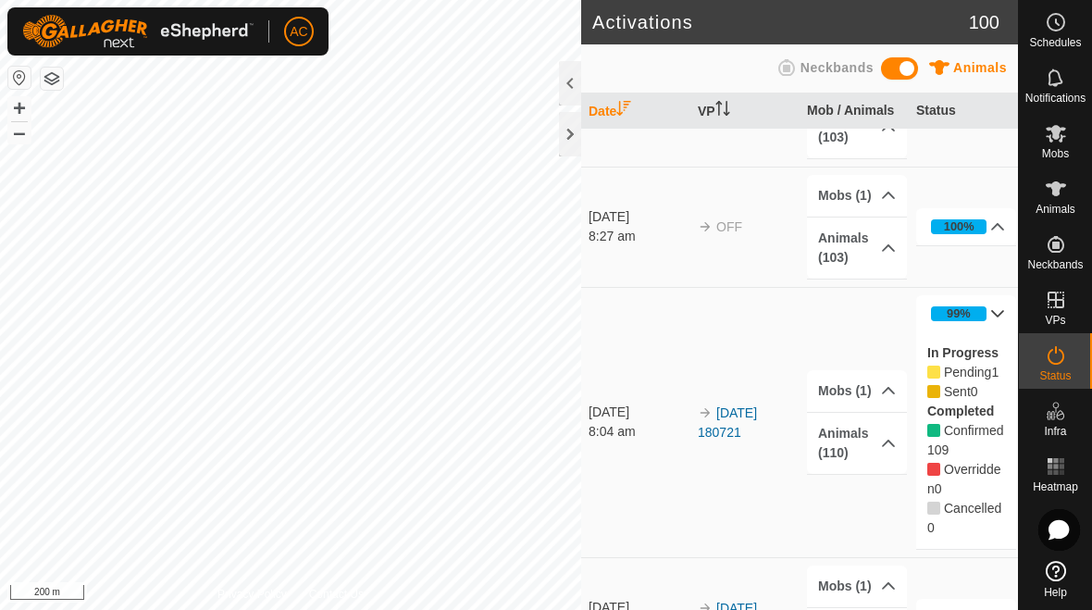
click at [758, 312] on icon at bounding box center [998, 313] width 13 height 7
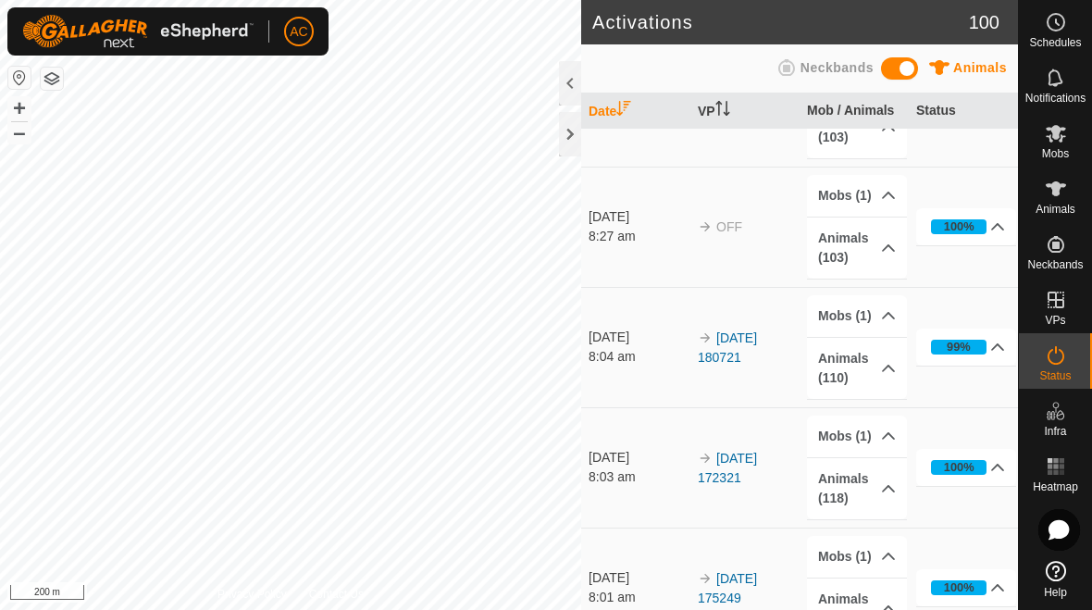
click at [724, 348] on link "[DATE] 180721" at bounding box center [726, 347] width 59 height 34
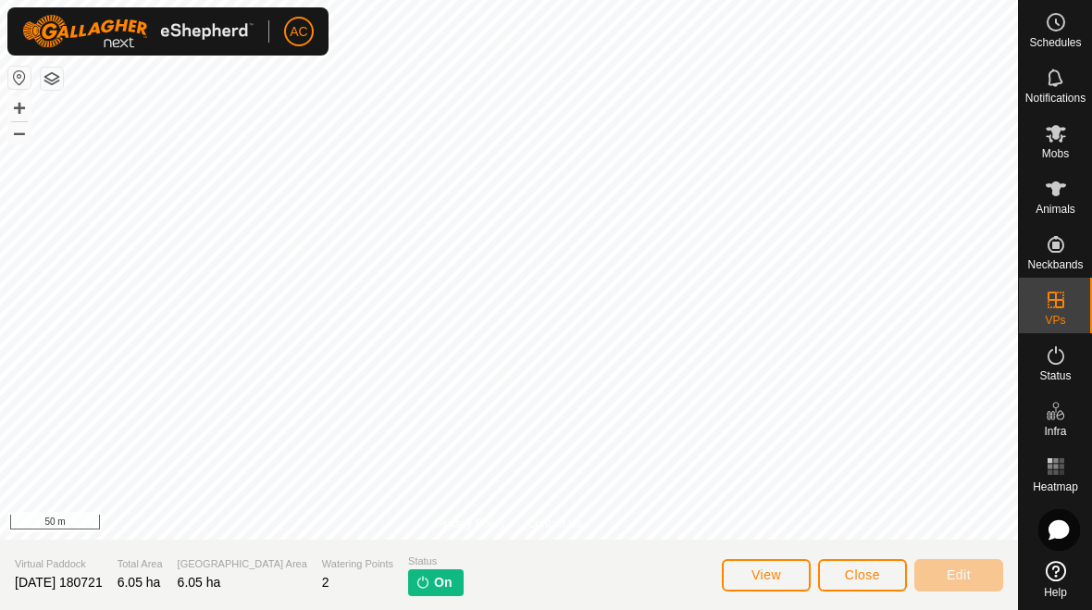
click at [758, 570] on span "Close" at bounding box center [862, 574] width 35 height 15
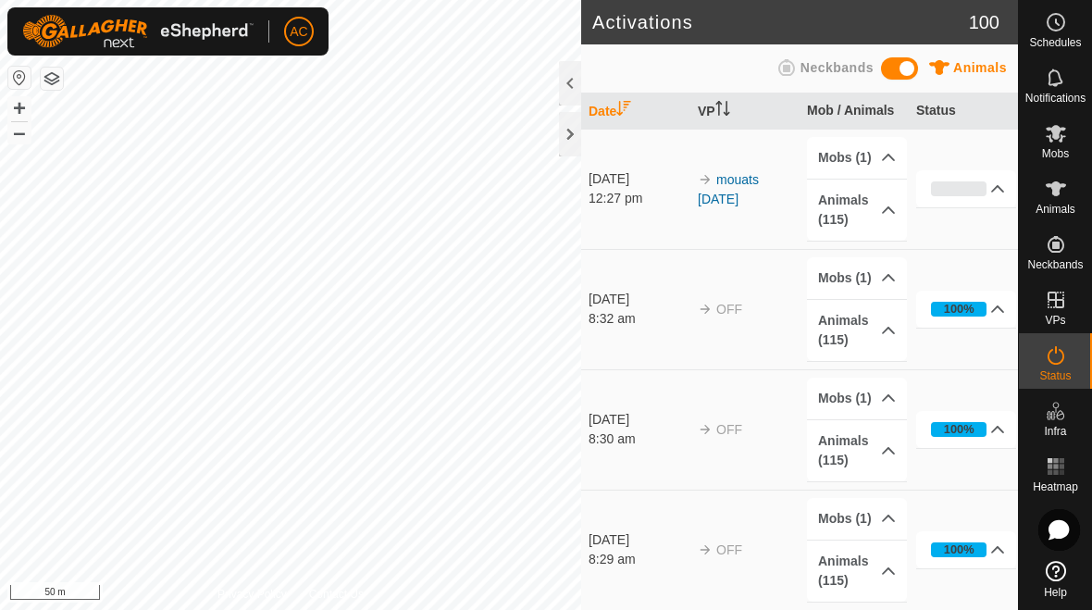
click at [568, 142] on div at bounding box center [570, 134] width 22 height 44
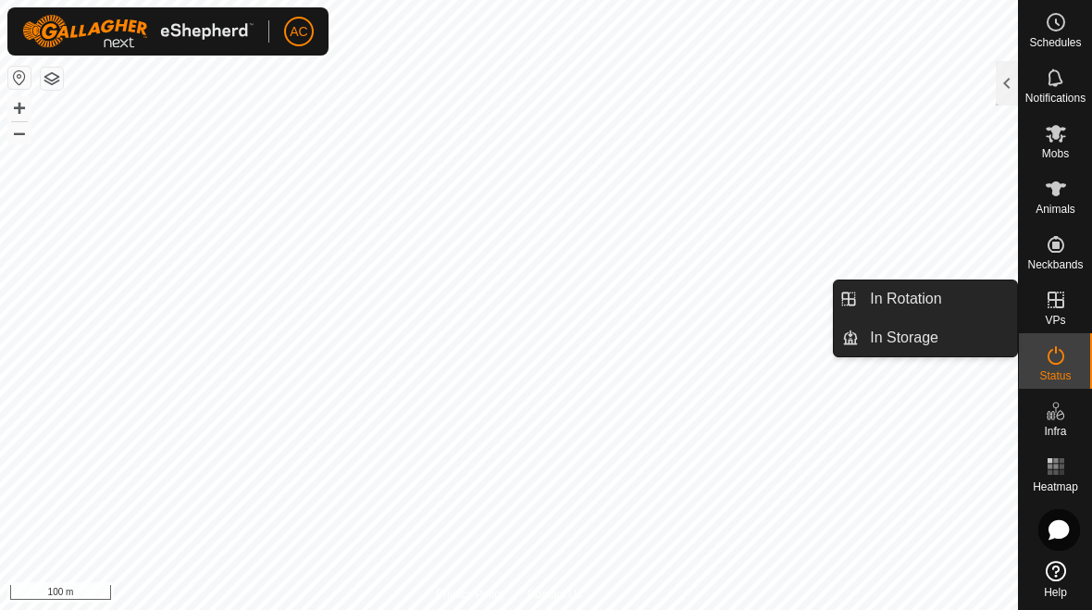
click at [758, 303] on link "In Rotation" at bounding box center [937, 298] width 158 height 37
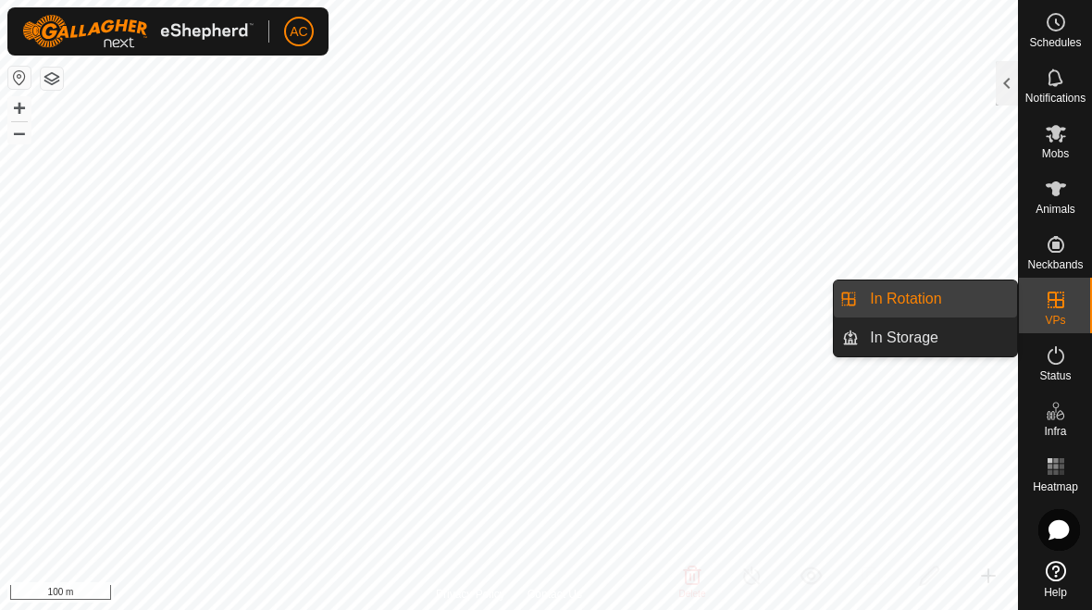
click at [758, 92] on div at bounding box center [1006, 83] width 22 height 44
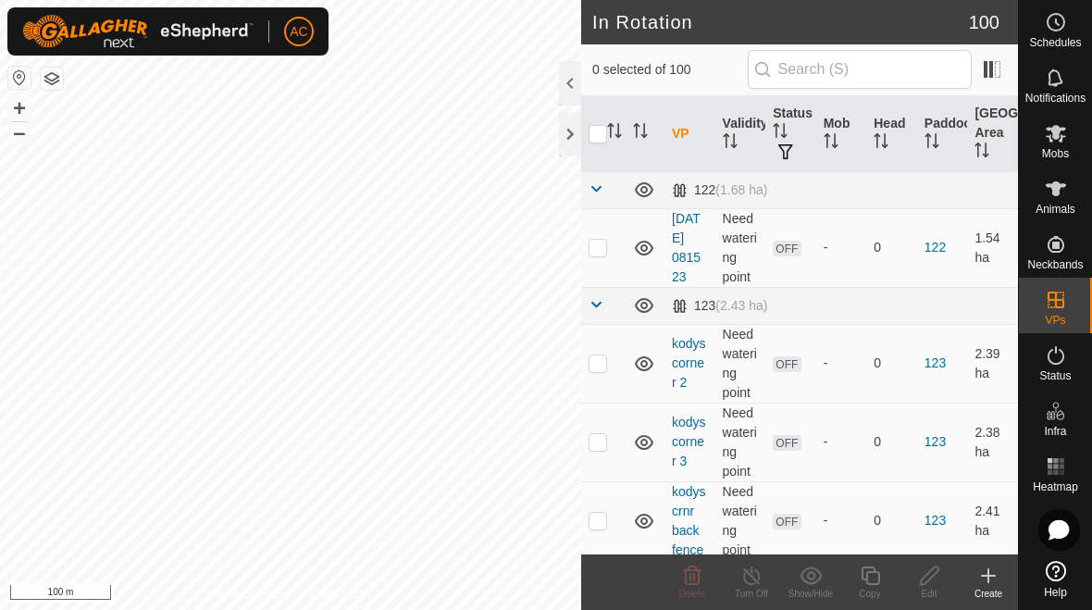
click at [758, 587] on div "Create" at bounding box center [987, 593] width 59 height 14
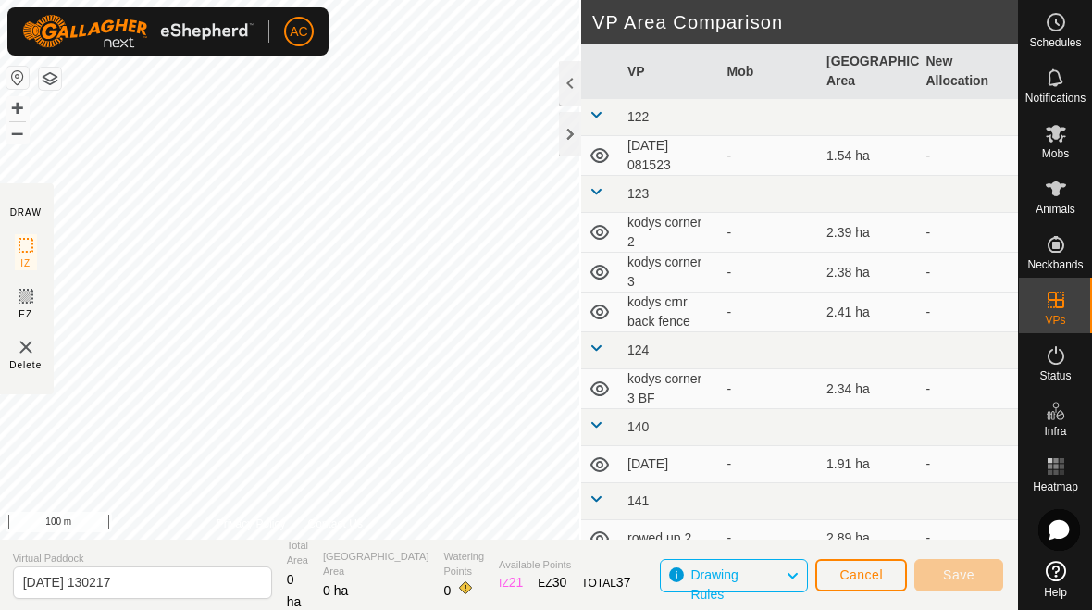
click at [758, 585] on button "Cancel" at bounding box center [861, 575] width 92 height 32
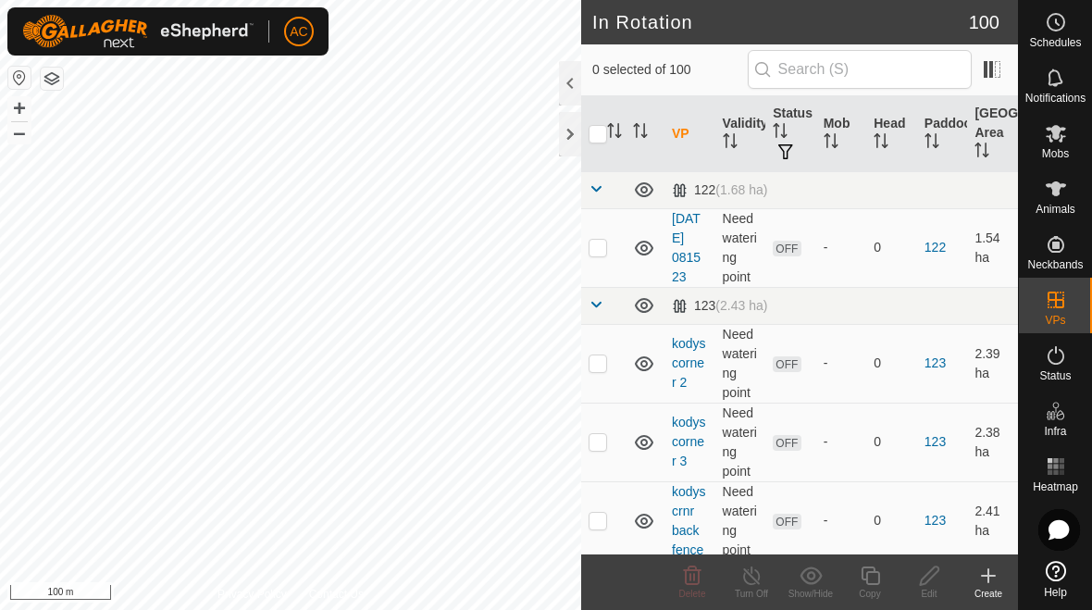
click at [758, 572] on icon at bounding box center [988, 575] width 22 height 22
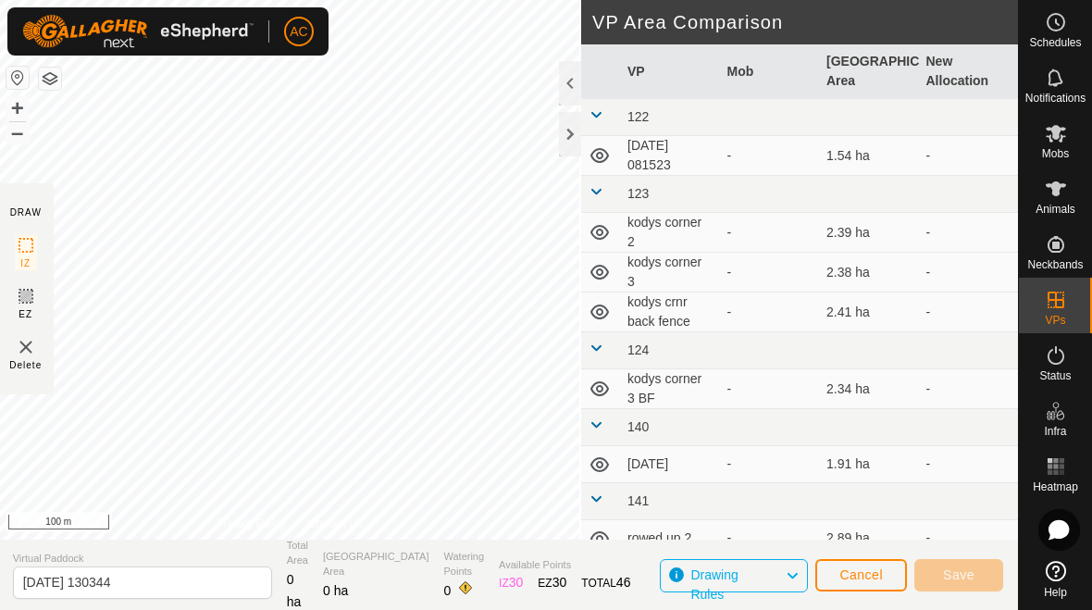
click at [867, 571] on span "Cancel" at bounding box center [860, 574] width 43 height 15
click at [571, 142] on div at bounding box center [570, 134] width 22 height 44
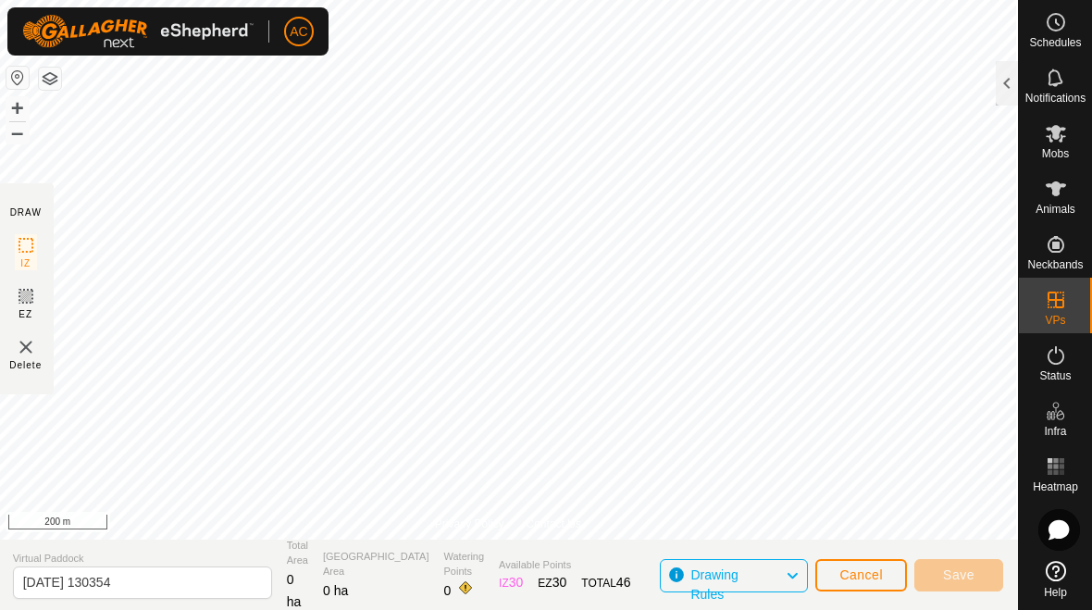
click at [869, 583] on button "Cancel" at bounding box center [861, 575] width 92 height 32
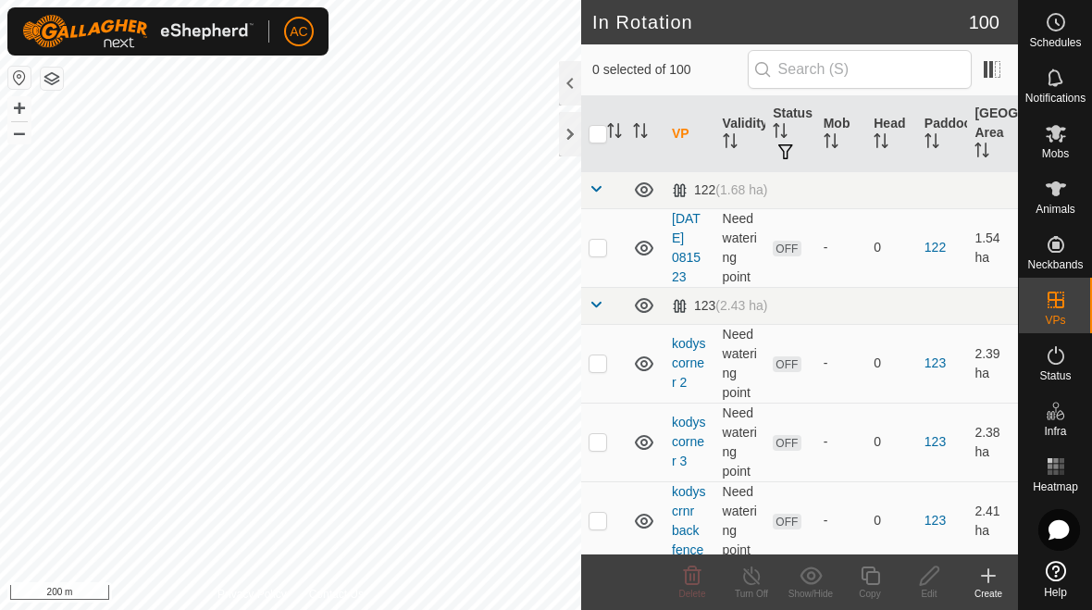
click at [571, 144] on div at bounding box center [570, 134] width 22 height 44
